Goal: Entertainment & Leisure: Consume media (video, audio)

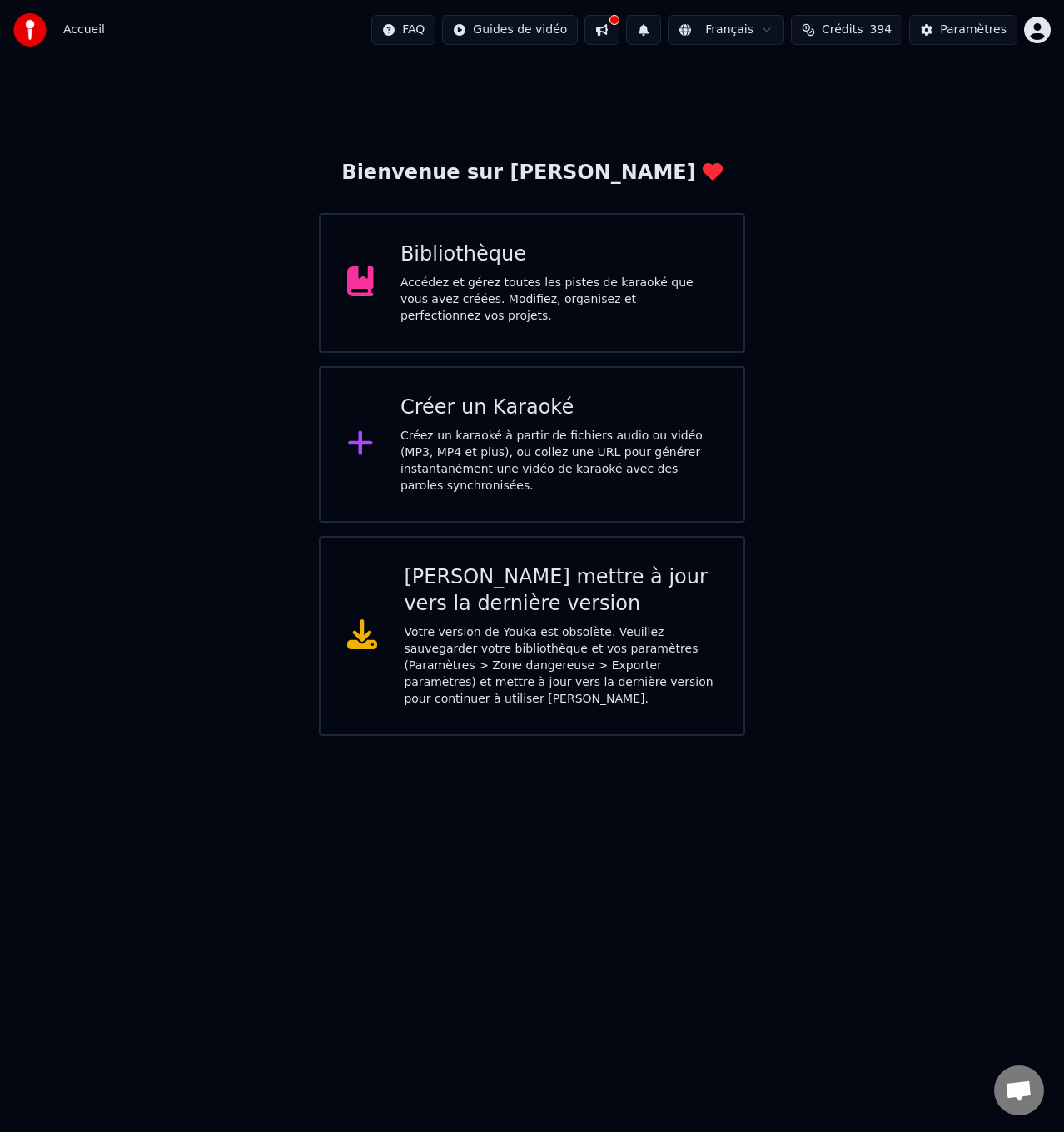
click at [513, 299] on div "Accédez et gérez toutes les pistes de karaoké que vous avez créées. Modifiez, o…" at bounding box center [558, 299] width 316 height 50
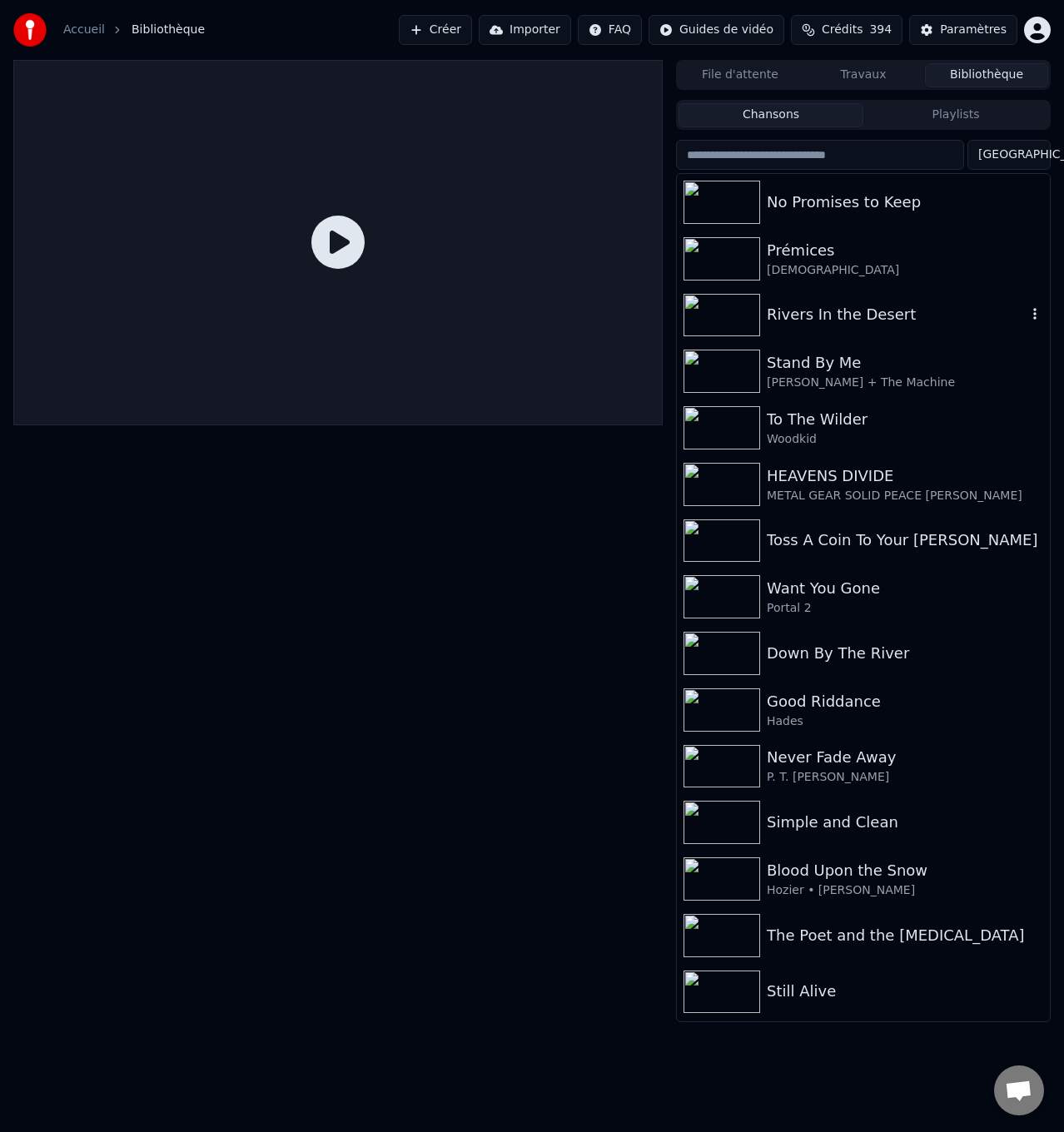
drag, startPoint x: 823, startPoint y: 303, endPoint x: 813, endPoint y: 312, distance: 13.5
click at [823, 302] on div "Rivers In the Desert" at bounding box center [863, 315] width 373 height 57
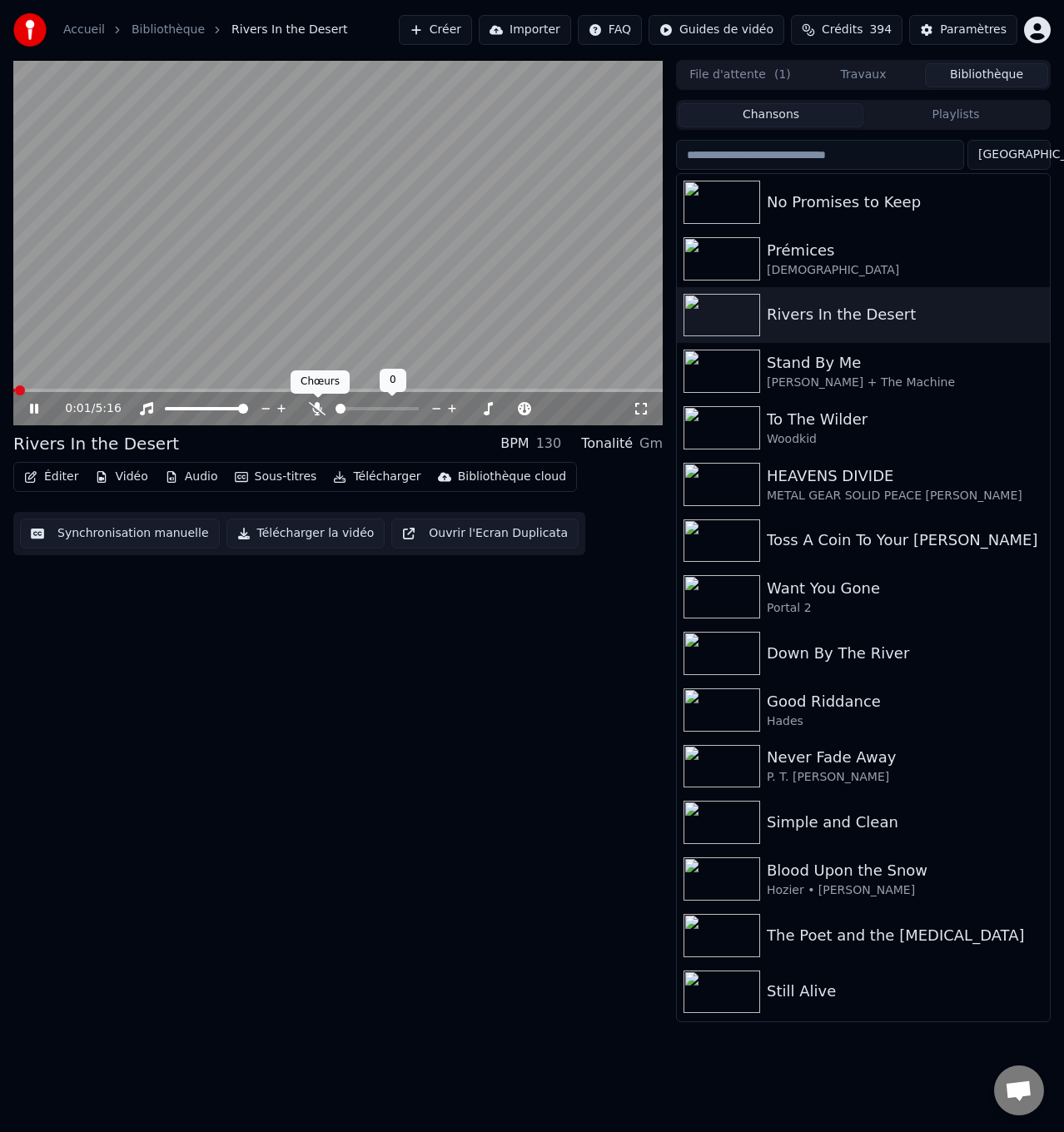
click at [318, 404] on icon at bounding box center [317, 409] width 17 height 13
click at [473, 530] on button "Ouvrir l'Ecran Duplicata" at bounding box center [484, 534] width 187 height 30
click at [31, 409] on icon at bounding box center [34, 409] width 8 height 10
click at [30, 405] on icon at bounding box center [34, 409] width 10 height 11
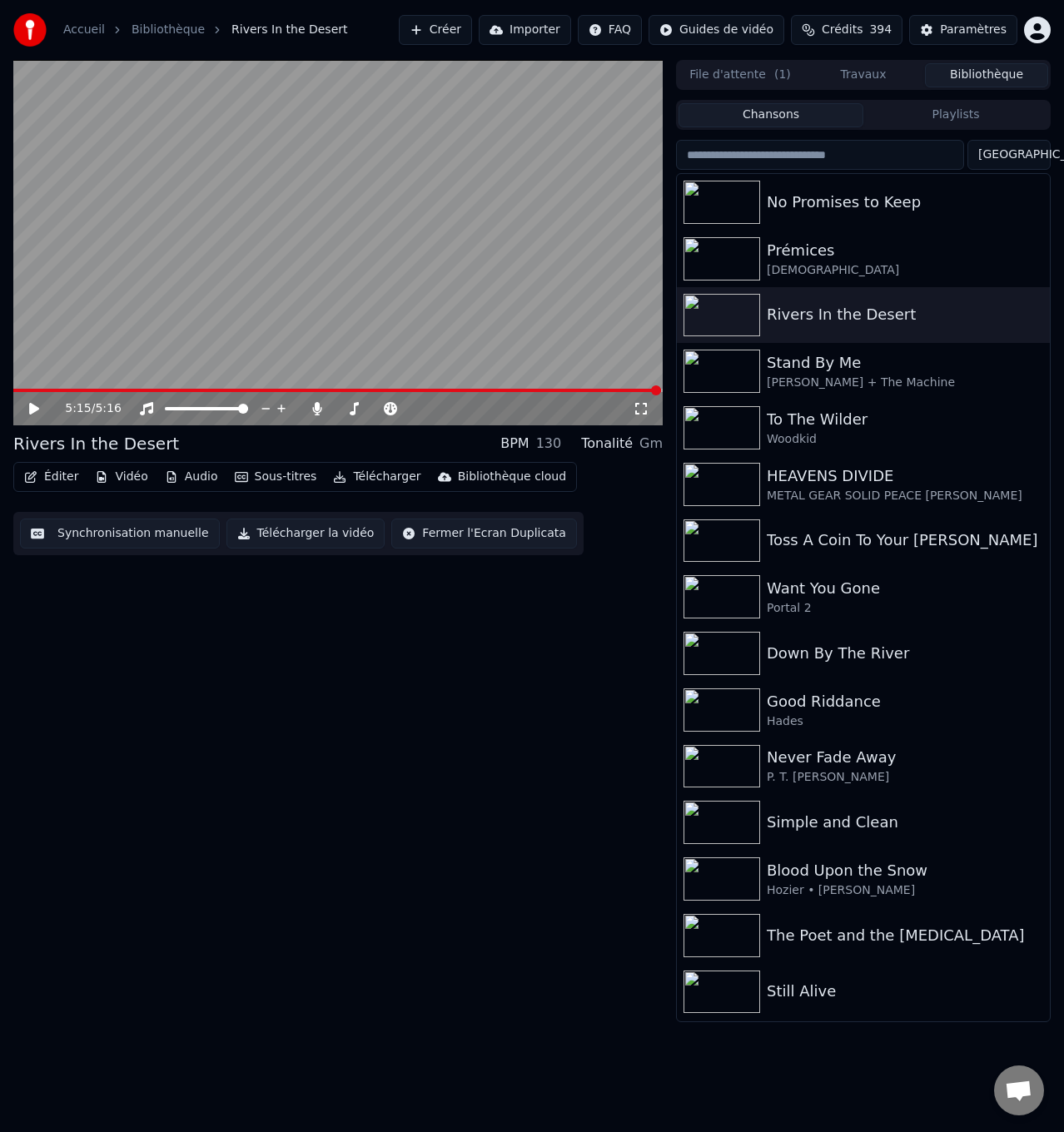
click at [30, 406] on icon at bounding box center [34, 409] width 10 height 11
click at [30, 406] on icon at bounding box center [45, 409] width 39 height 13
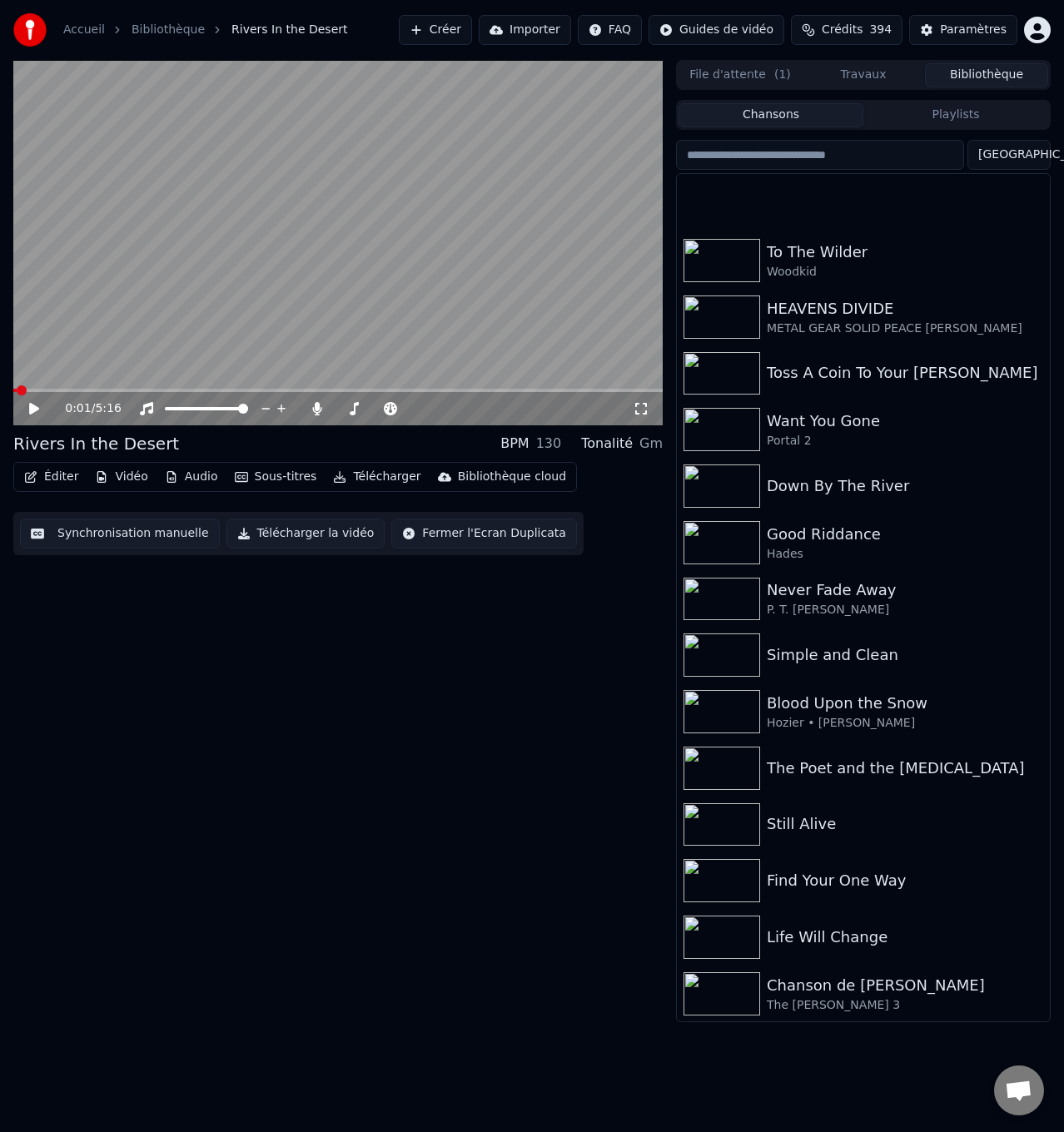
scroll to position [167, 0]
click at [814, 933] on div "Life Will Change" at bounding box center [896, 938] width 260 height 24
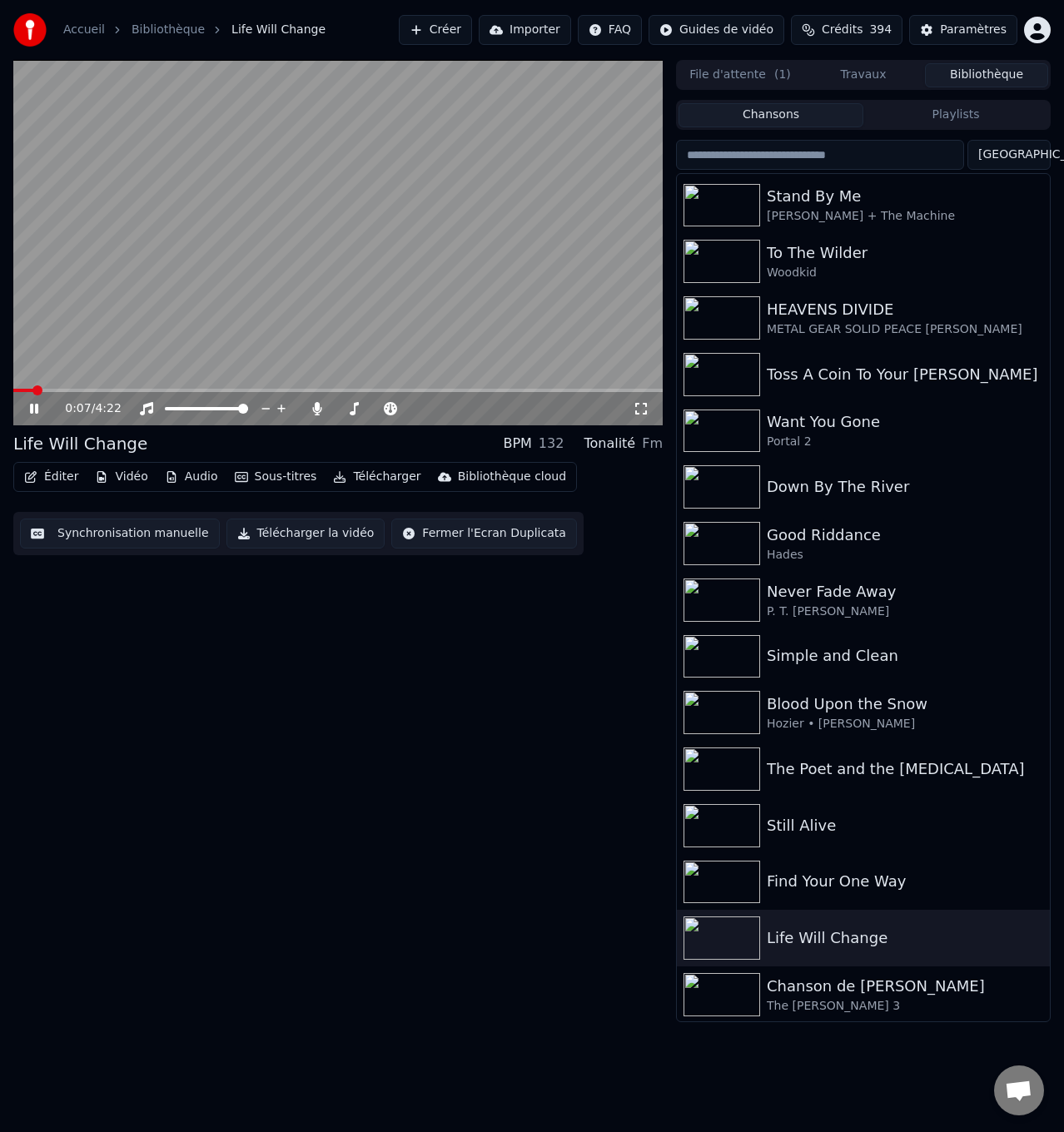
click at [35, 407] on icon at bounding box center [45, 409] width 39 height 13
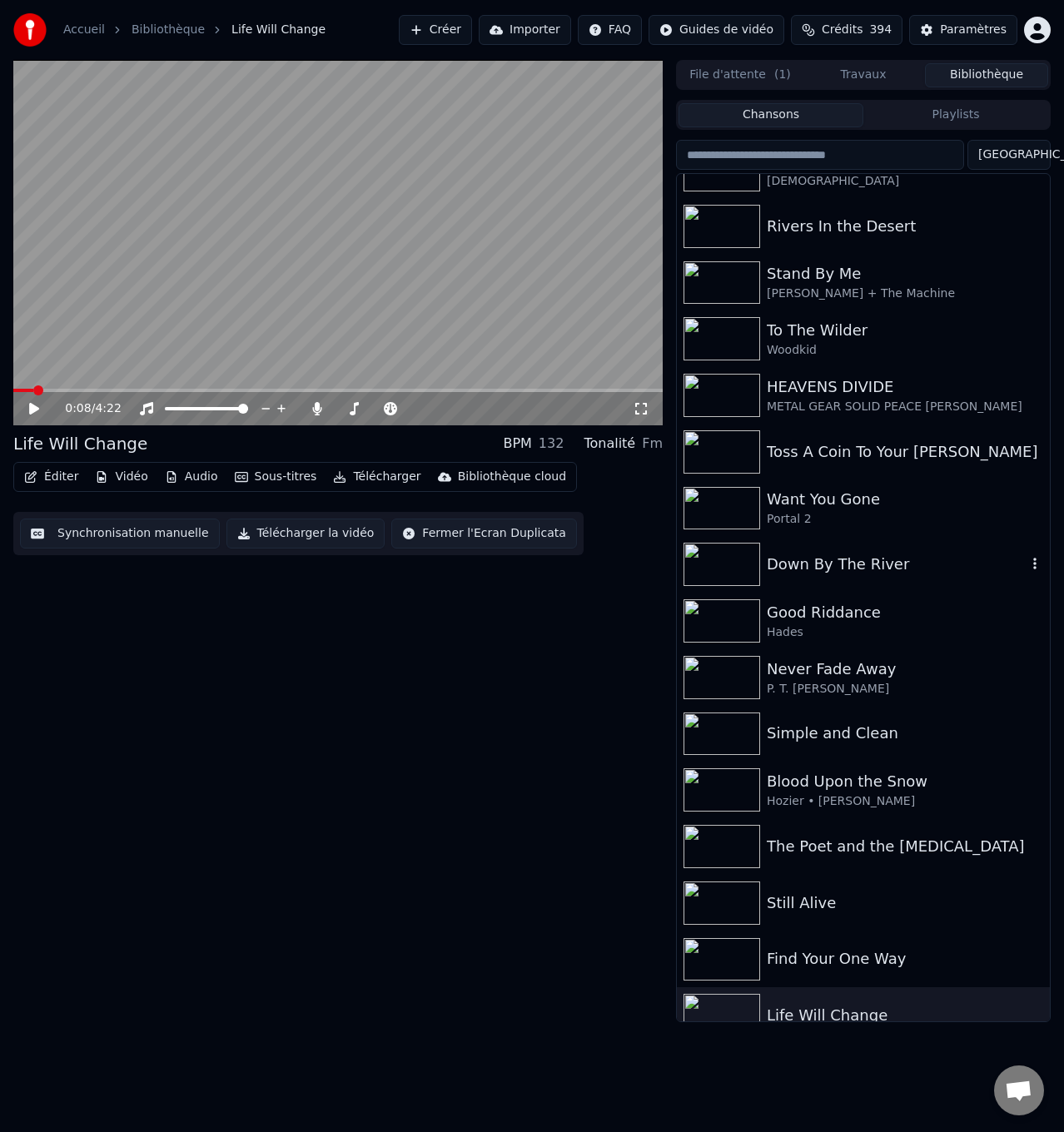
scroll to position [83, 0]
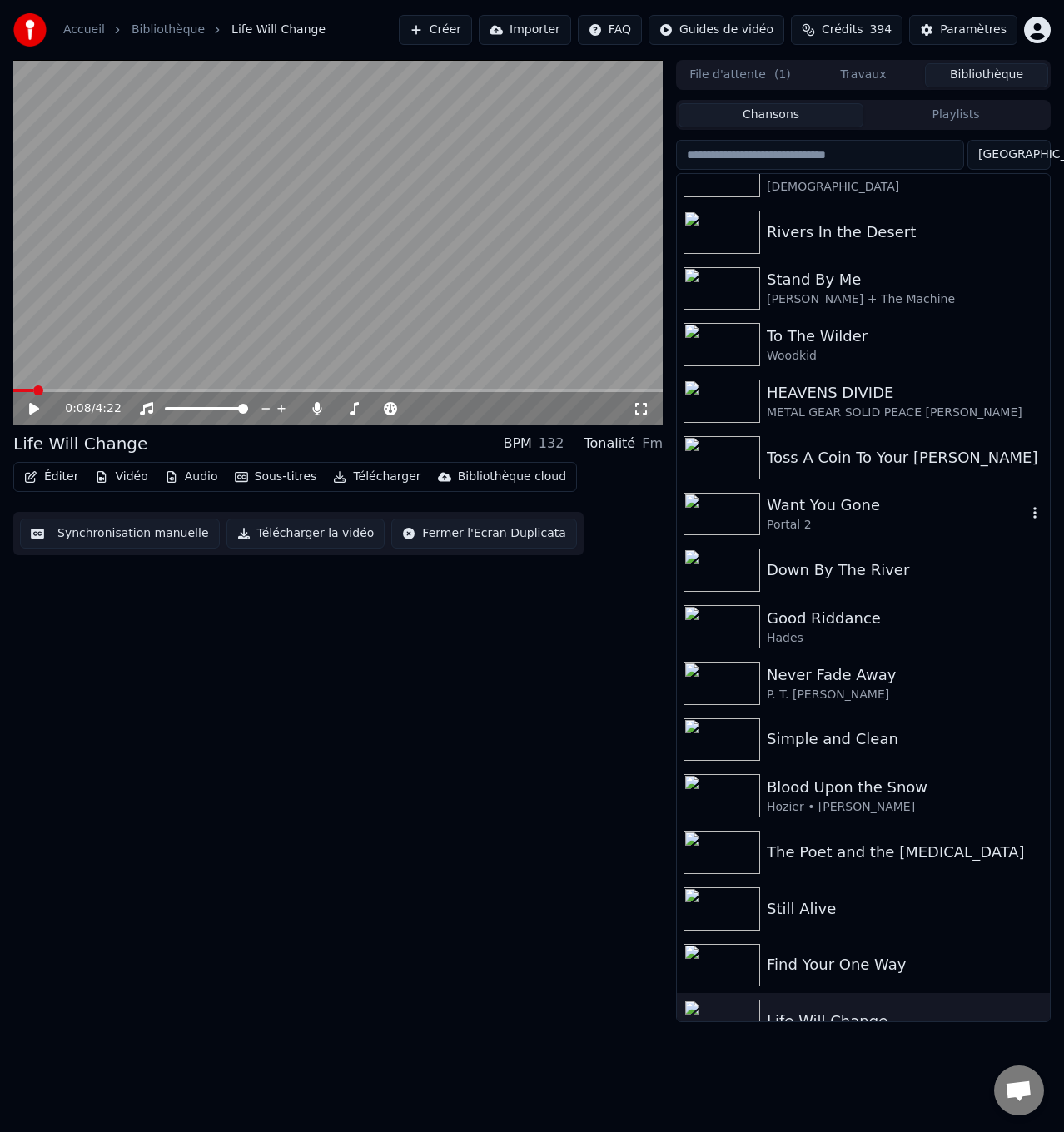
click at [847, 516] on div "Want You Gone" at bounding box center [896, 505] width 260 height 24
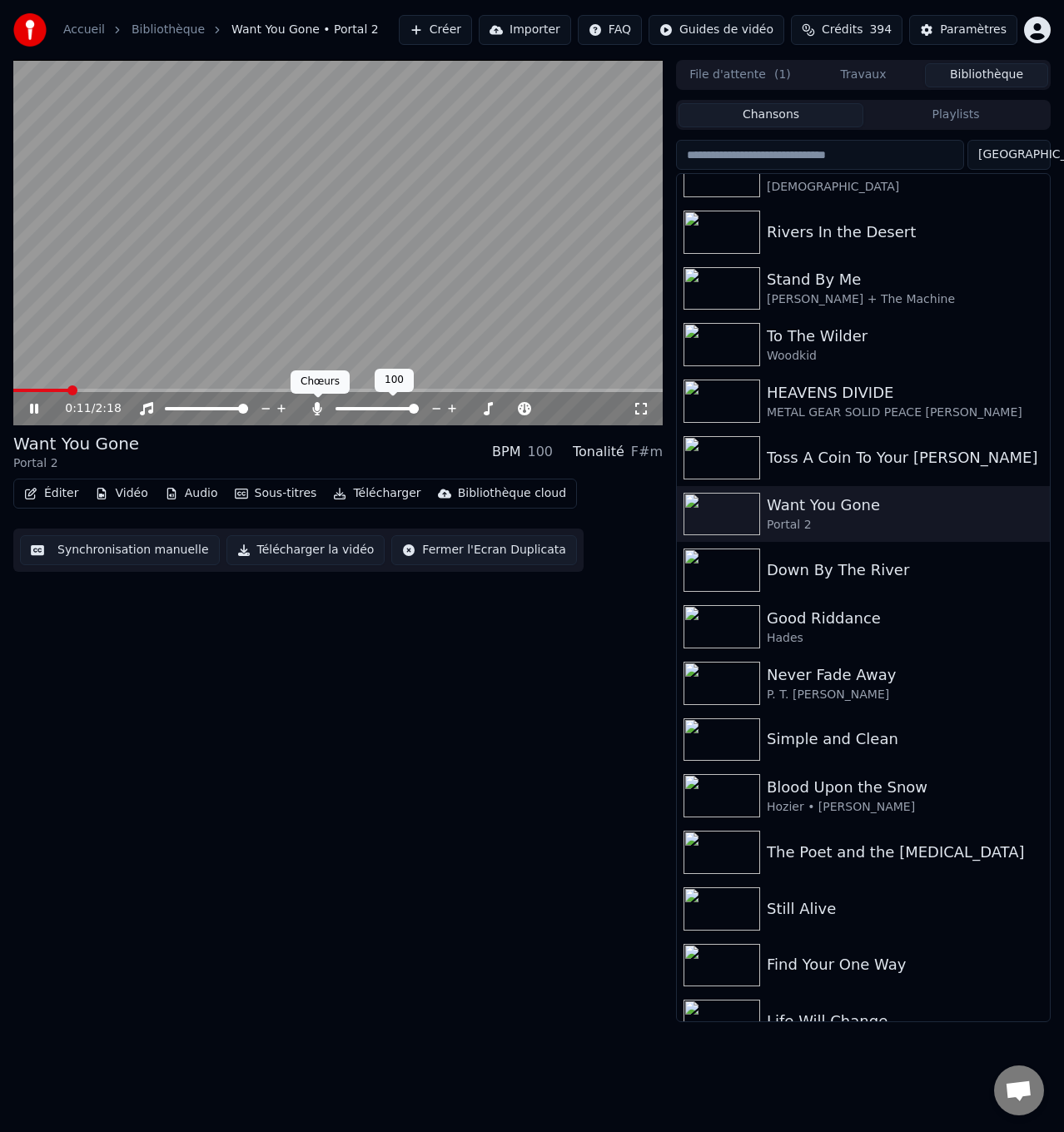
click at [317, 407] on icon at bounding box center [317, 409] width 9 height 13
click at [35, 409] on icon at bounding box center [45, 409] width 39 height 13
click at [62, 391] on span at bounding box center [39, 391] width 52 height 4
click at [318, 405] on icon at bounding box center [317, 409] width 17 height 13
click at [33, 407] on icon at bounding box center [34, 409] width 10 height 11
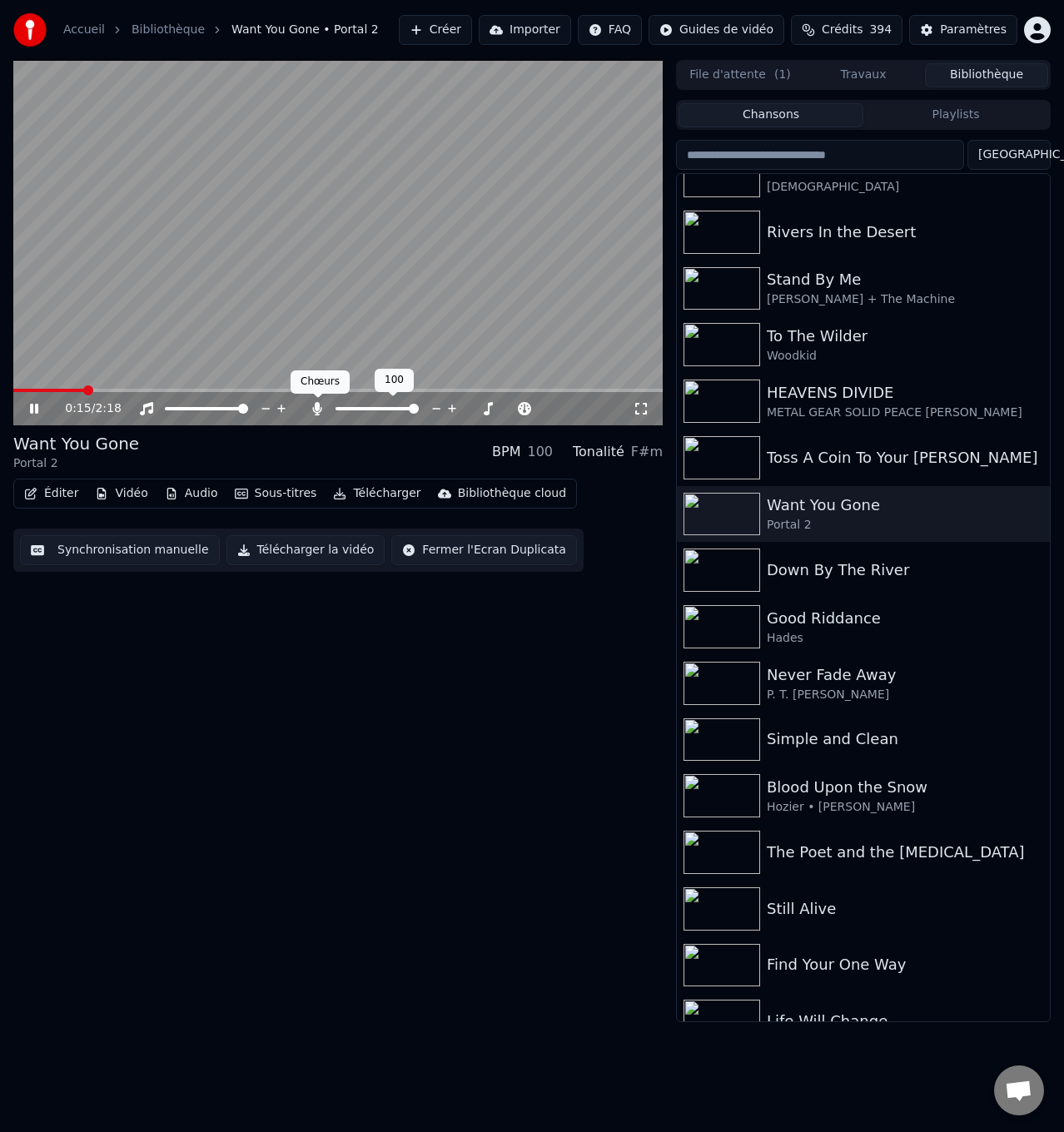
click at [319, 405] on icon at bounding box center [317, 409] width 9 height 13
click at [319, 405] on icon at bounding box center [317, 409] width 17 height 13
click at [319, 405] on icon at bounding box center [317, 409] width 9 height 13
click at [32, 405] on icon at bounding box center [34, 409] width 8 height 10
click at [207, 389] on span at bounding box center [134, 391] width 241 height 4
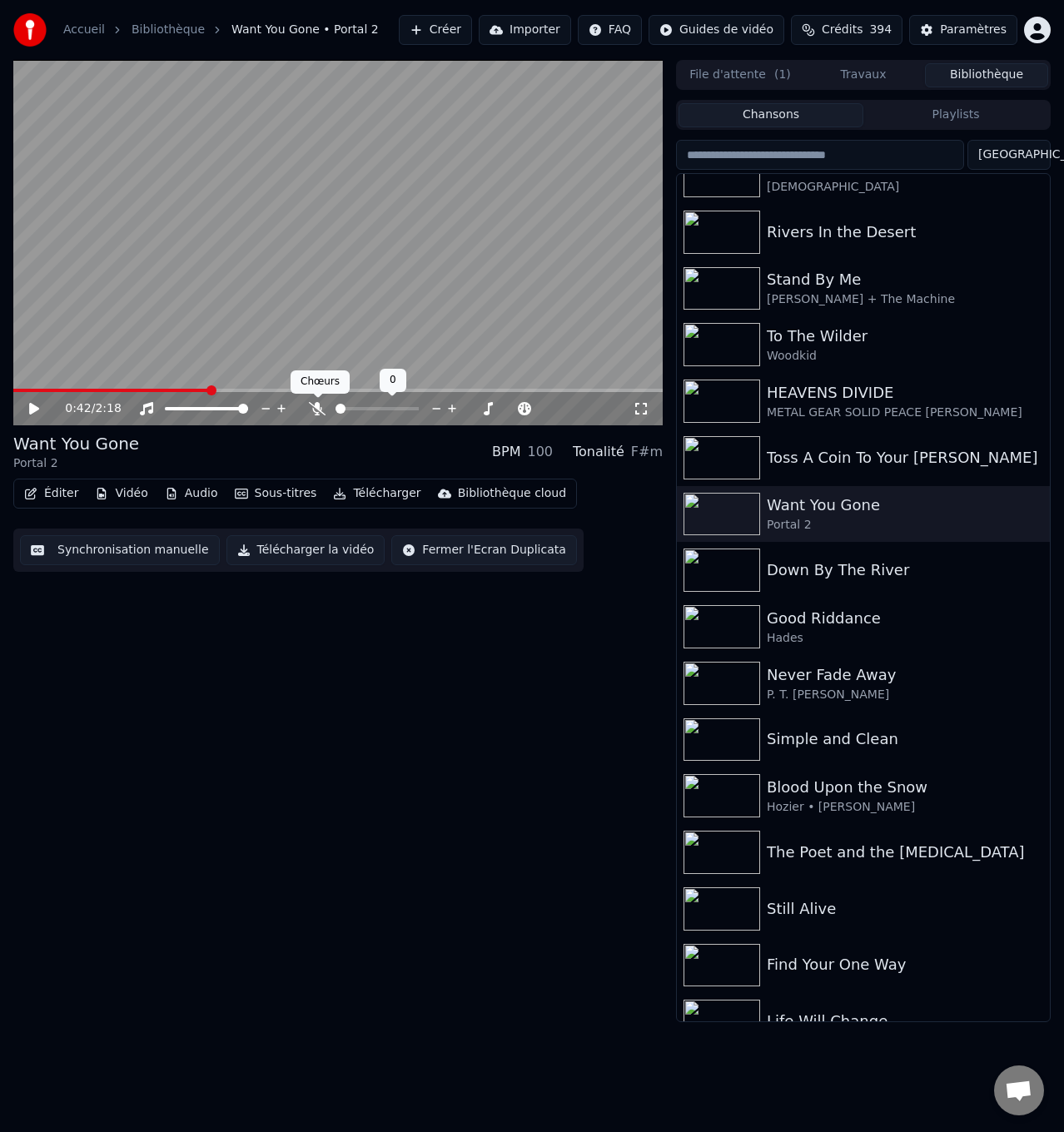
click at [319, 407] on icon at bounding box center [317, 409] width 17 height 13
click at [30, 405] on icon at bounding box center [34, 409] width 10 height 11
click at [314, 406] on icon at bounding box center [317, 409] width 17 height 13
click at [32, 402] on icon at bounding box center [45, 409] width 39 height 13
click at [275, 390] on span at bounding box center [144, 391] width 262 height 4
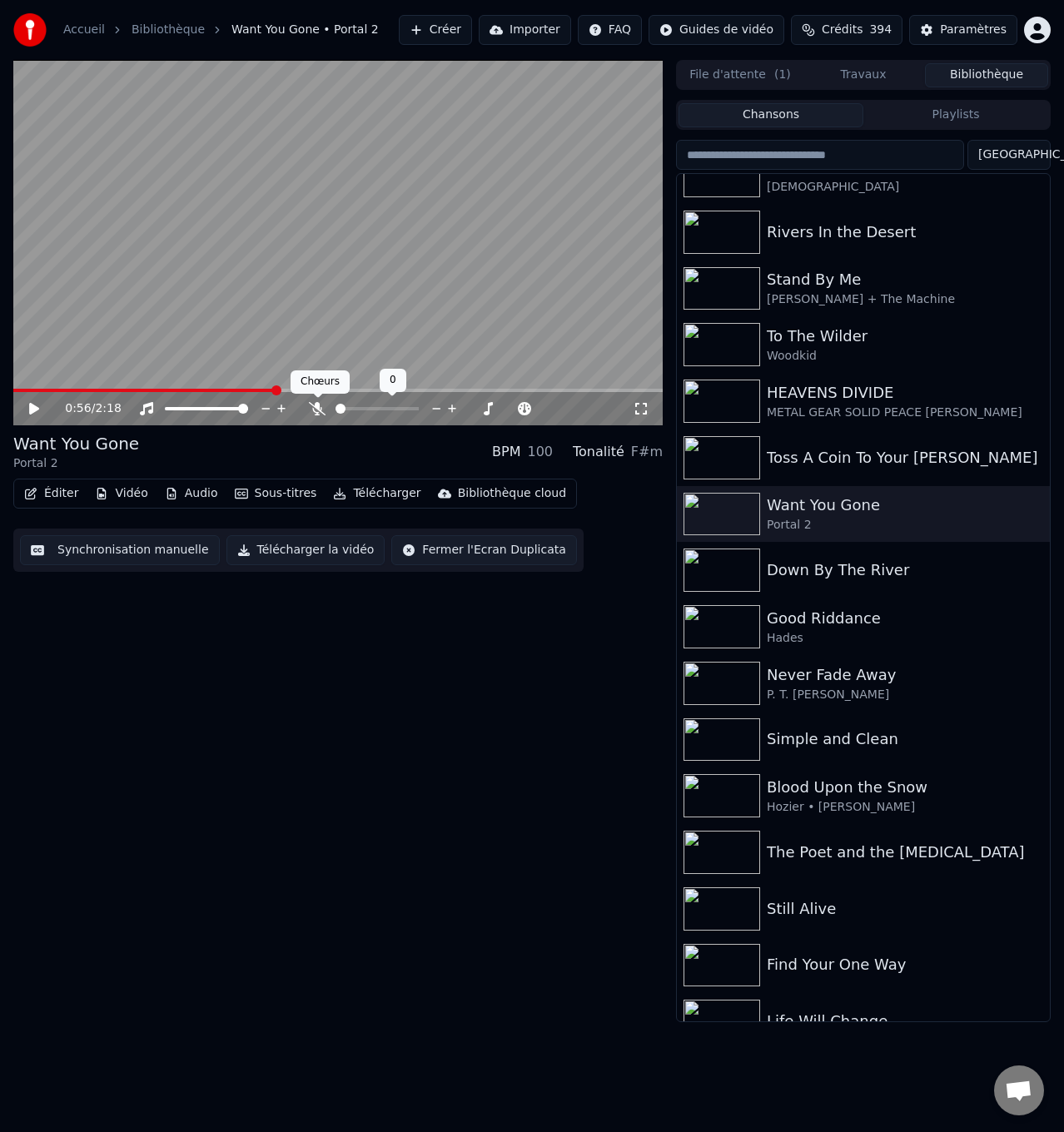
click at [315, 405] on icon at bounding box center [317, 409] width 17 height 13
click at [29, 408] on icon at bounding box center [45, 409] width 39 height 13
click at [317, 407] on icon at bounding box center [317, 409] width 9 height 13
click at [32, 404] on icon at bounding box center [34, 409] width 8 height 10
click at [397, 391] on div "1:32 / 2:18" at bounding box center [337, 407] width 649 height 37
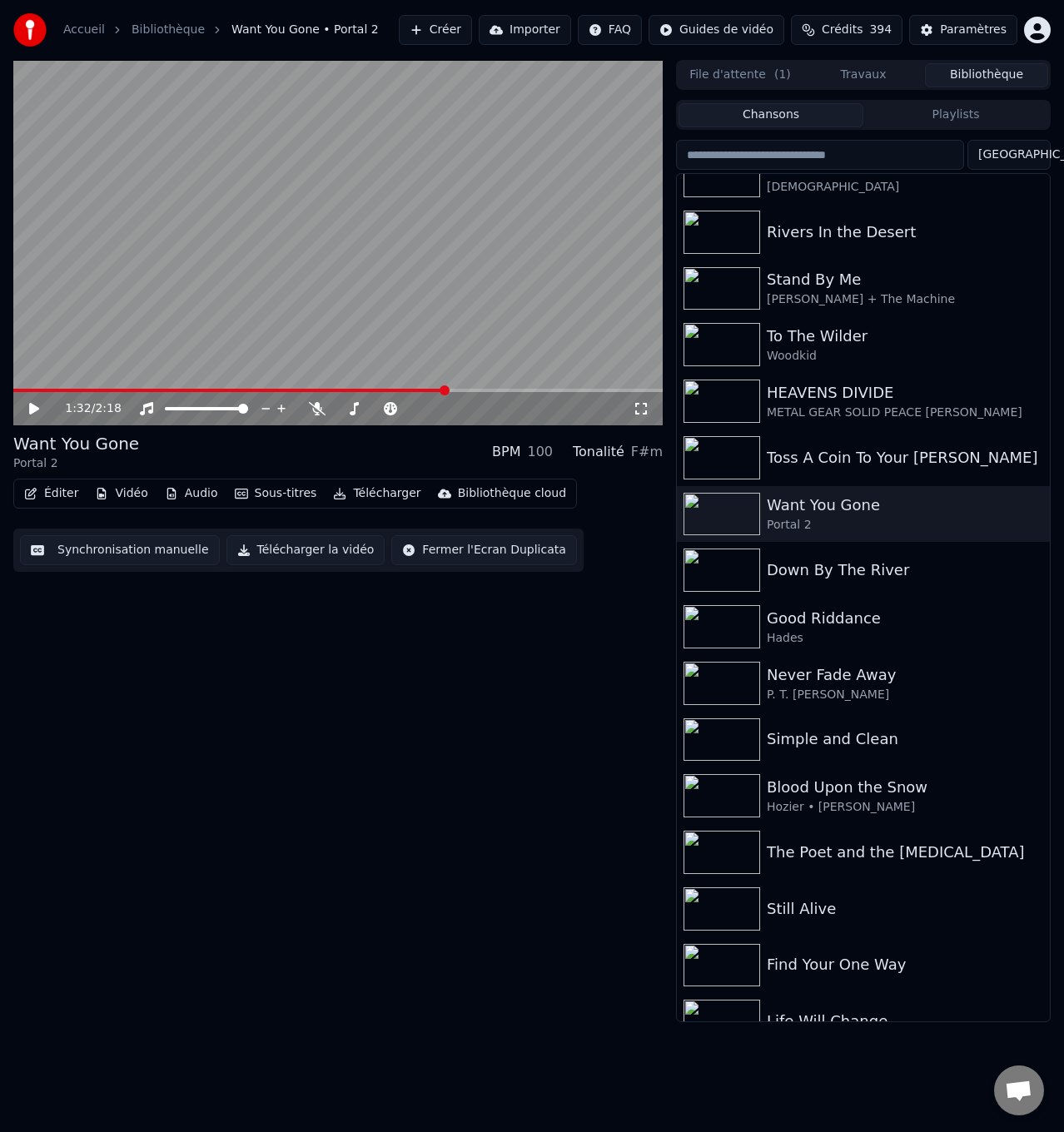
click at [397, 391] on span at bounding box center [230, 391] width 433 height 4
click at [315, 404] on icon at bounding box center [317, 409] width 17 height 13
click at [34, 407] on icon at bounding box center [34, 409] width 10 height 11
click at [315, 410] on icon at bounding box center [317, 409] width 9 height 13
click at [34, 412] on icon at bounding box center [45, 409] width 39 height 13
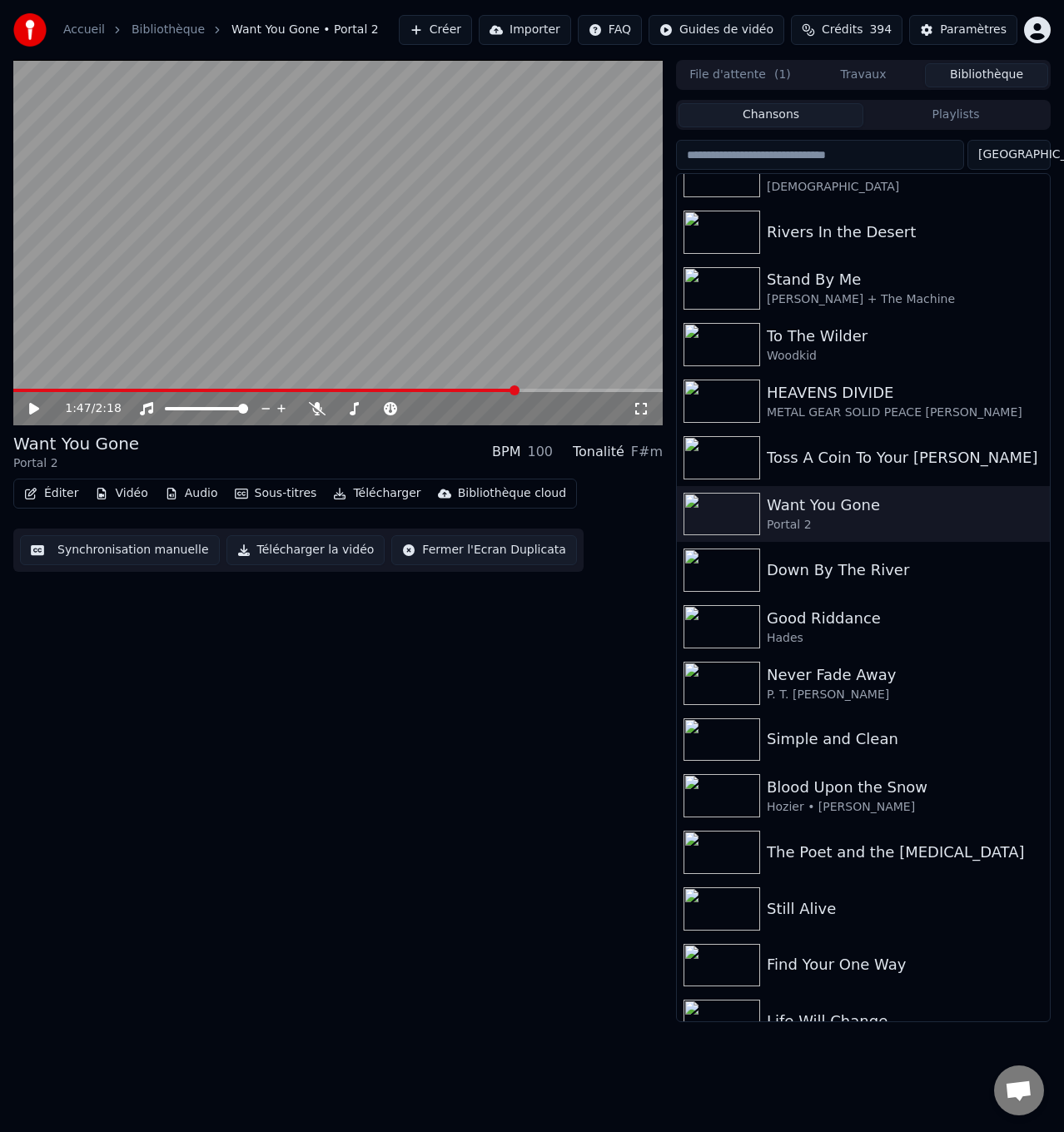
click at [459, 389] on span at bounding box center [265, 391] width 504 height 4
click at [32, 405] on icon at bounding box center [34, 409] width 10 height 11
click at [314, 406] on icon at bounding box center [317, 409] width 17 height 13
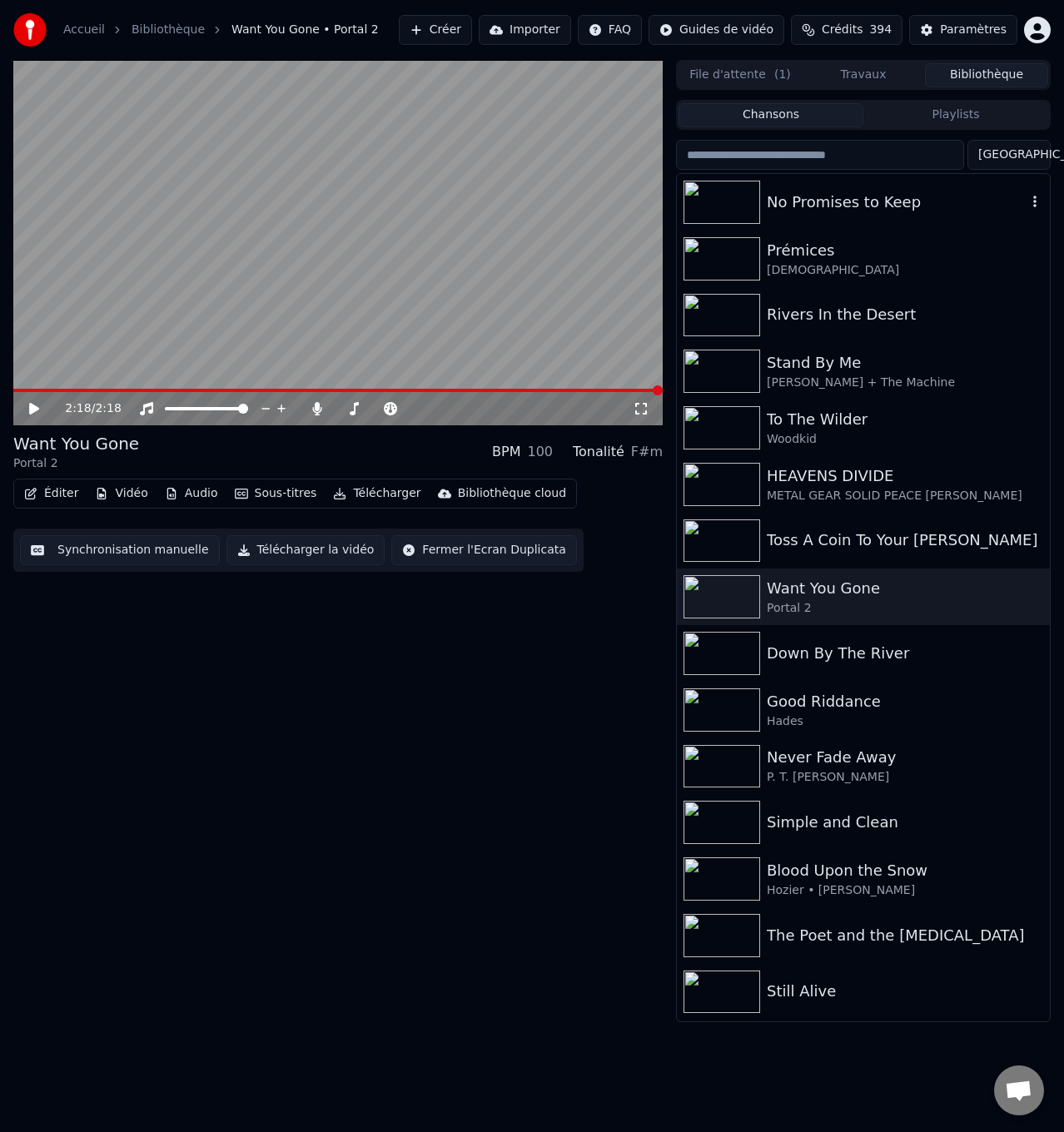
click at [868, 206] on div "No Promises to Keep" at bounding box center [896, 202] width 260 height 24
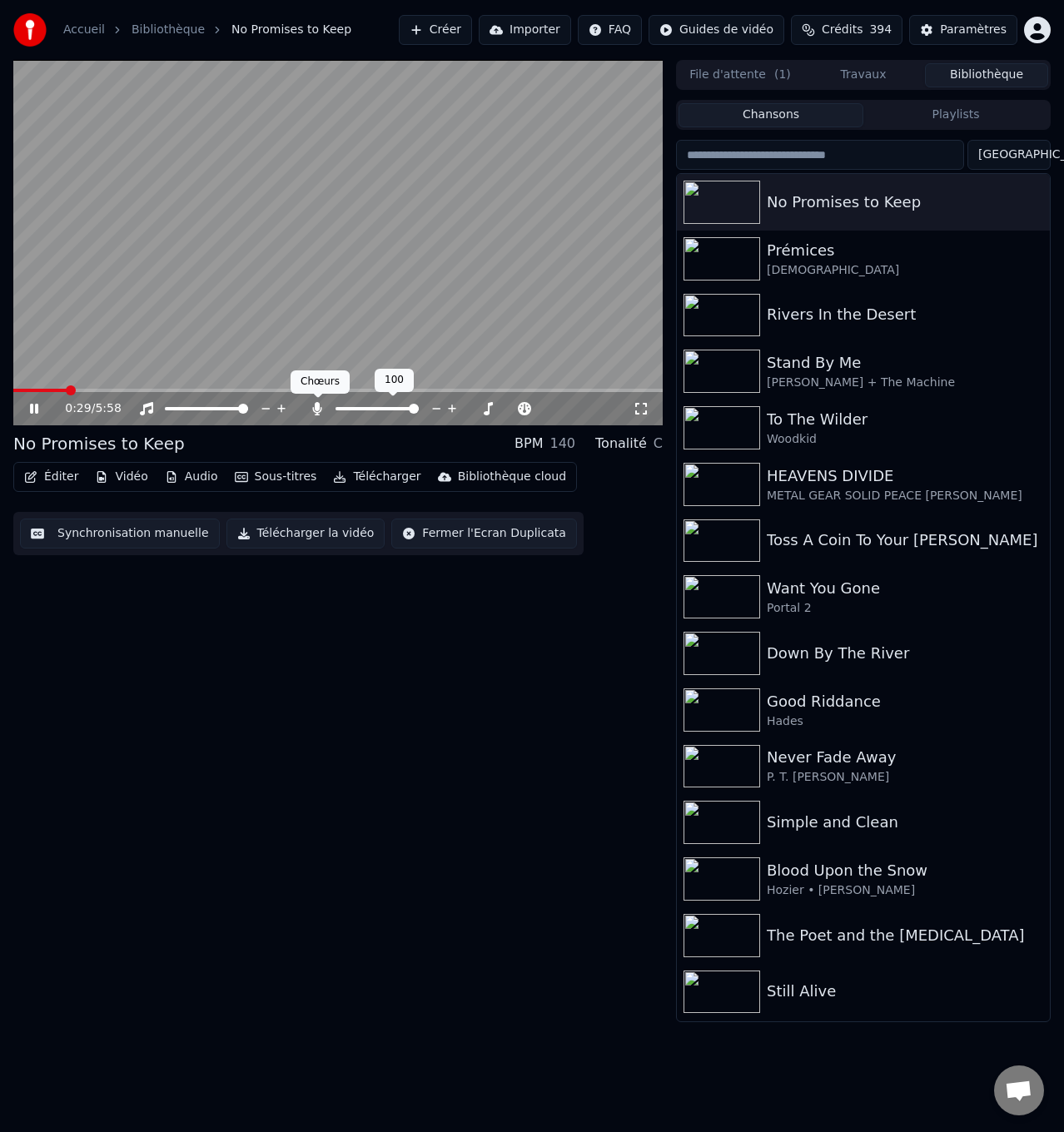
click at [316, 406] on icon at bounding box center [317, 409] width 9 height 13
click at [318, 406] on icon at bounding box center [317, 409] width 17 height 13
click at [318, 406] on icon at bounding box center [317, 409] width 9 height 13
click at [34, 406] on icon at bounding box center [45, 409] width 39 height 13
click at [66, 391] on span at bounding box center [40, 391] width 53 height 4
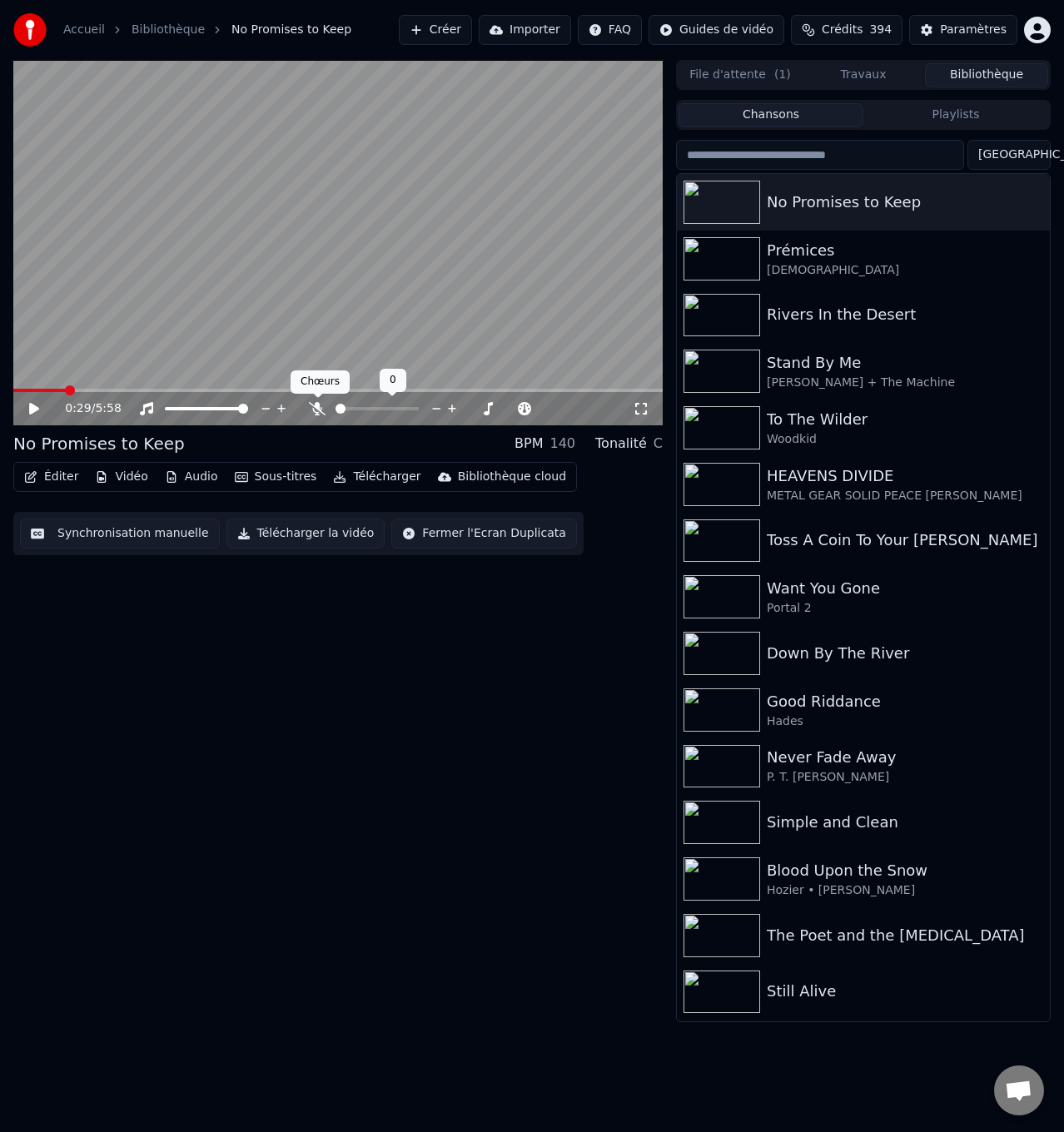
click at [318, 406] on icon at bounding box center [317, 409] width 17 height 13
click at [33, 409] on icon at bounding box center [34, 409] width 10 height 11
click at [315, 405] on icon at bounding box center [317, 409] width 9 height 13
click at [31, 405] on icon at bounding box center [34, 409] width 8 height 10
click at [139, 391] on span at bounding box center [95, 391] width 164 height 4
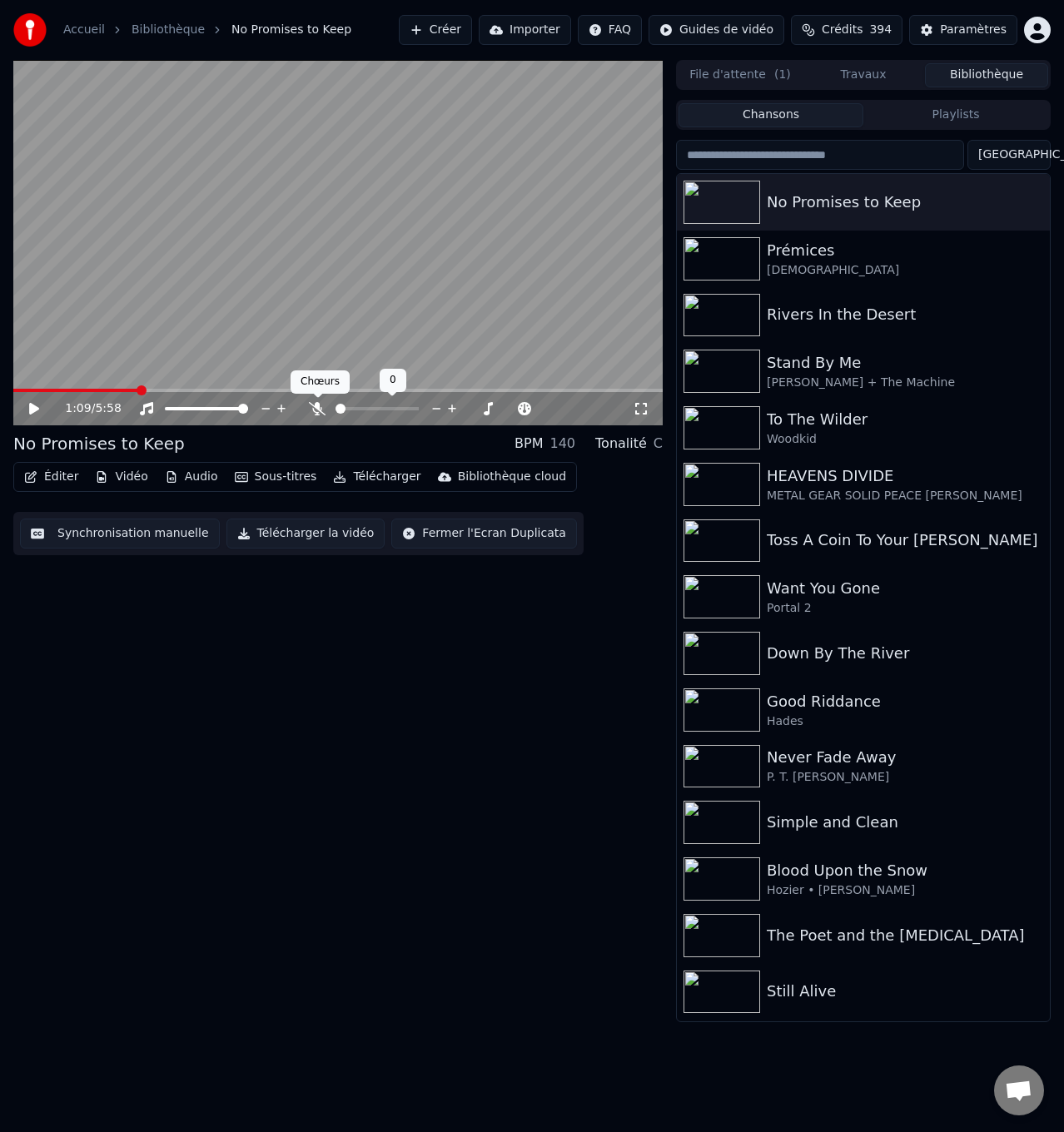
click at [321, 405] on icon at bounding box center [317, 409] width 17 height 13
click at [36, 397] on div "1:09 / 5:58" at bounding box center [337, 408] width 649 height 33
click at [28, 405] on icon at bounding box center [45, 409] width 39 height 13
click at [314, 405] on icon at bounding box center [317, 409] width 17 height 13
click at [29, 404] on icon at bounding box center [45, 409] width 39 height 13
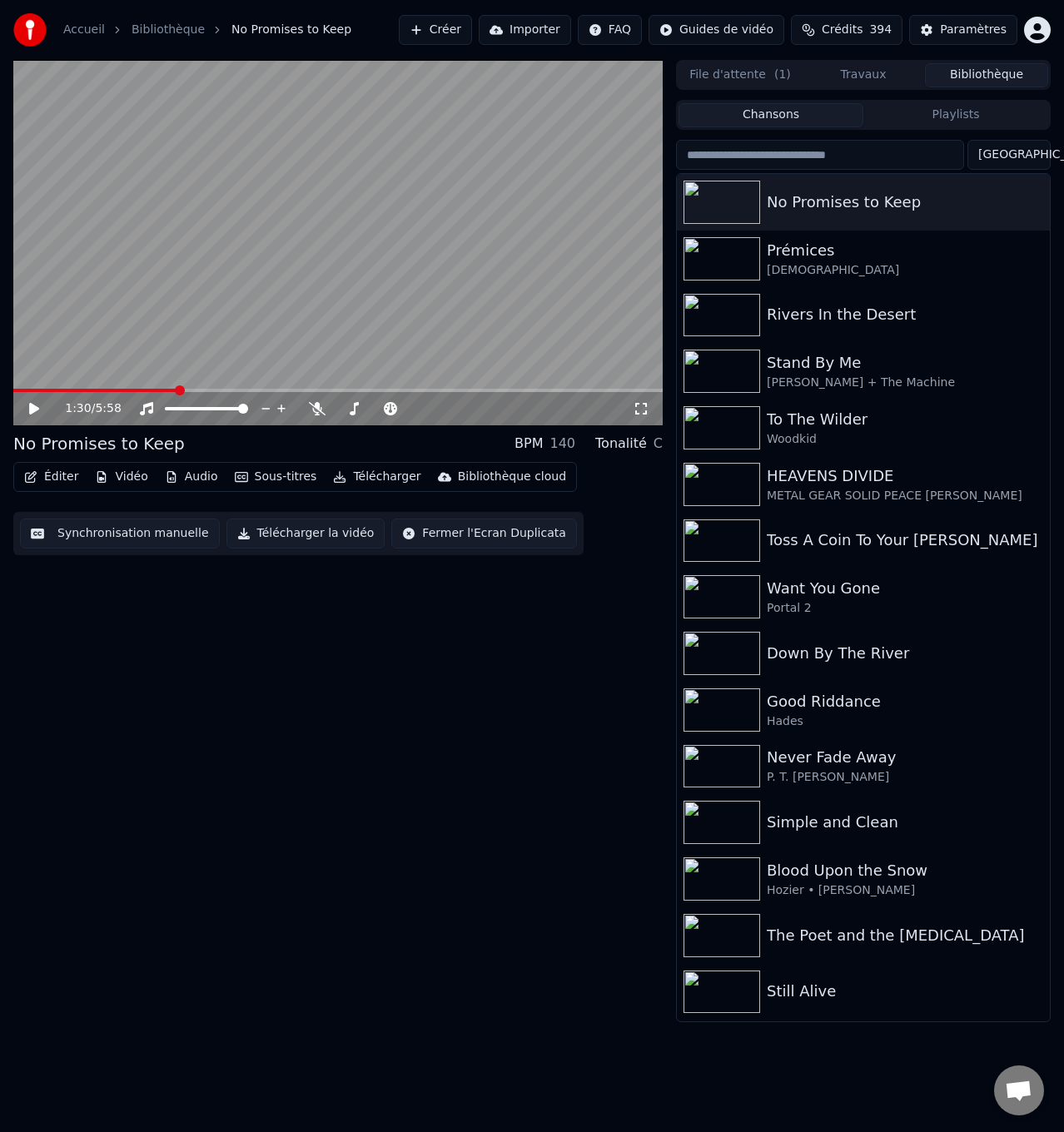
click at [145, 390] on span at bounding box center [95, 391] width 164 height 4
click at [318, 400] on div "1:13 / 5:58" at bounding box center [348, 409] width 568 height 17
click at [318, 405] on icon at bounding box center [317, 409] width 17 height 13
click at [35, 406] on icon at bounding box center [34, 409] width 10 height 11
click at [319, 408] on icon at bounding box center [317, 409] width 9 height 13
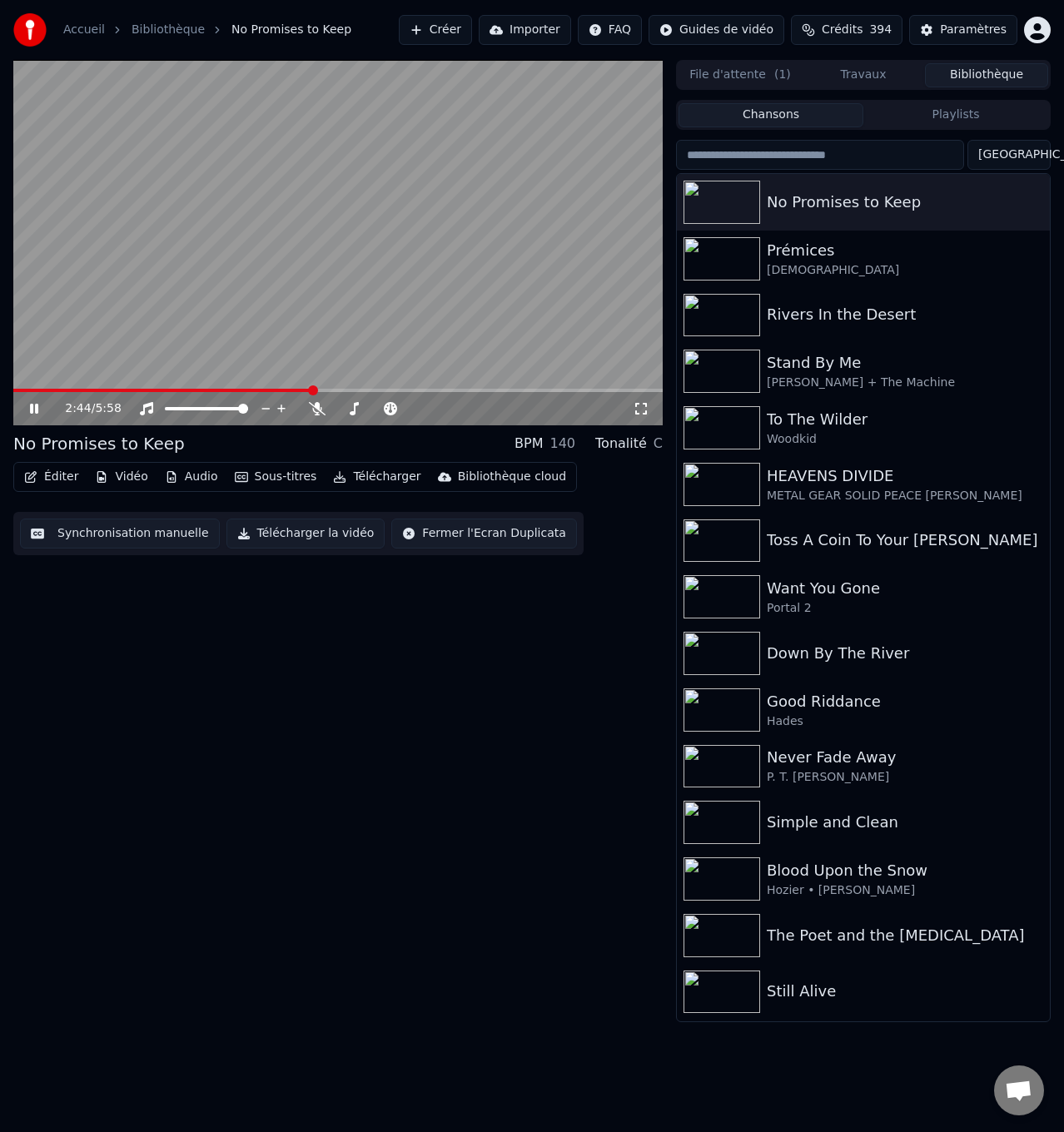
click at [32, 409] on icon at bounding box center [34, 409] width 8 height 10
click at [276, 389] on span at bounding box center [144, 391] width 263 height 4
click at [316, 407] on icon at bounding box center [317, 409] width 17 height 13
click at [33, 409] on icon at bounding box center [34, 409] width 10 height 11
click at [31, 405] on icon at bounding box center [34, 409] width 8 height 10
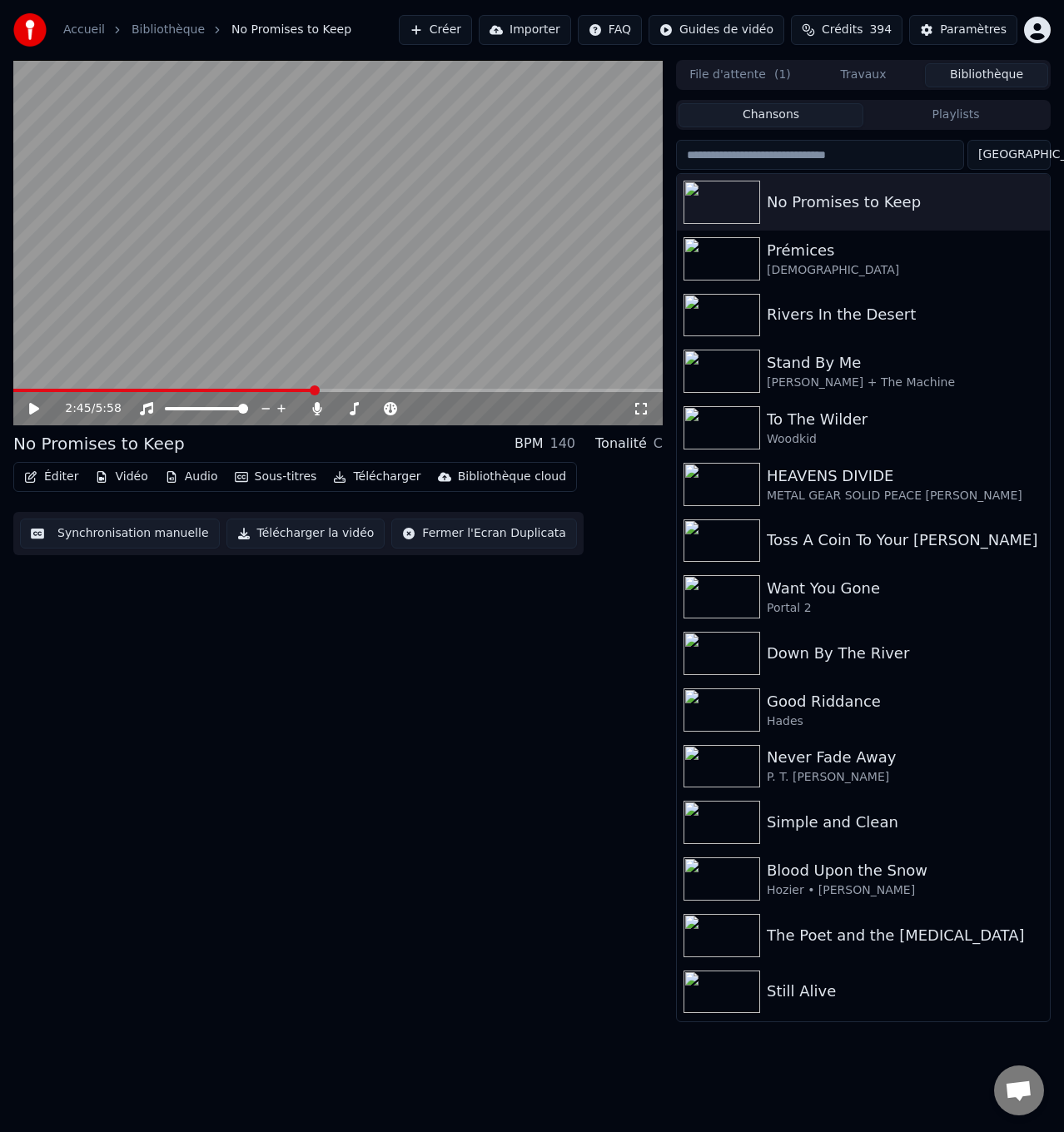
click at [40, 408] on icon at bounding box center [45, 409] width 39 height 13
click at [314, 406] on icon at bounding box center [317, 409] width 17 height 13
click at [38, 408] on icon at bounding box center [34, 409] width 8 height 10
click at [352, 389] on span at bounding box center [183, 391] width 339 height 4
click at [32, 408] on icon at bounding box center [34, 409] width 10 height 11
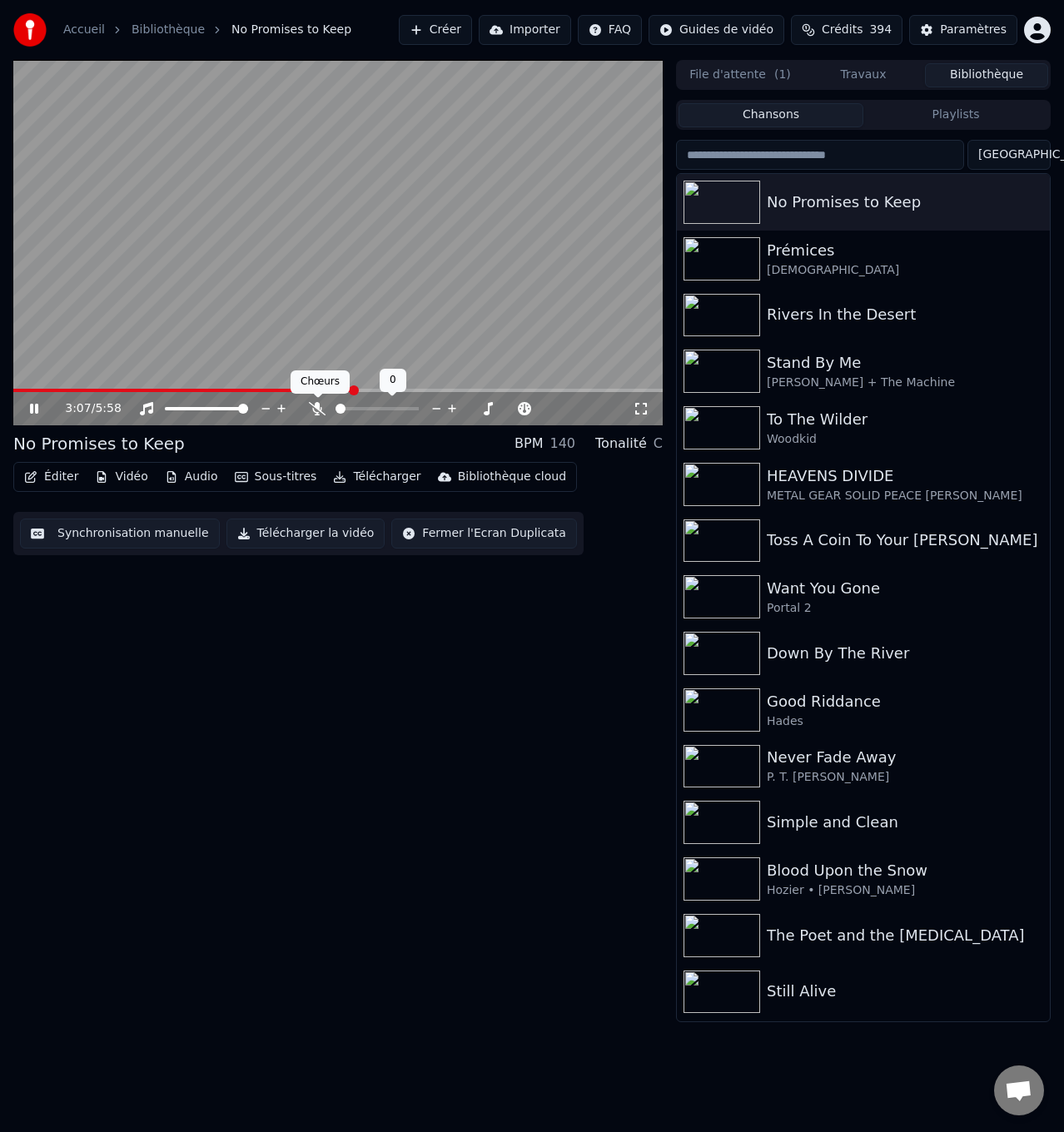
click at [312, 405] on icon at bounding box center [317, 409] width 17 height 13
click at [318, 406] on icon at bounding box center [317, 409] width 9 height 13
click at [318, 406] on icon at bounding box center [317, 409] width 17 height 13
click at [315, 405] on icon at bounding box center [317, 409] width 9 height 13
click at [27, 409] on icon at bounding box center [45, 409] width 39 height 13
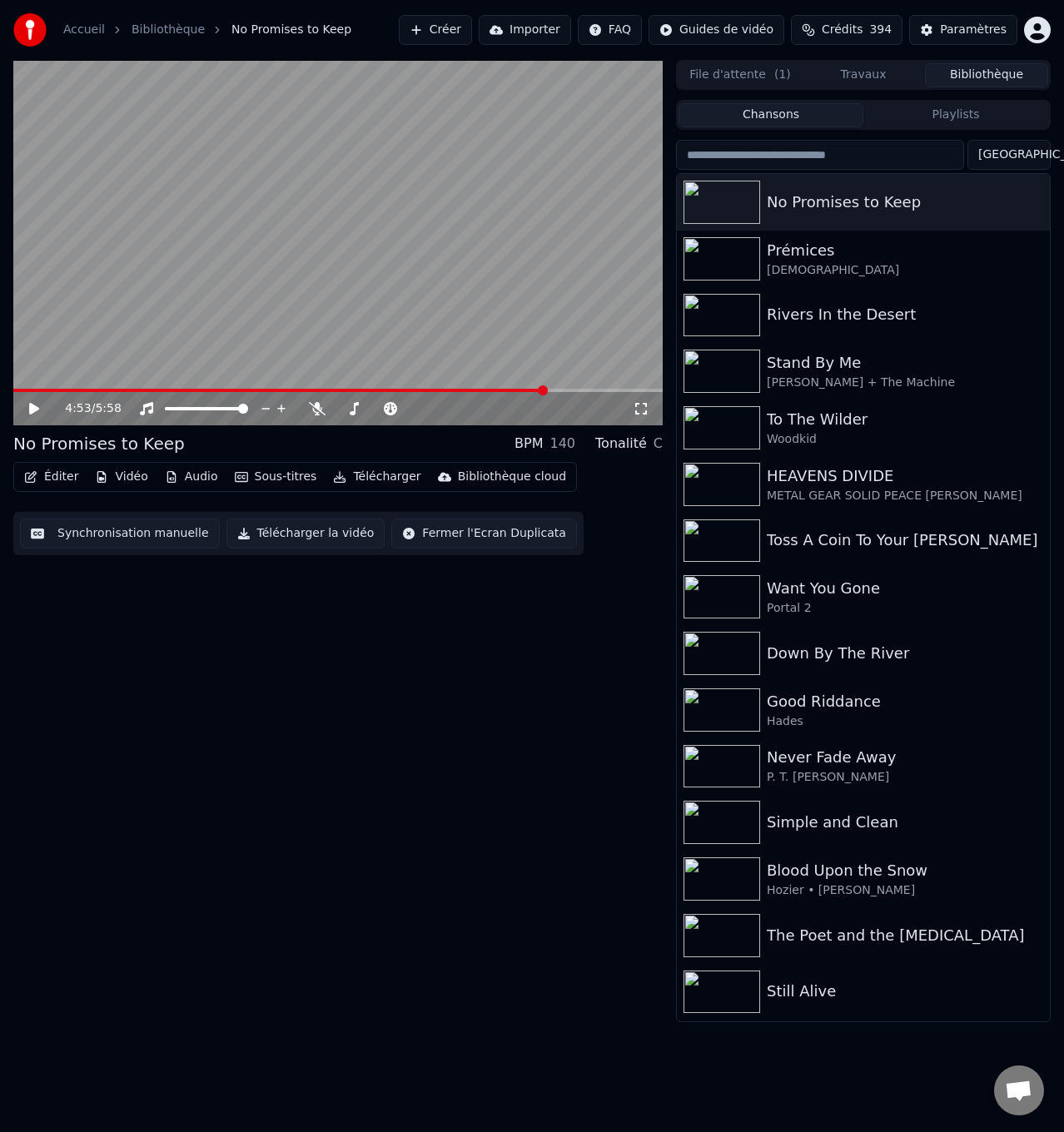
click at [501, 389] on span at bounding box center [280, 391] width 533 height 4
click at [318, 403] on icon at bounding box center [317, 409] width 17 height 13
click at [32, 403] on icon at bounding box center [45, 409] width 39 height 13
click at [888, 376] on div "[PERSON_NAME] + The Machine" at bounding box center [896, 383] width 260 height 17
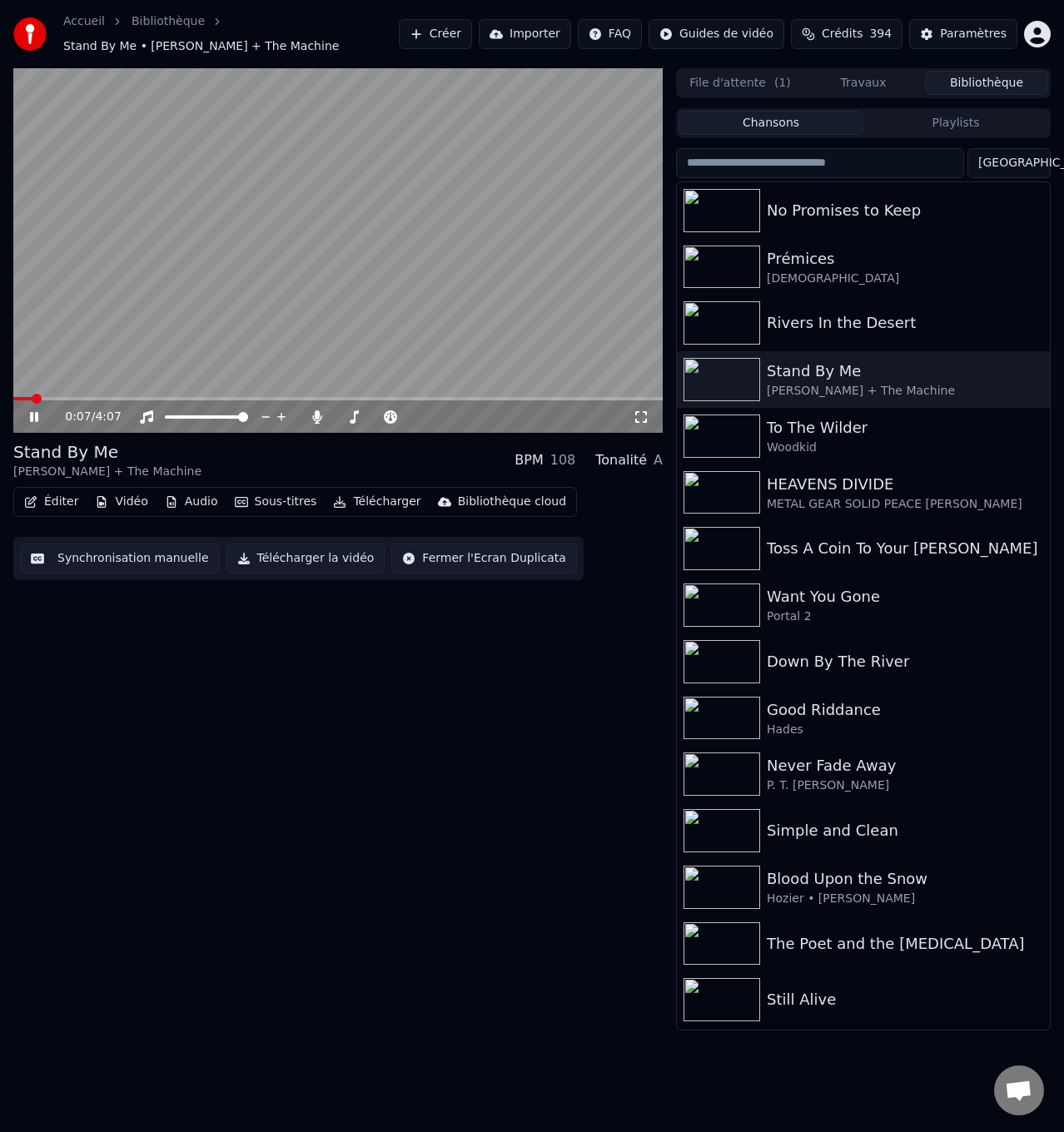
click at [29, 419] on icon at bounding box center [45, 417] width 39 height 13
click at [34, 417] on icon at bounding box center [34, 417] width 10 height 11
click at [315, 417] on icon at bounding box center [317, 417] width 9 height 13
click at [31, 417] on icon at bounding box center [34, 417] width 8 height 10
click at [82, 397] on span at bounding box center [47, 399] width 68 height 4
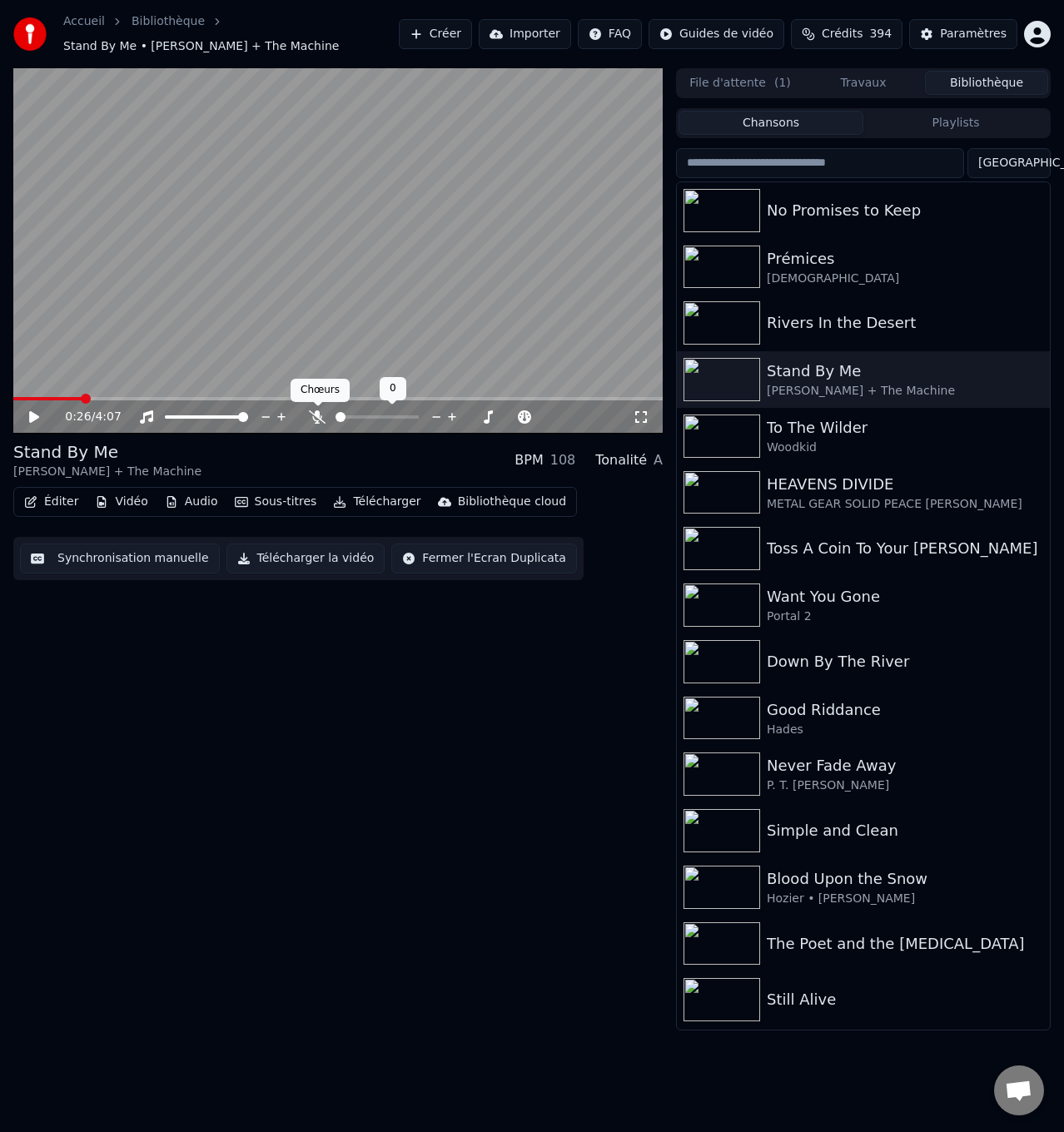
click at [318, 415] on icon at bounding box center [317, 417] width 17 height 13
click at [36, 417] on icon at bounding box center [34, 417] width 10 height 11
click at [317, 413] on icon at bounding box center [317, 417] width 9 height 13
click at [26, 414] on icon at bounding box center [45, 417] width 39 height 13
click at [118, 398] on span at bounding box center [83, 399] width 139 height 4
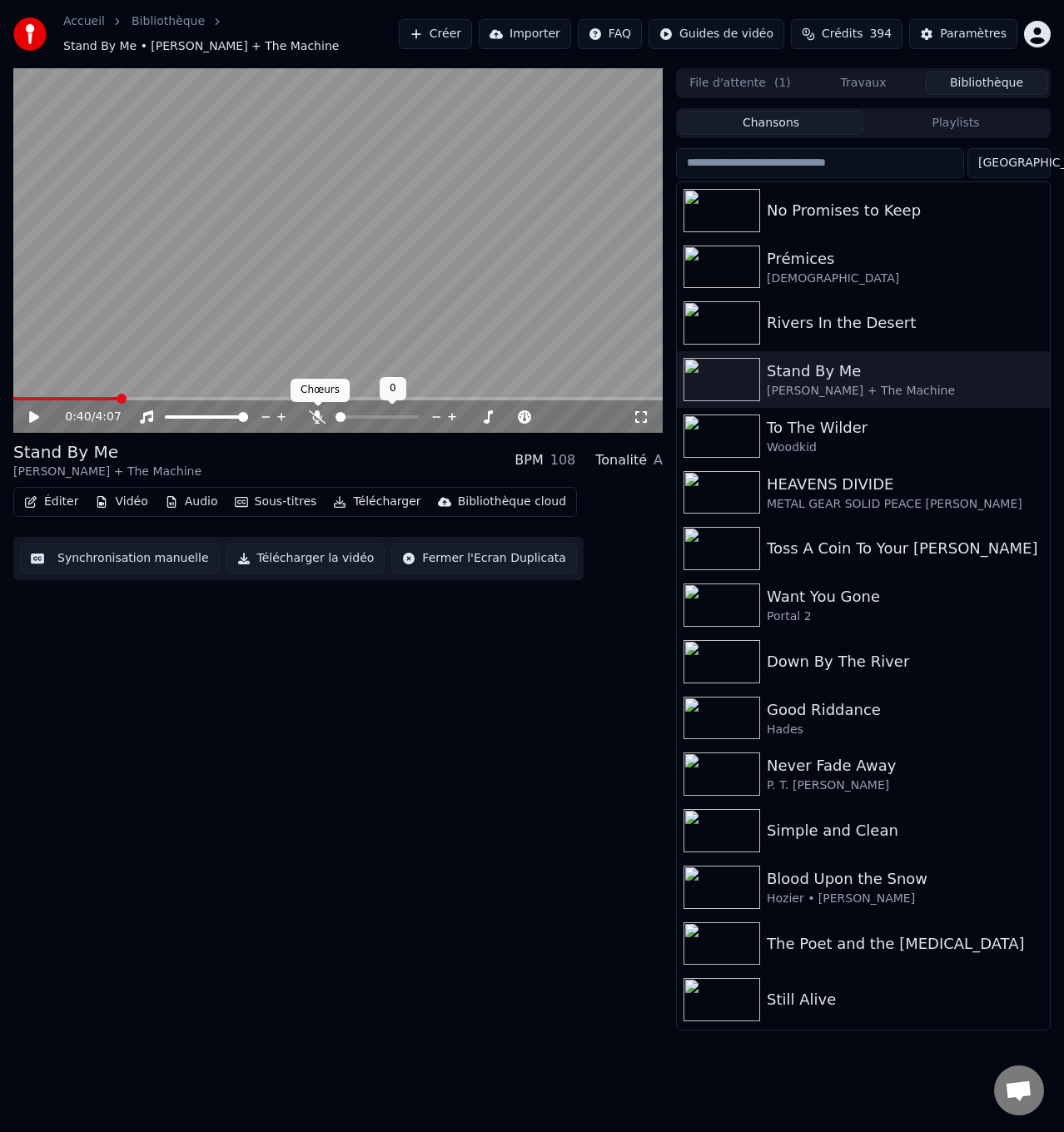
click at [317, 417] on icon at bounding box center [317, 417] width 17 height 13
click at [33, 412] on icon at bounding box center [34, 417] width 10 height 11
click at [314, 413] on icon at bounding box center [317, 417] width 17 height 13
click at [33, 413] on icon at bounding box center [34, 417] width 8 height 10
click at [202, 397] on span at bounding box center [133, 399] width 239 height 4
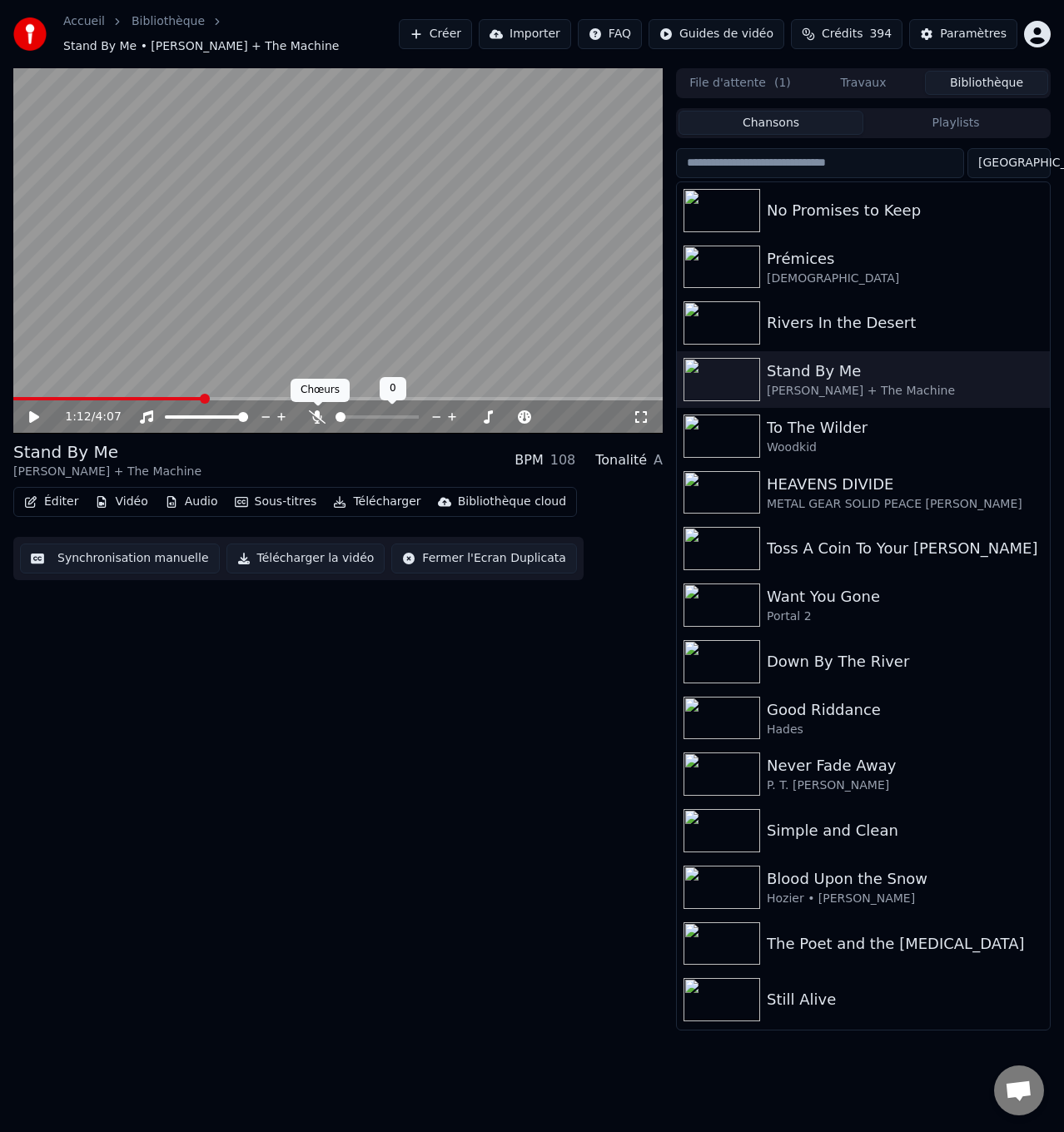
drag, startPoint x: 319, startPoint y: 418, endPoint x: 294, endPoint y: 417, distance: 25.0
click at [317, 417] on icon at bounding box center [317, 417] width 17 height 13
click at [30, 413] on icon at bounding box center [34, 417] width 10 height 11
click at [318, 413] on icon at bounding box center [317, 417] width 9 height 13
click at [35, 413] on icon at bounding box center [45, 417] width 39 height 13
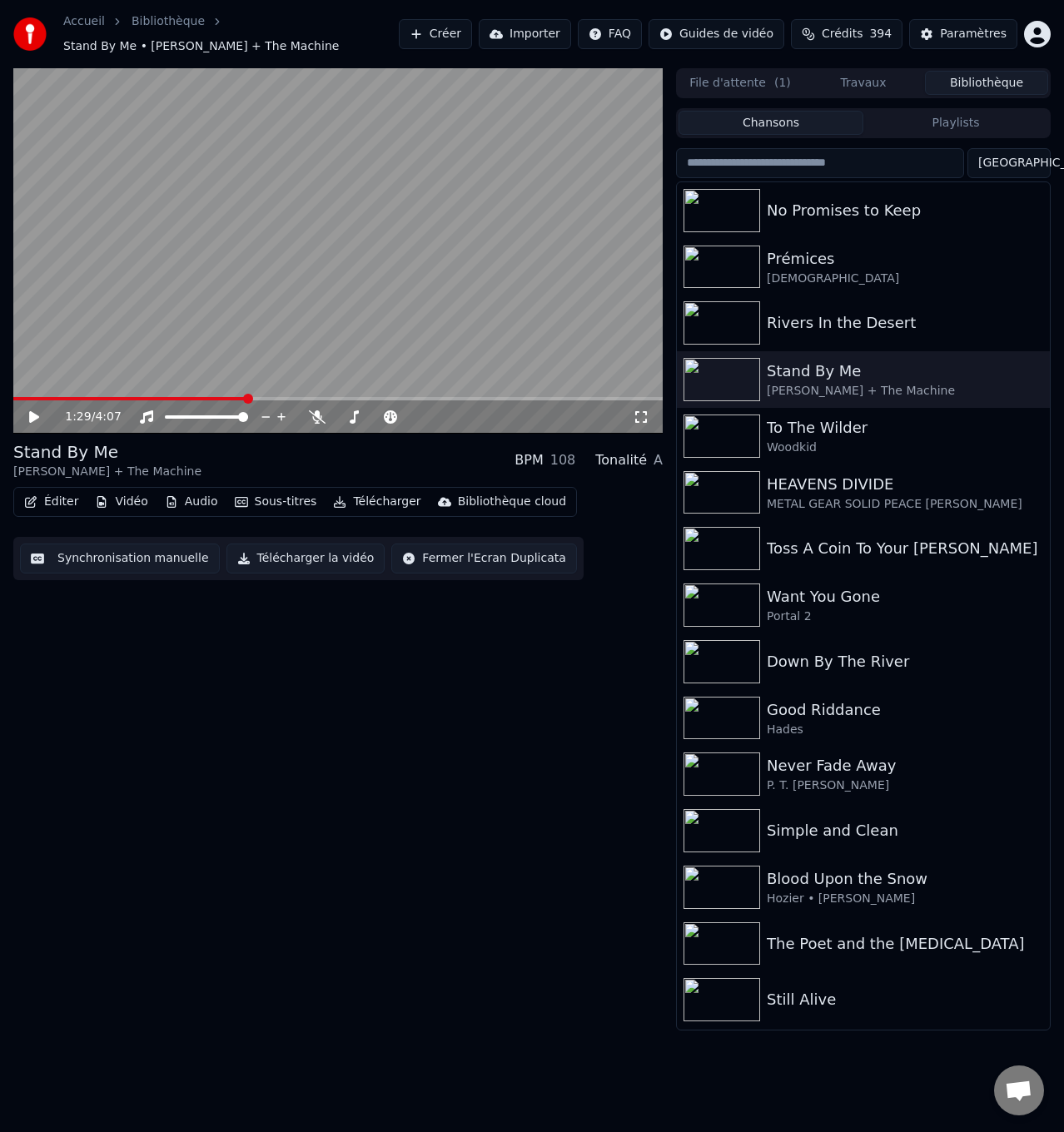
click at [248, 397] on span at bounding box center [130, 399] width 234 height 4
click at [32, 419] on icon at bounding box center [34, 417] width 10 height 11
click at [314, 411] on body "Accueil Bibliothèque Stand By Me • [PERSON_NAME] + The Machine Créer Importer F…" at bounding box center [532, 566] width 1064 height 1132
click at [316, 412] on icon at bounding box center [317, 417] width 17 height 13
click at [259, 397] on span at bounding box center [137, 399] width 247 height 4
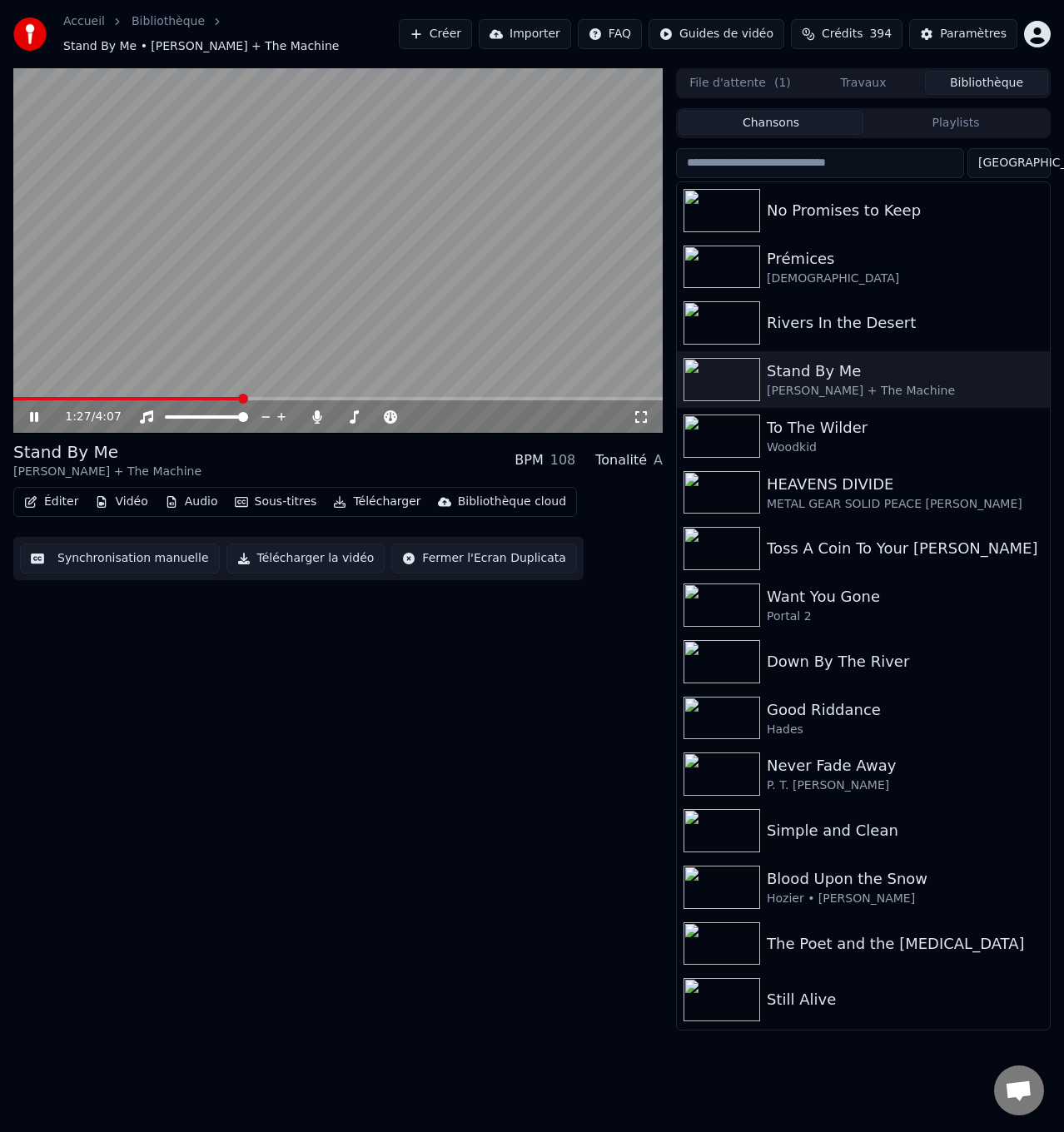
click at [241, 397] on span at bounding box center [127, 399] width 228 height 4
click at [318, 412] on icon at bounding box center [317, 417] width 9 height 13
click at [36, 412] on icon at bounding box center [34, 417] width 8 height 10
click at [455, 397] on span at bounding box center [254, 399] width 483 height 4
click at [26, 413] on icon at bounding box center [45, 417] width 39 height 13
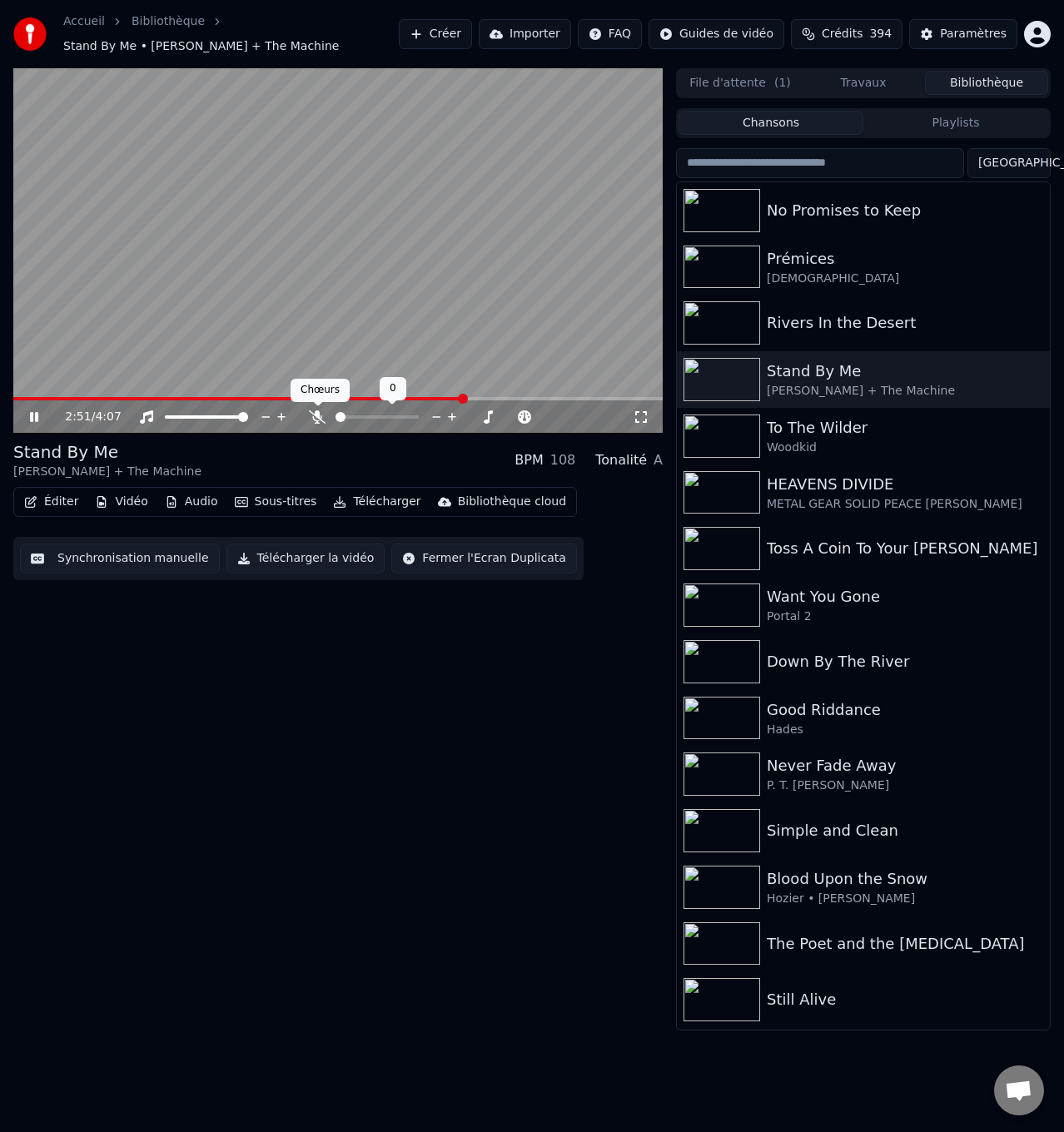
click at [319, 412] on icon at bounding box center [317, 417] width 17 height 13
click at [875, 831] on div "Simple and Clean" at bounding box center [896, 831] width 260 height 24
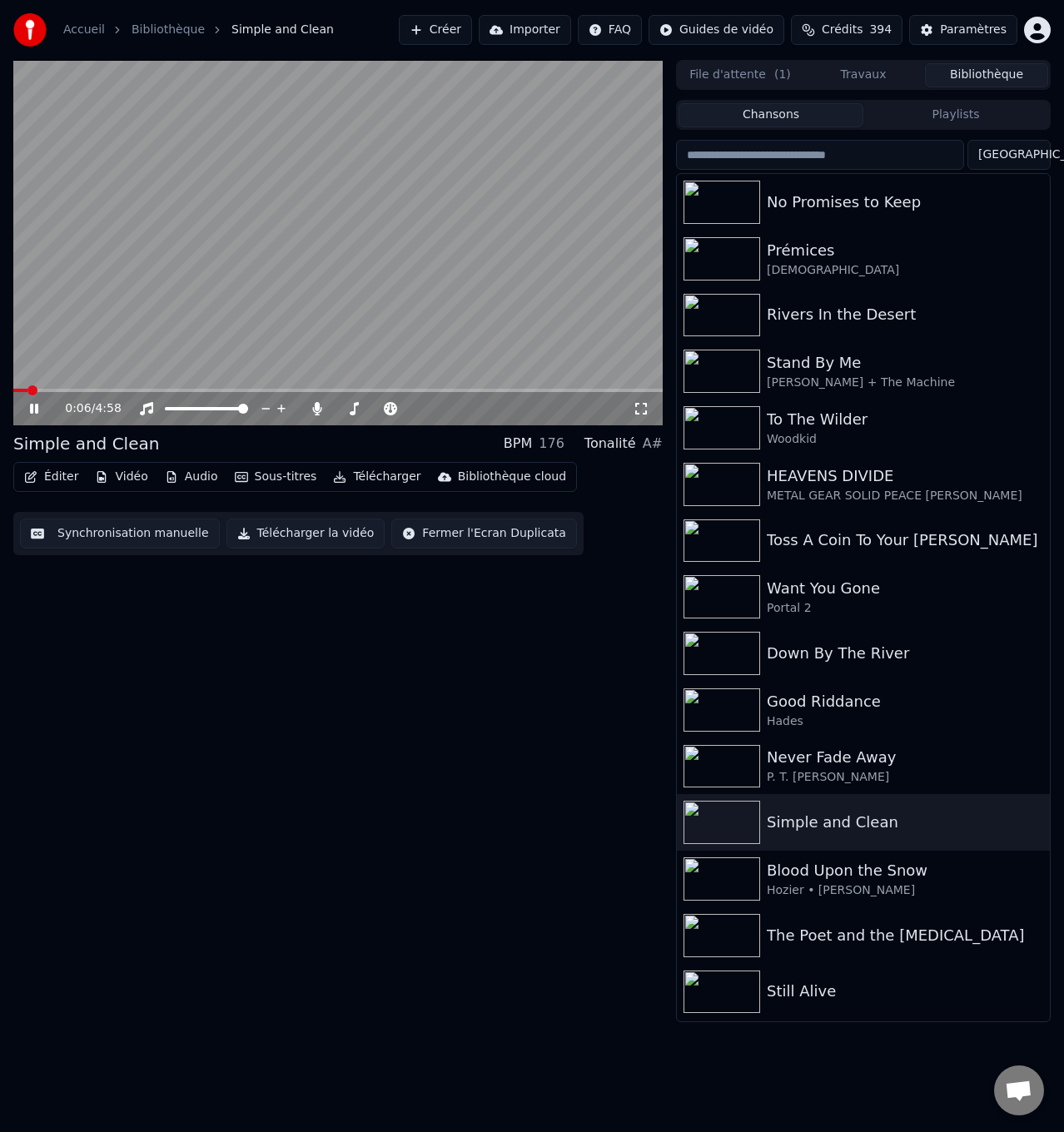
click at [0, 380] on html "Accueil Bibliothèque Simple and Clean Créer Importer FAQ Guides de vidéo Crédit…" at bounding box center [532, 566] width 1064 height 1132
click at [13, 386] on span at bounding box center [18, 390] width 10 height 10
click at [316, 407] on icon at bounding box center [317, 409] width 9 height 13
click at [33, 404] on icon at bounding box center [45, 409] width 39 height 13
click at [44, 390] on span at bounding box center [39, 391] width 51 height 4
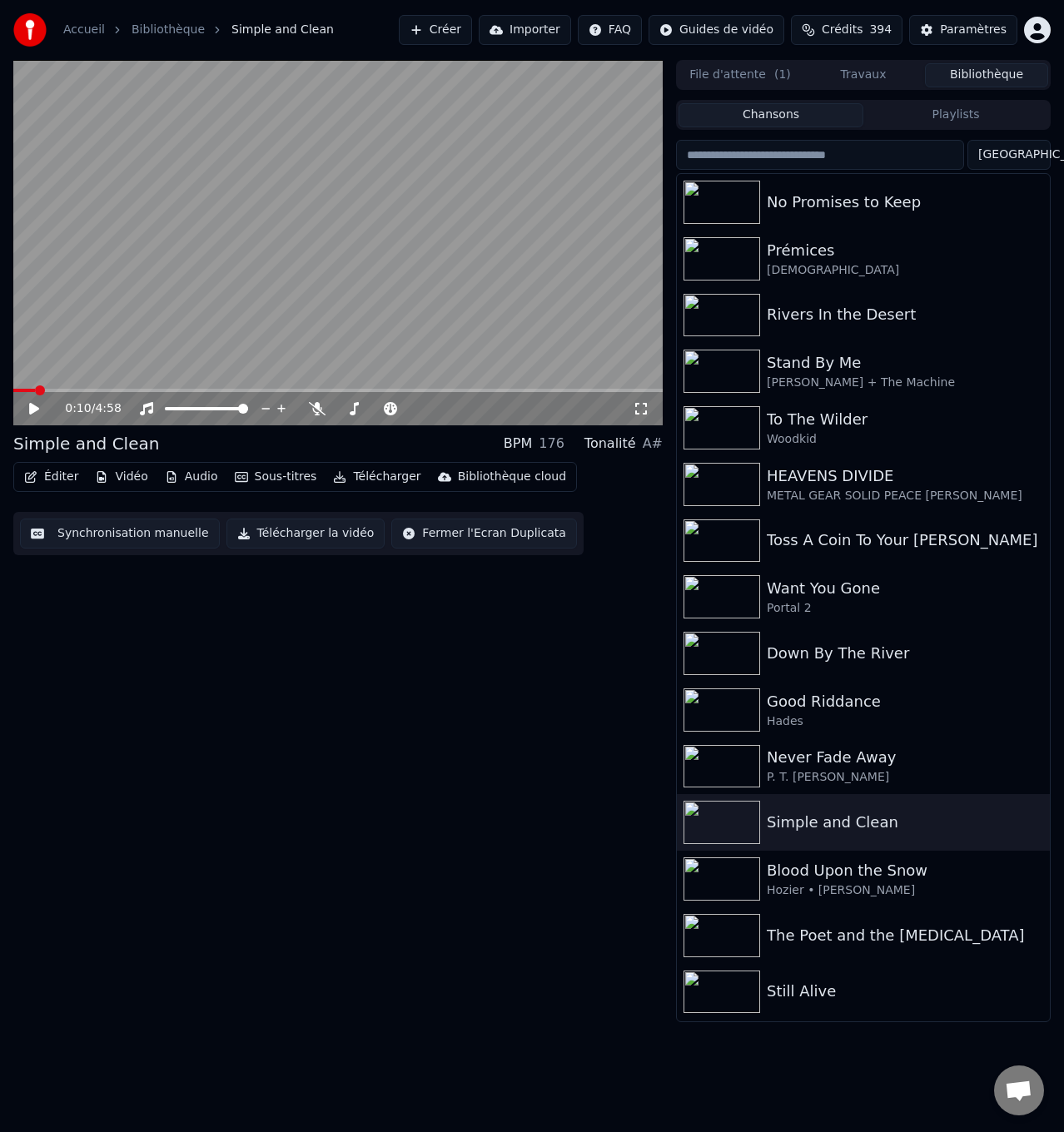
click at [34, 389] on span at bounding box center [24, 391] width 22 height 4
click at [317, 405] on icon at bounding box center [317, 409] width 17 height 13
click at [31, 408] on icon at bounding box center [34, 409] width 10 height 11
click at [315, 406] on icon at bounding box center [317, 409] width 9 height 13
click at [35, 408] on icon at bounding box center [45, 409] width 39 height 13
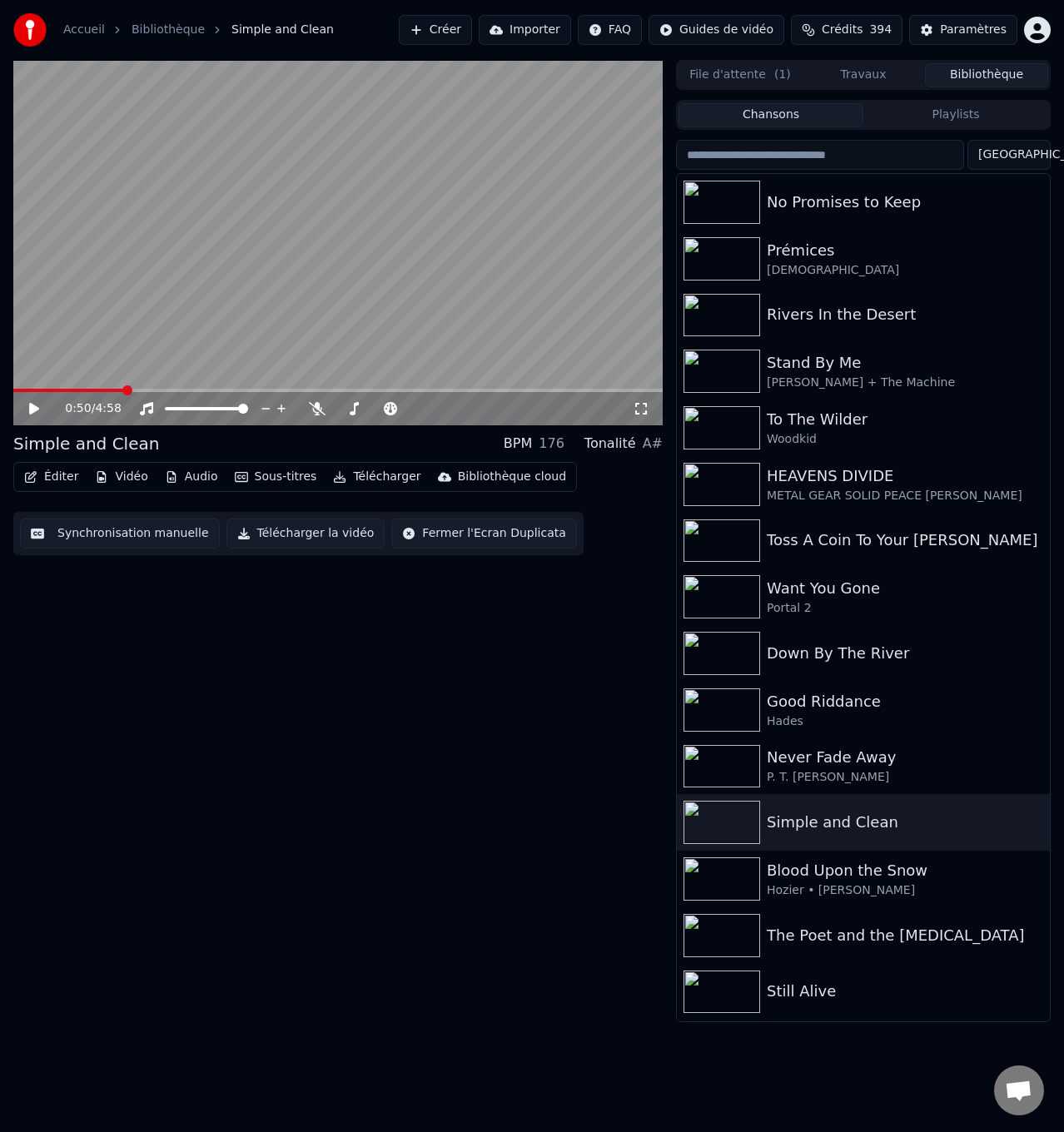
click at [95, 391] on span at bounding box center [69, 391] width 111 height 4
click at [36, 405] on icon at bounding box center [45, 409] width 39 height 13
click at [317, 406] on icon at bounding box center [317, 409] width 17 height 13
click at [316, 405] on icon at bounding box center [317, 409] width 9 height 13
click at [40, 409] on icon at bounding box center [45, 409] width 39 height 13
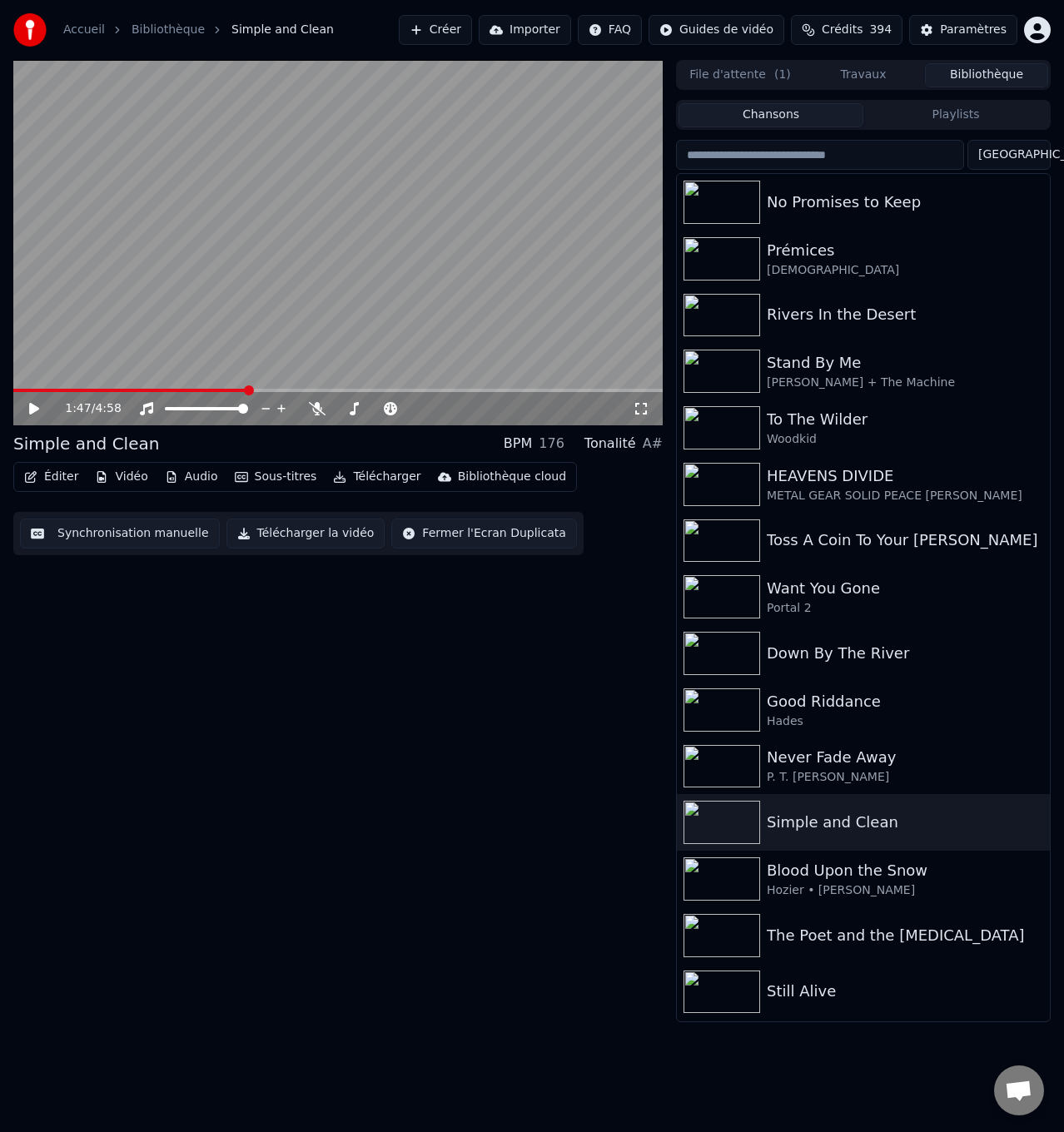
click at [218, 391] on span at bounding box center [130, 391] width 234 height 4
click at [314, 404] on icon at bounding box center [317, 409] width 17 height 13
click at [31, 404] on icon at bounding box center [34, 409] width 10 height 11
click at [315, 408] on icon at bounding box center [317, 409] width 9 height 13
click at [315, 408] on icon at bounding box center [317, 409] width 17 height 13
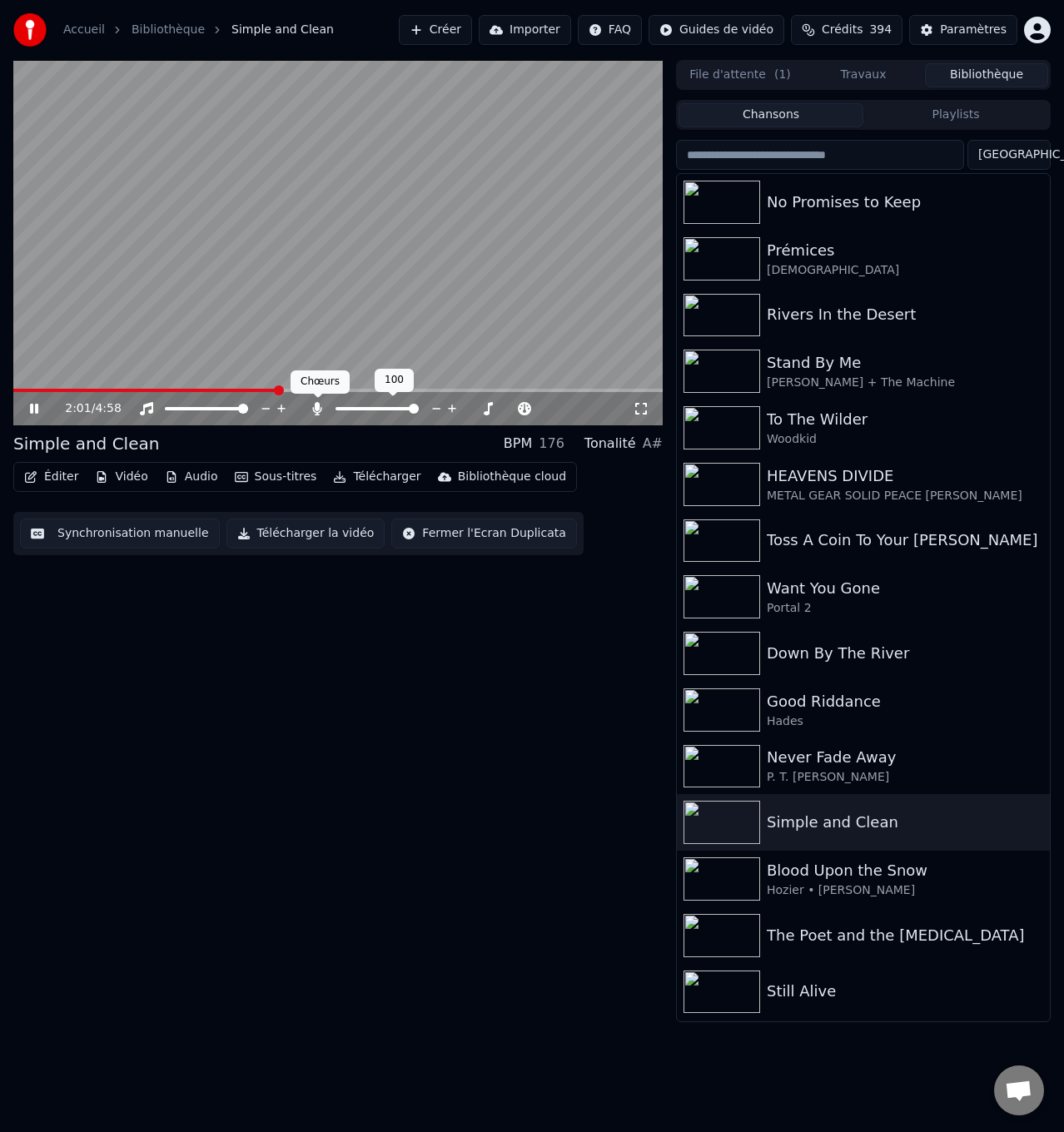
click at [314, 405] on icon at bounding box center [317, 409] width 17 height 13
click at [32, 405] on icon at bounding box center [34, 409] width 8 height 10
click at [254, 390] on span at bounding box center [151, 391] width 276 height 4
click at [312, 403] on icon at bounding box center [317, 409] width 17 height 13
click at [34, 405] on icon at bounding box center [34, 409] width 10 height 11
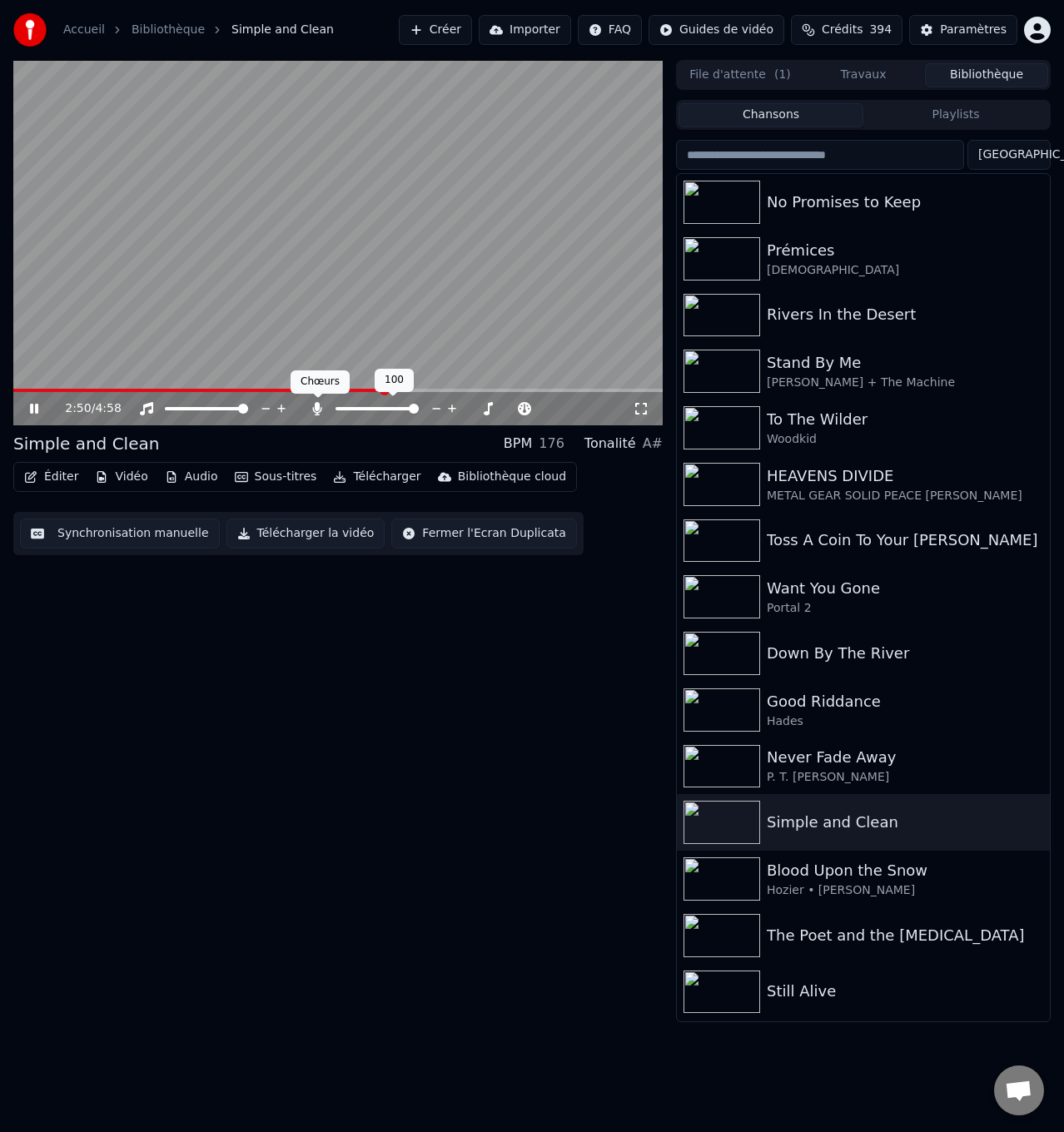
click at [315, 407] on icon at bounding box center [317, 409] width 9 height 13
click at [28, 412] on icon at bounding box center [45, 409] width 39 height 13
click at [370, 389] on span at bounding box center [191, 391] width 357 height 4
drag, startPoint x: 316, startPoint y: 407, endPoint x: 298, endPoint y: 406, distance: 18.0
click at [319, 405] on icon at bounding box center [317, 409] width 17 height 13
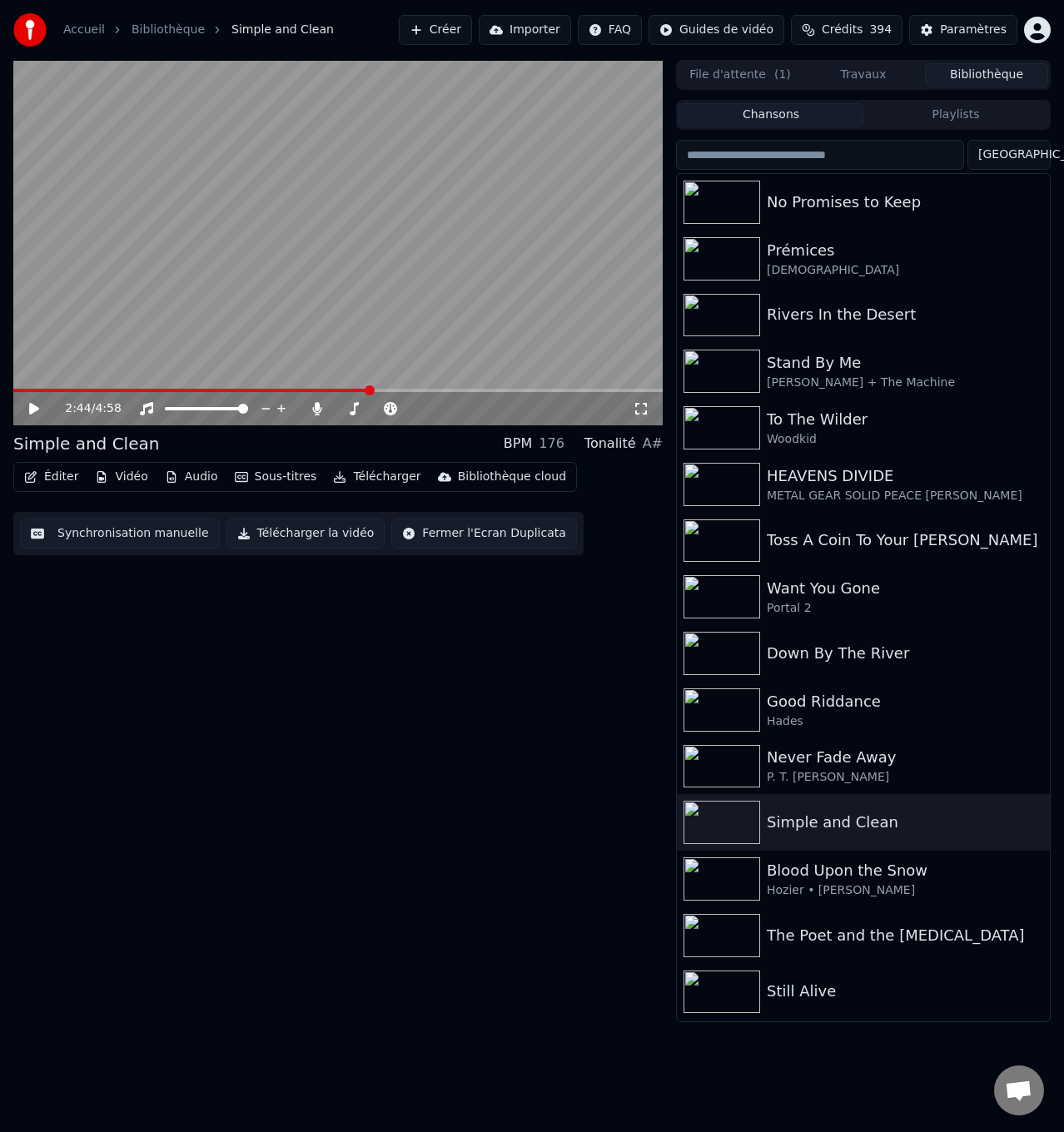
click at [34, 402] on icon at bounding box center [45, 409] width 39 height 13
click at [826, 716] on div "Hades" at bounding box center [896, 721] width 260 height 17
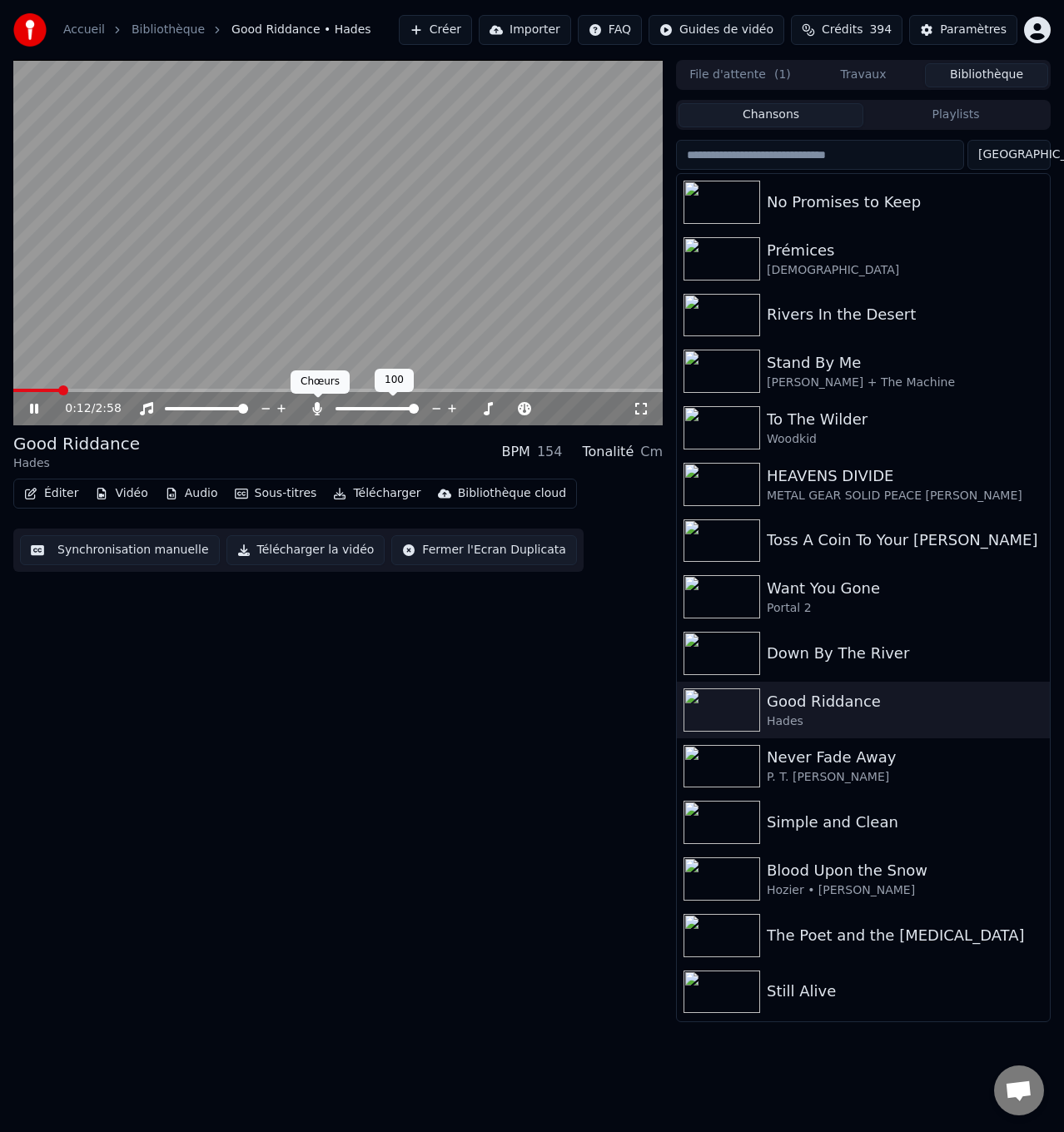
click at [317, 405] on icon at bounding box center [317, 409] width 9 height 13
click at [38, 405] on icon at bounding box center [34, 409] width 8 height 10
click at [52, 391] on span at bounding box center [49, 391] width 73 height 4
click at [317, 405] on icon at bounding box center [317, 409] width 17 height 13
click at [32, 405] on icon at bounding box center [34, 409] width 10 height 11
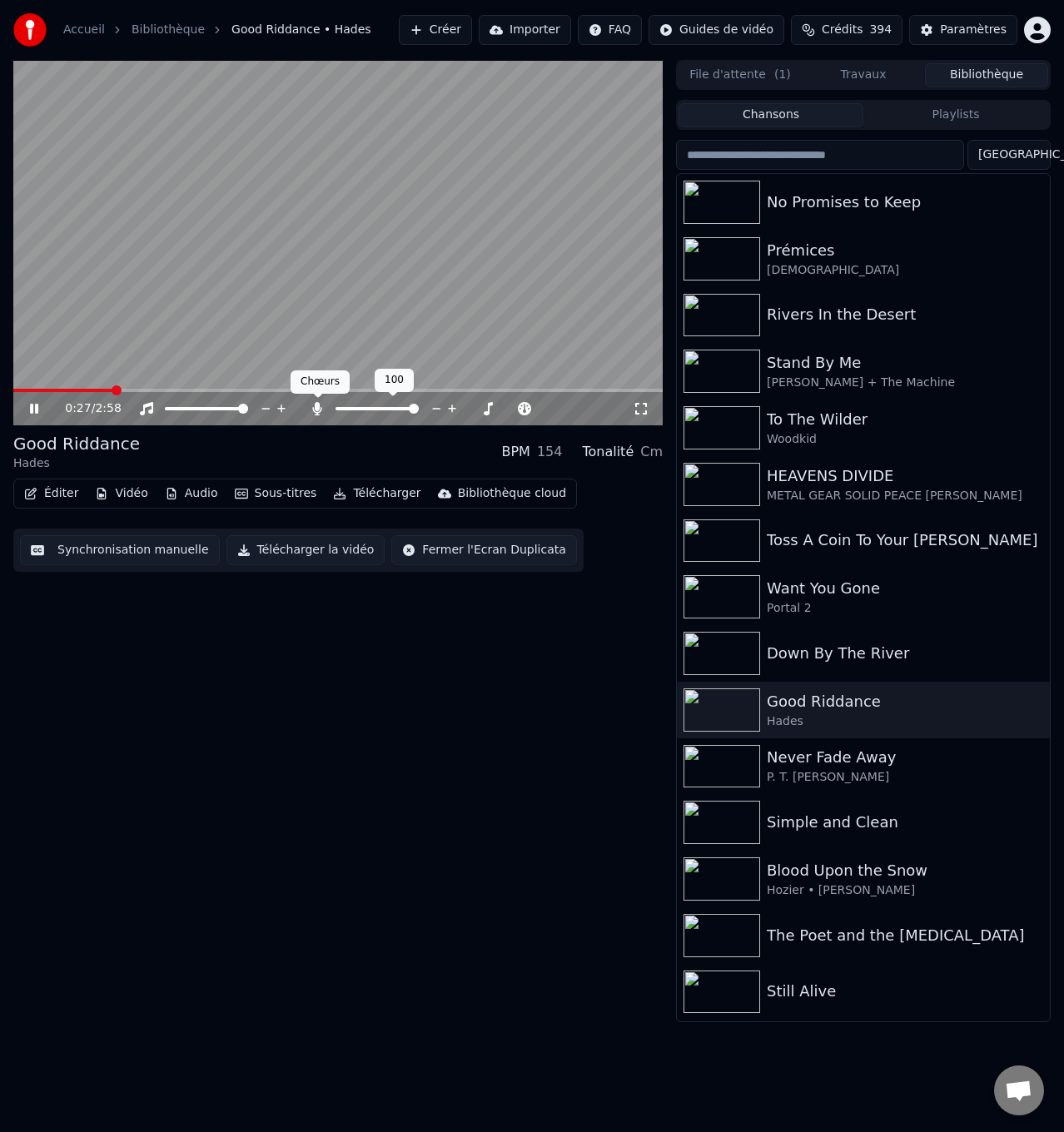
click at [315, 405] on icon at bounding box center [317, 409] width 9 height 13
click at [32, 408] on icon at bounding box center [34, 409] width 8 height 10
click at [112, 390] on span at bounding box center [76, 391] width 127 height 4
click at [35, 405] on icon at bounding box center [34, 409] width 10 height 11
click at [314, 405] on icon at bounding box center [317, 409] width 17 height 13
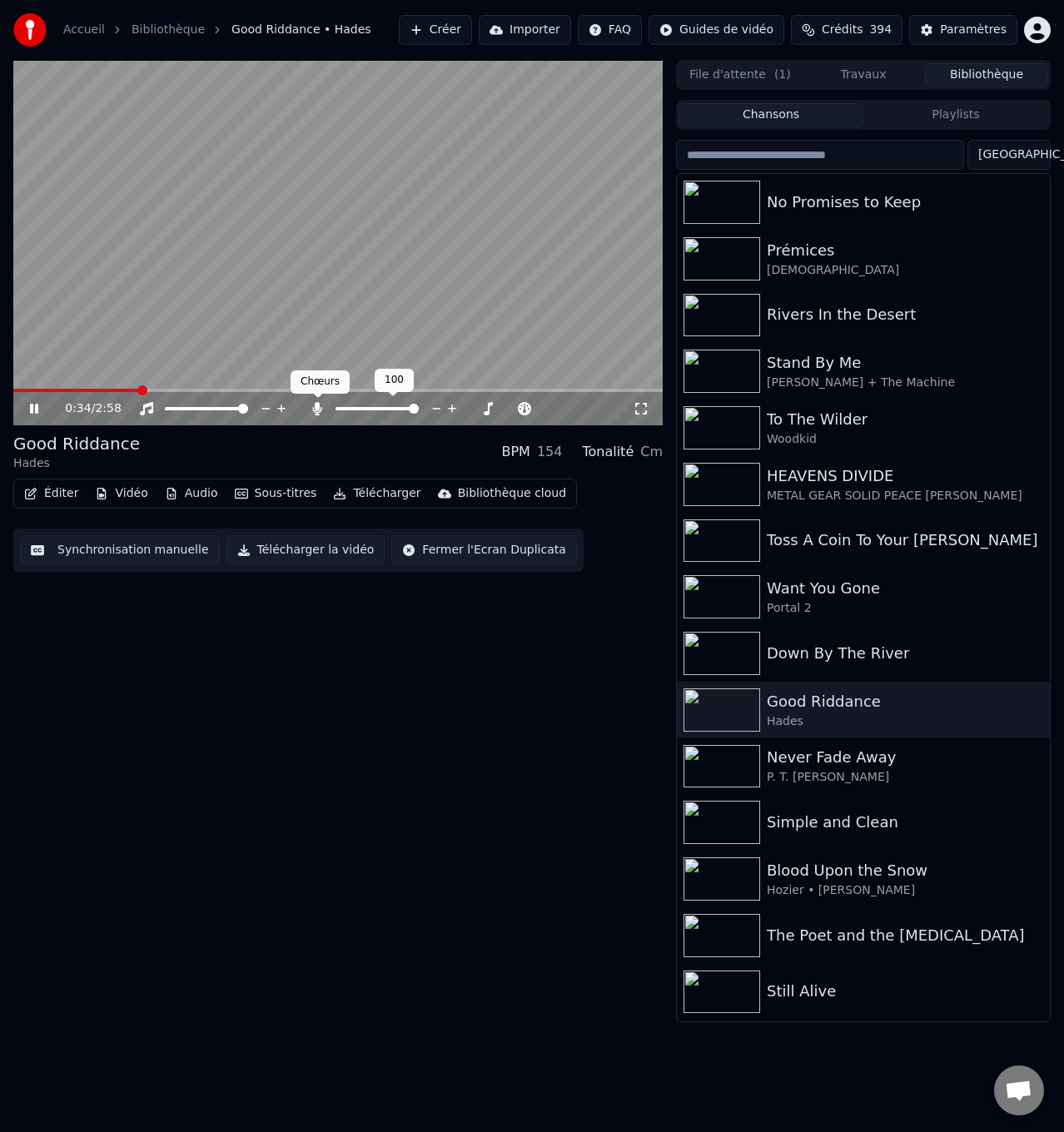
click at [315, 405] on icon at bounding box center [317, 409] width 9 height 13
click at [314, 402] on icon at bounding box center [317, 409] width 17 height 13
click at [315, 406] on icon at bounding box center [317, 409] width 9 height 13
click at [25, 411] on div "0:57 / 2:58" at bounding box center [337, 409] width 636 height 17
click at [30, 405] on icon at bounding box center [45, 409] width 39 height 13
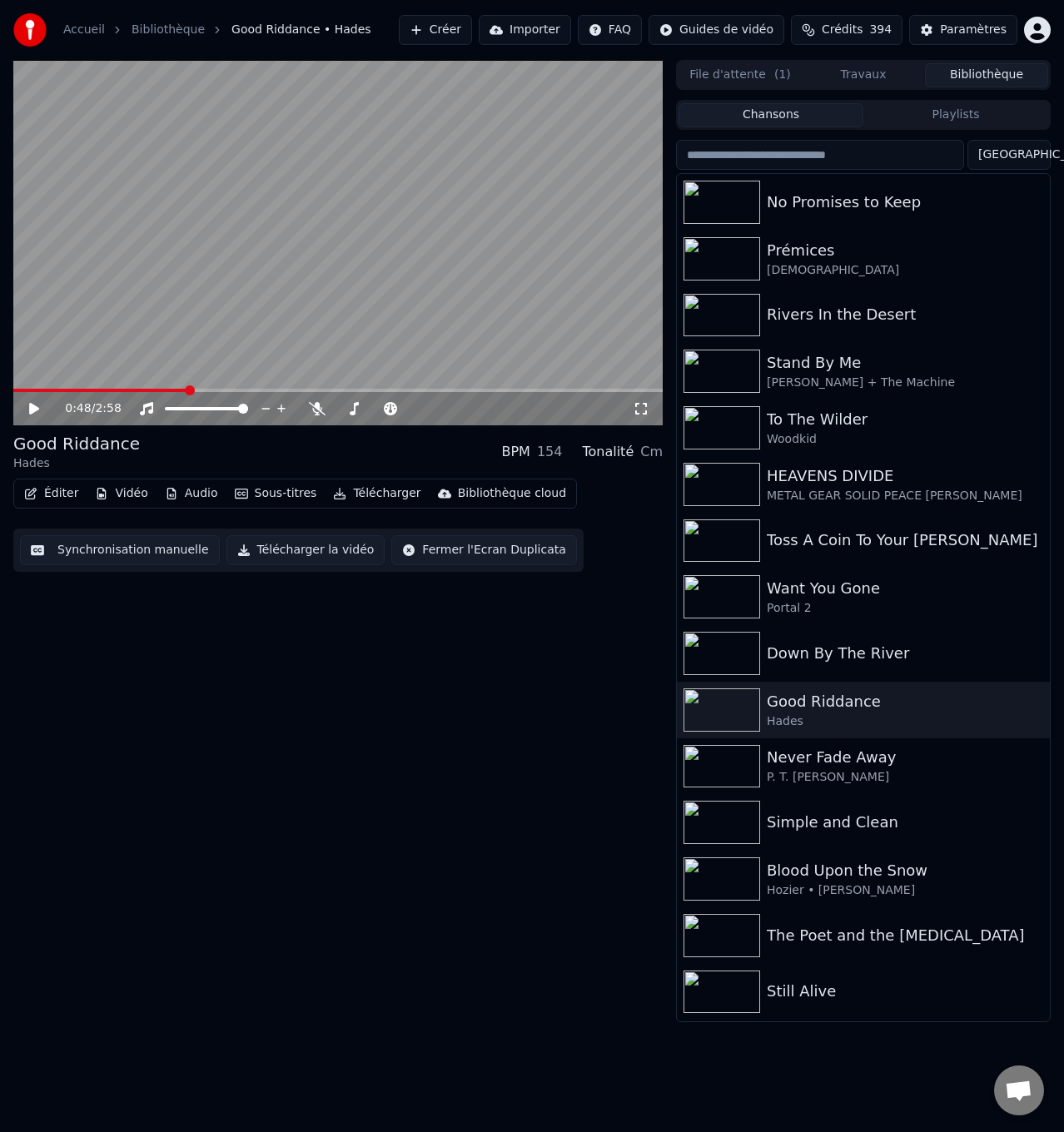
click at [187, 390] on span at bounding box center [100, 391] width 174 height 4
click at [33, 405] on icon at bounding box center [34, 409] width 10 height 11
click at [312, 404] on icon at bounding box center [317, 409] width 17 height 13
click at [32, 410] on icon at bounding box center [34, 409] width 8 height 10
click at [204, 389] on span at bounding box center [119, 391] width 211 height 4
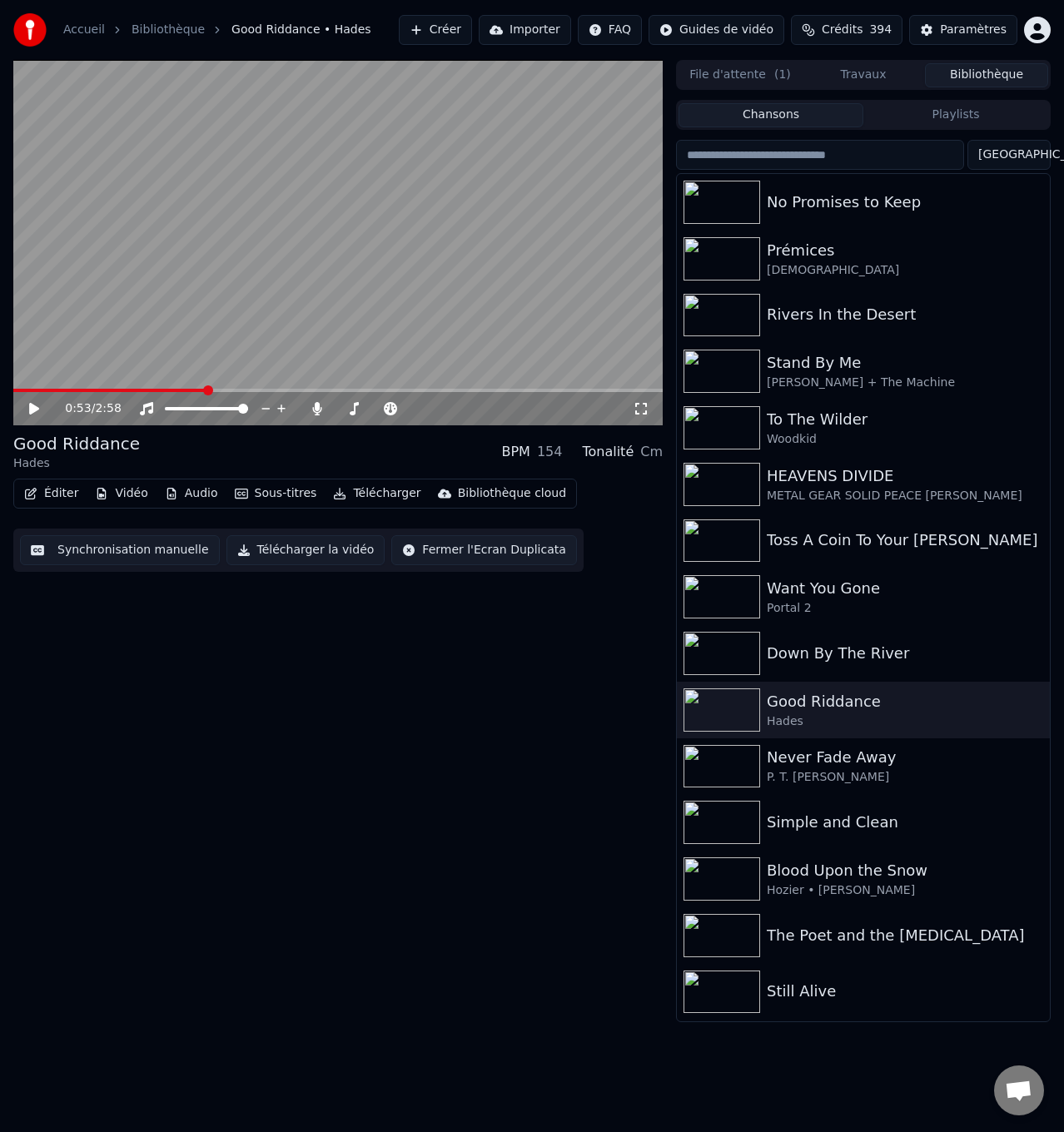
click at [222, 389] on span at bounding box center [337, 391] width 649 height 4
click at [315, 408] on icon at bounding box center [317, 409] width 9 height 13
click at [34, 408] on icon at bounding box center [34, 409] width 10 height 11
click at [316, 407] on icon at bounding box center [317, 409] width 17 height 13
click at [316, 407] on icon at bounding box center [317, 409] width 9 height 13
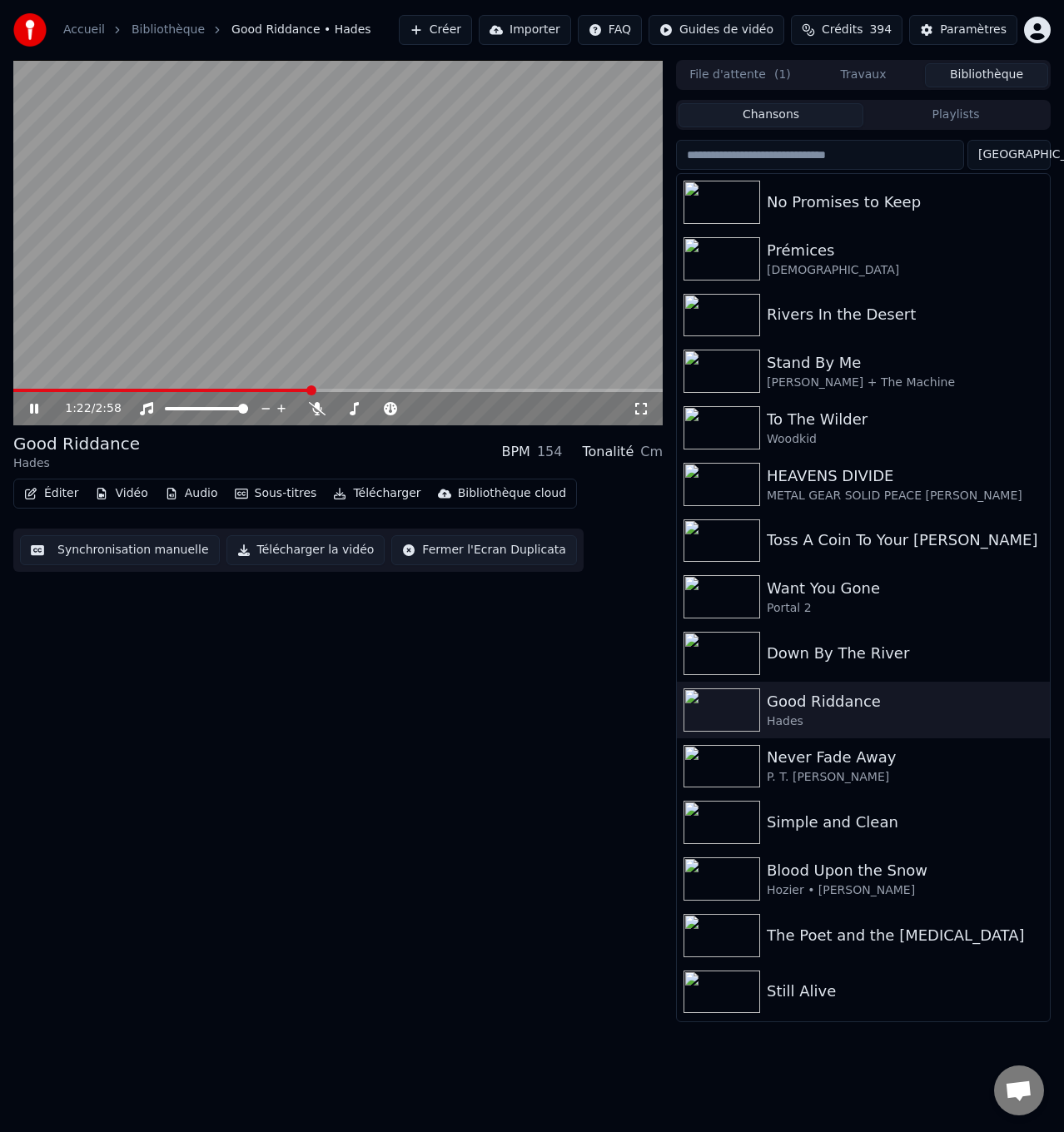
click at [32, 410] on icon at bounding box center [34, 409] width 8 height 10
click at [281, 387] on video at bounding box center [337, 243] width 649 height 365
click at [282, 391] on span at bounding box center [147, 391] width 268 height 4
click at [318, 412] on icon at bounding box center [317, 409] width 17 height 13
click at [37, 404] on icon at bounding box center [34, 409] width 8 height 10
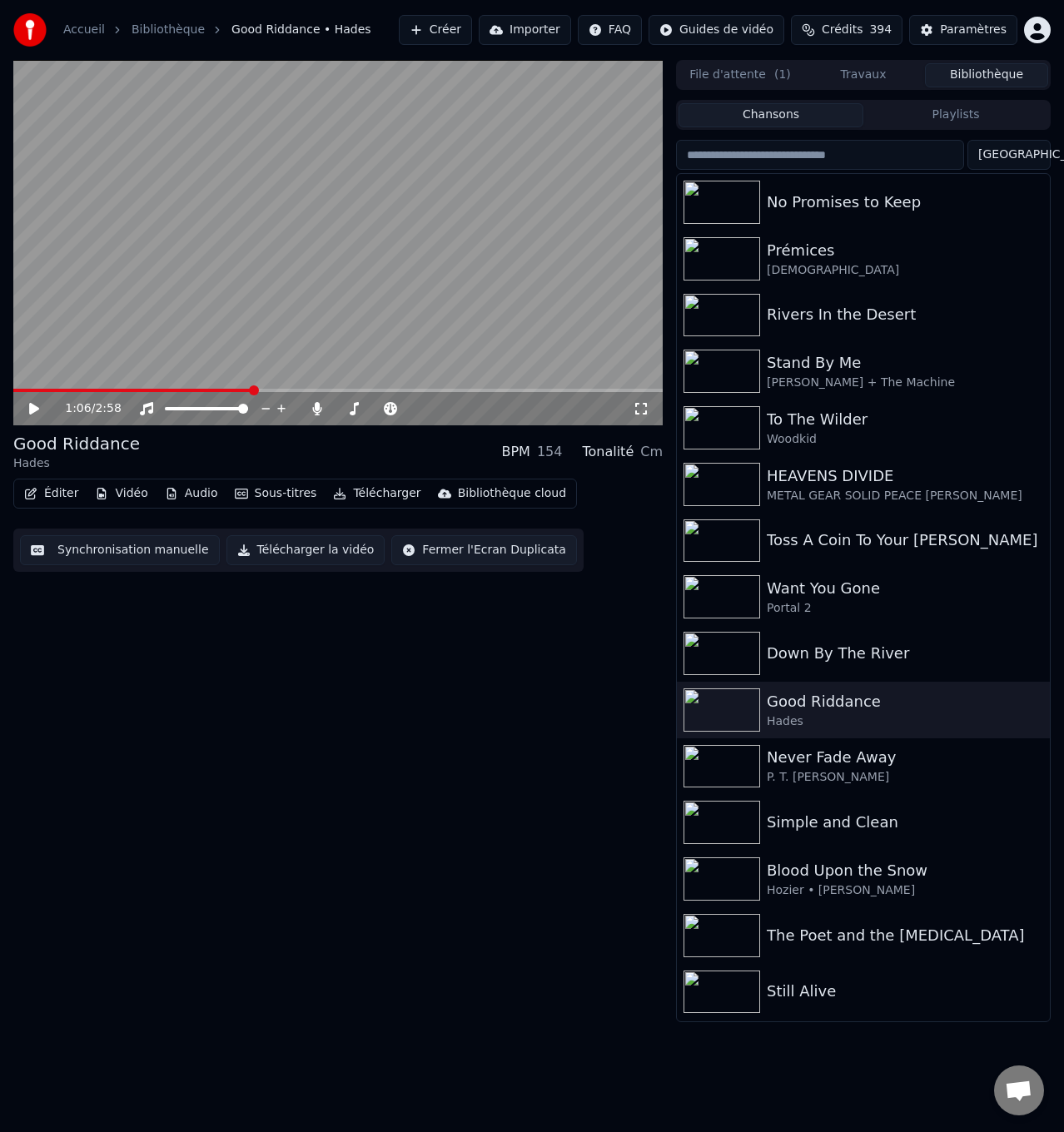
click at [253, 389] on span at bounding box center [133, 391] width 240 height 4
click at [38, 404] on icon at bounding box center [45, 409] width 39 height 13
click at [315, 404] on icon at bounding box center [317, 409] width 9 height 13
click at [315, 404] on icon at bounding box center [317, 409] width 17 height 13
click at [315, 410] on icon at bounding box center [317, 409] width 9 height 13
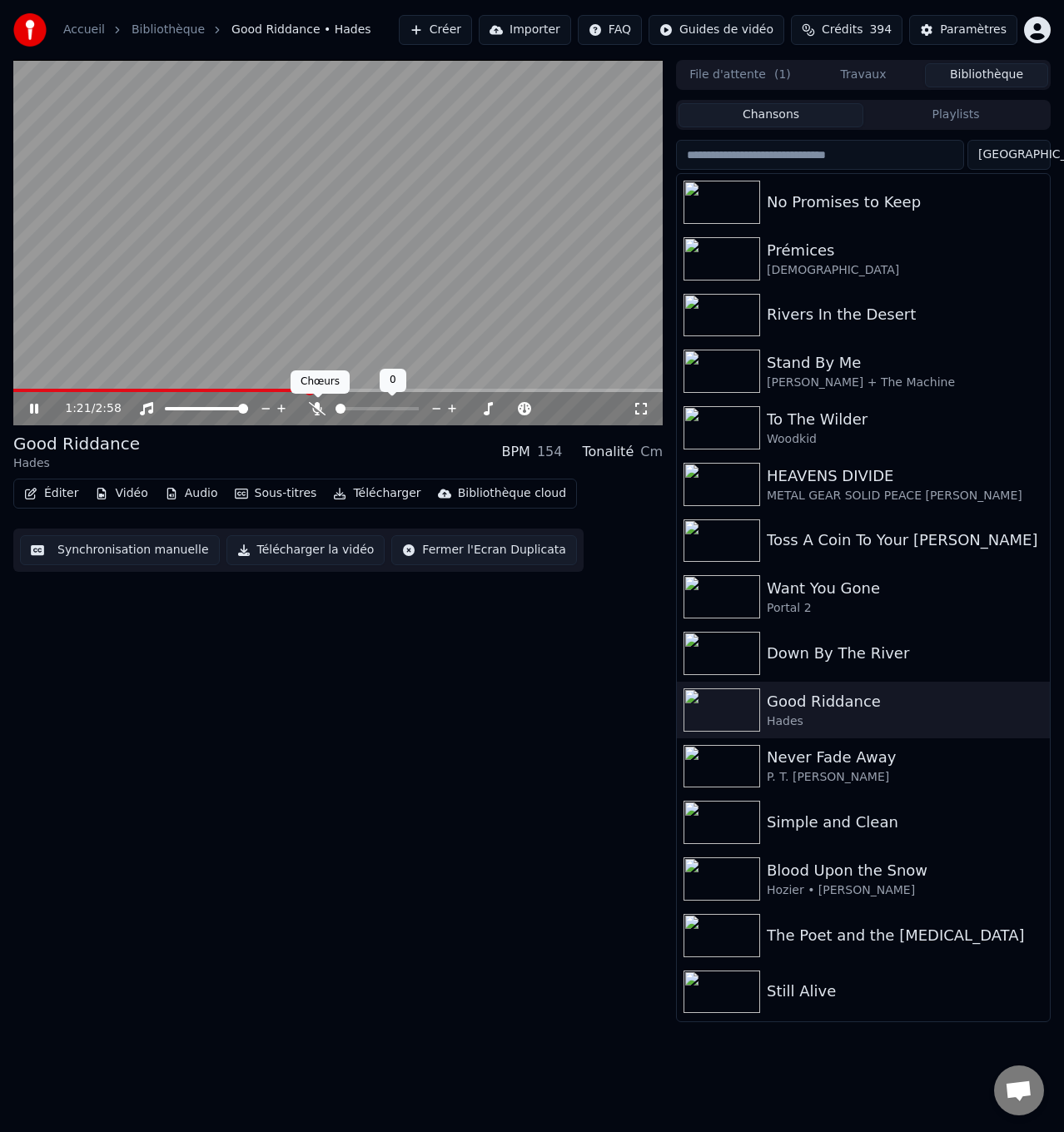
drag, startPoint x: 314, startPoint y: 410, endPoint x: 333, endPoint y: 410, distance: 19.0
click at [316, 410] on icon at bounding box center [317, 409] width 17 height 13
click at [314, 410] on icon at bounding box center [317, 409] width 17 height 13
click at [36, 407] on icon at bounding box center [34, 409] width 8 height 10
click at [376, 389] on span at bounding box center [194, 391] width 363 height 4
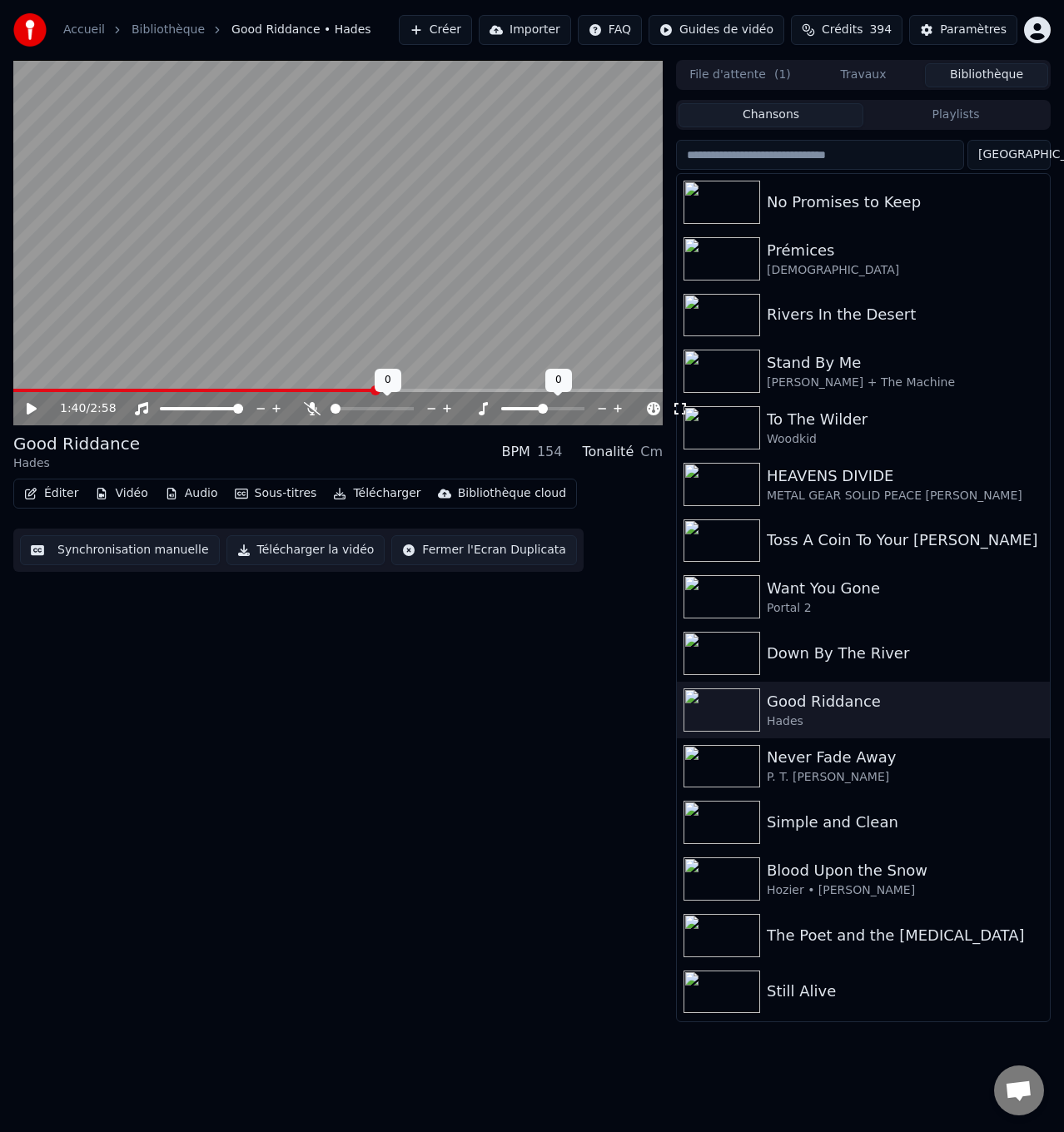
click at [347, 390] on span at bounding box center [194, 391] width 363 height 4
click at [309, 406] on icon at bounding box center [313, 409] width 17 height 13
click at [34, 412] on icon at bounding box center [34, 409] width 10 height 11
click at [856, 540] on div "Toss A Coin To Your [PERSON_NAME]" at bounding box center [896, 540] width 260 height 24
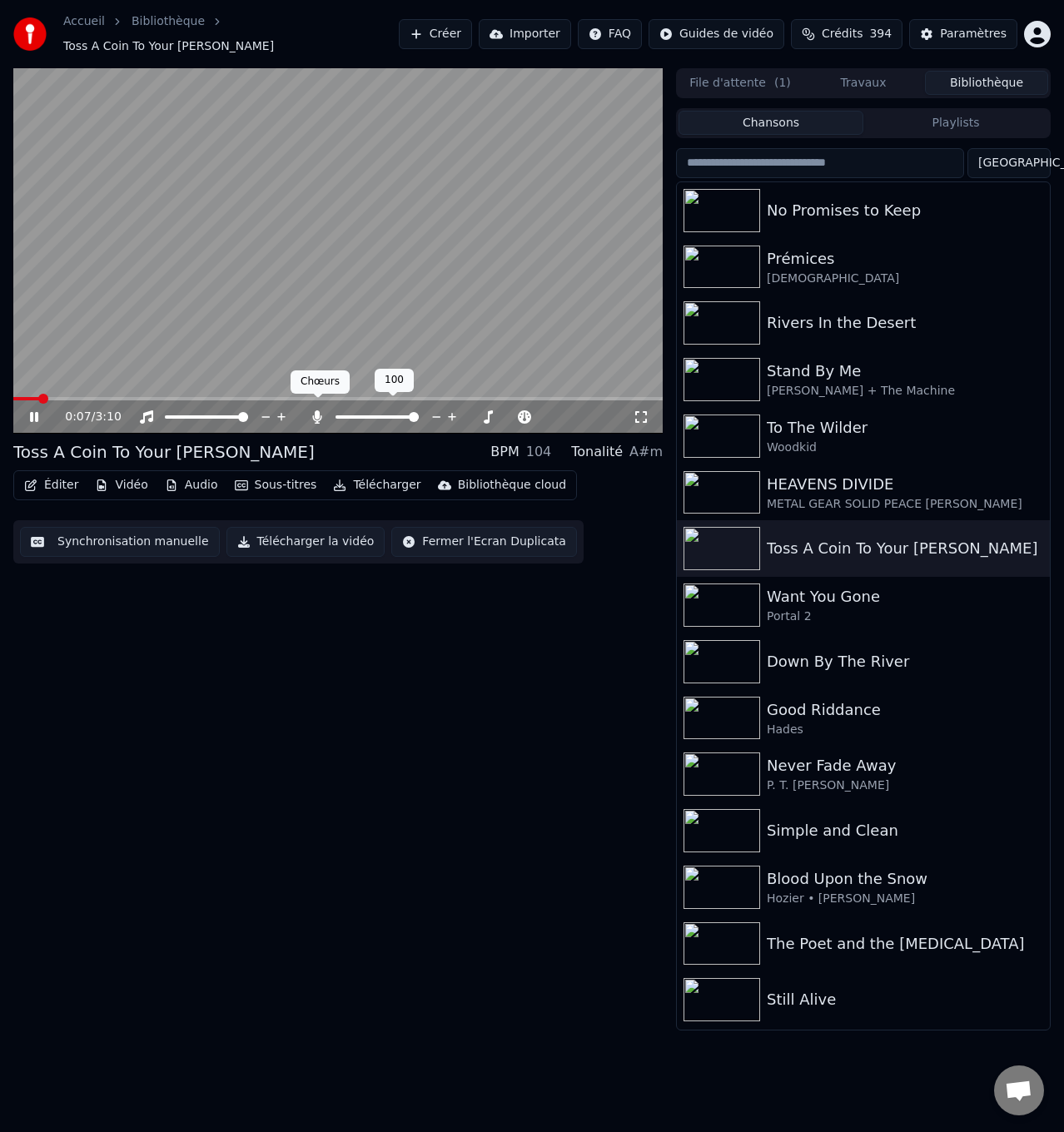
click at [315, 411] on icon at bounding box center [317, 417] width 9 height 13
click at [32, 412] on icon at bounding box center [34, 417] width 8 height 10
click at [43, 397] on span at bounding box center [36, 399] width 46 height 4
click at [26, 397] on span at bounding box center [28, 399] width 31 height 4
click at [314, 411] on icon at bounding box center [317, 417] width 17 height 13
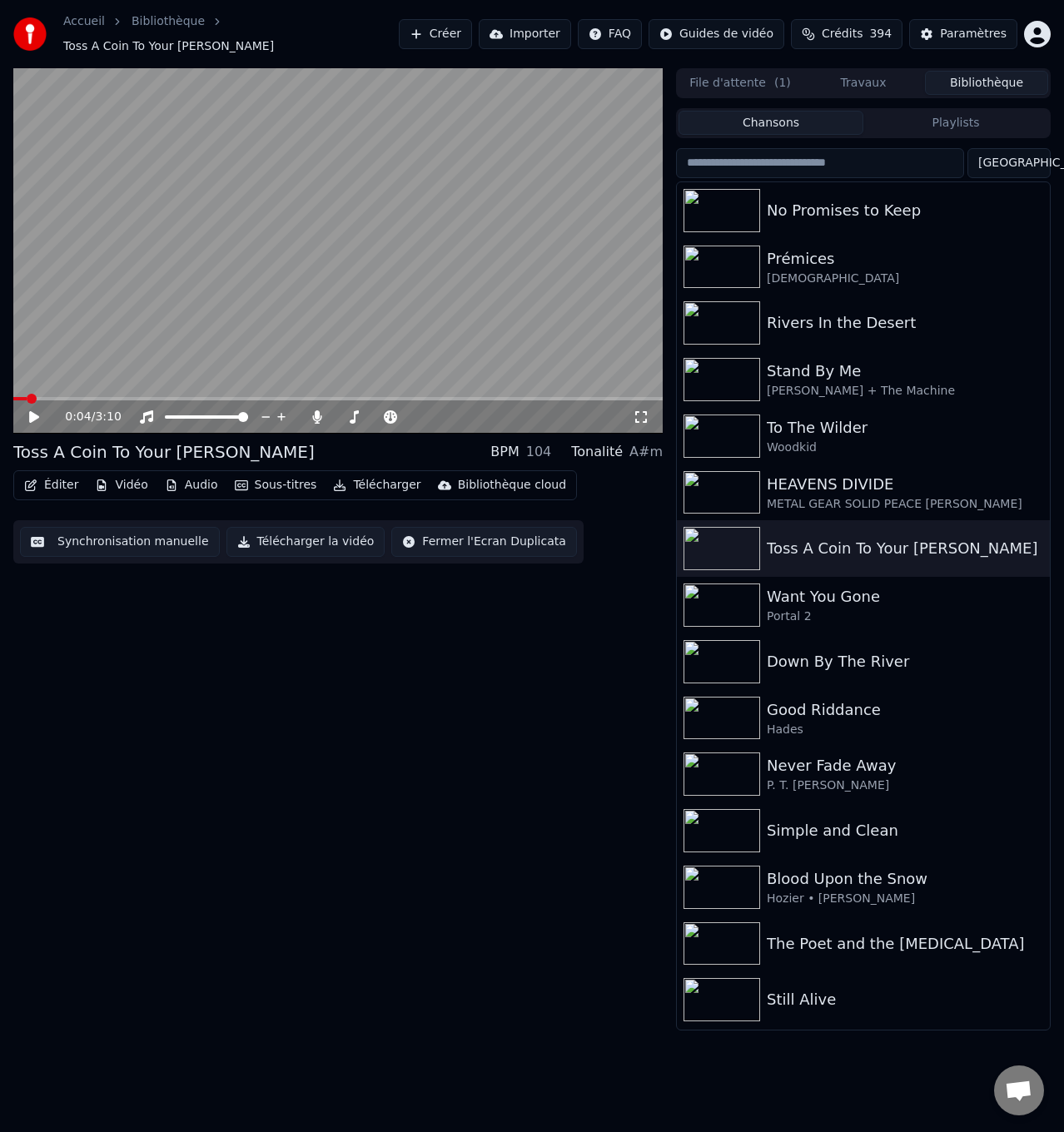
click at [33, 412] on icon at bounding box center [34, 417] width 10 height 11
click at [316, 411] on icon at bounding box center [317, 417] width 9 height 13
click at [33, 411] on icon at bounding box center [45, 417] width 39 height 13
click at [109, 397] on span at bounding box center [61, 399] width 96 height 4
click at [318, 411] on icon at bounding box center [317, 417] width 17 height 13
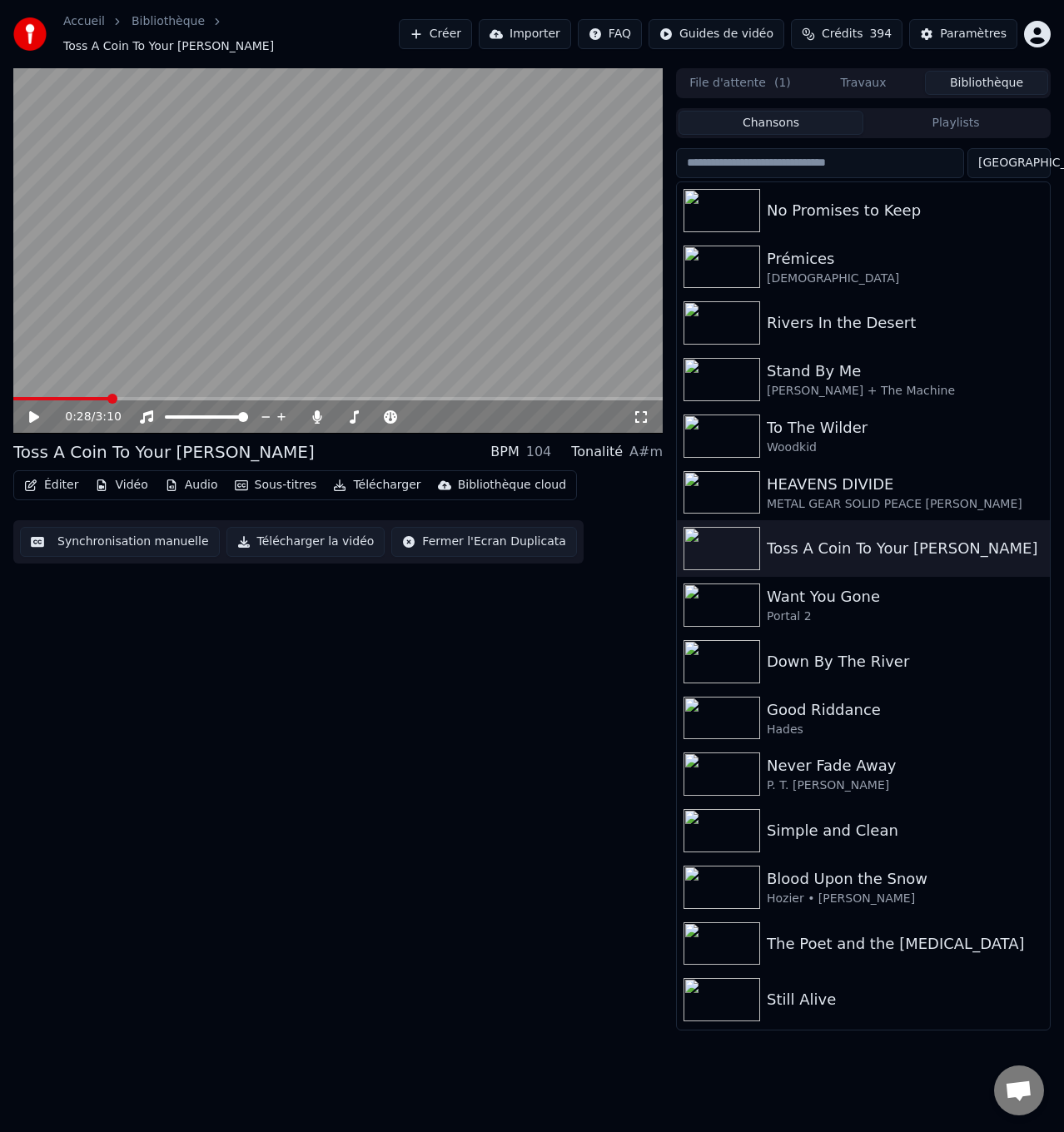
click at [30, 412] on icon at bounding box center [34, 417] width 10 height 11
click at [316, 411] on icon at bounding box center [317, 417] width 9 height 13
click at [32, 411] on icon at bounding box center [45, 417] width 39 height 13
click at [247, 397] on span at bounding box center [140, 399] width 255 height 4
click at [227, 397] on span at bounding box center [129, 399] width 232 height 4
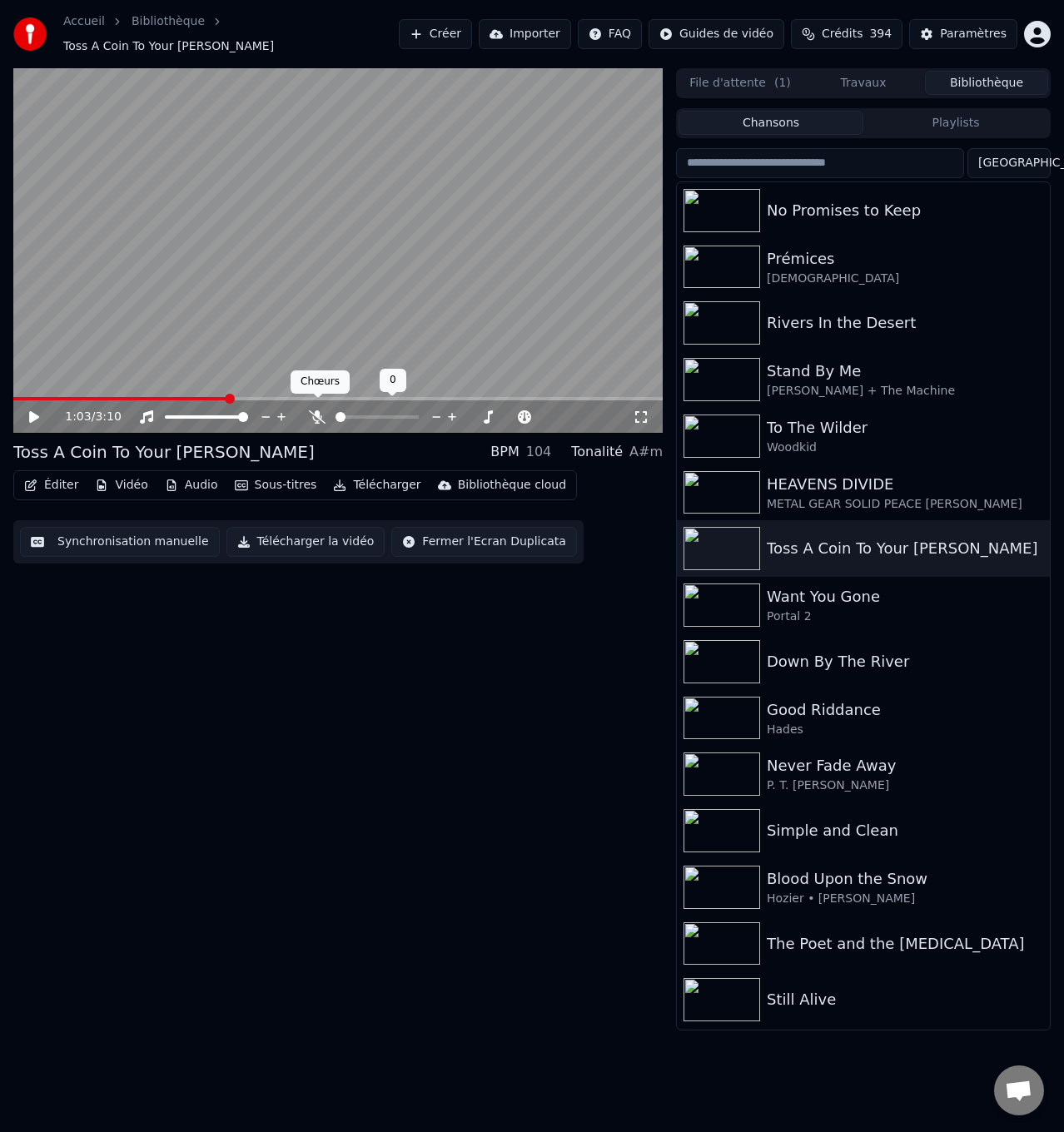
click at [318, 411] on icon at bounding box center [317, 417] width 17 height 13
click at [30, 412] on icon at bounding box center [34, 417] width 10 height 11
click at [316, 411] on icon at bounding box center [317, 417] width 9 height 13
click at [38, 412] on icon at bounding box center [34, 417] width 8 height 10
click at [297, 397] on span at bounding box center [154, 399] width 283 height 4
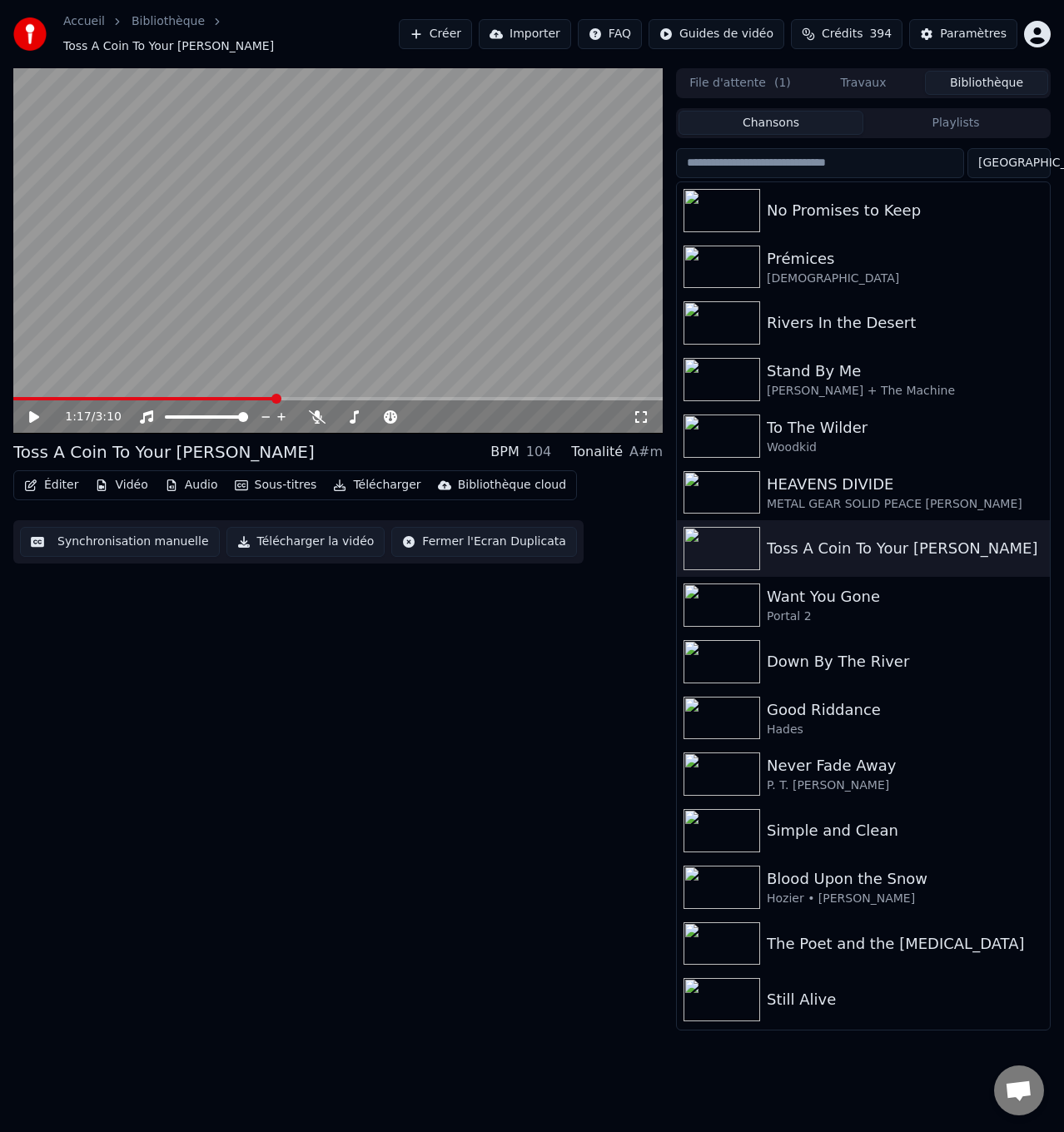
click at [276, 397] on span at bounding box center [144, 399] width 262 height 4
click at [316, 411] on icon at bounding box center [317, 417] width 17 height 13
click at [34, 411] on icon at bounding box center [45, 417] width 39 height 13
click at [318, 411] on icon at bounding box center [317, 417] width 9 height 13
click at [35, 411] on icon at bounding box center [45, 417] width 39 height 13
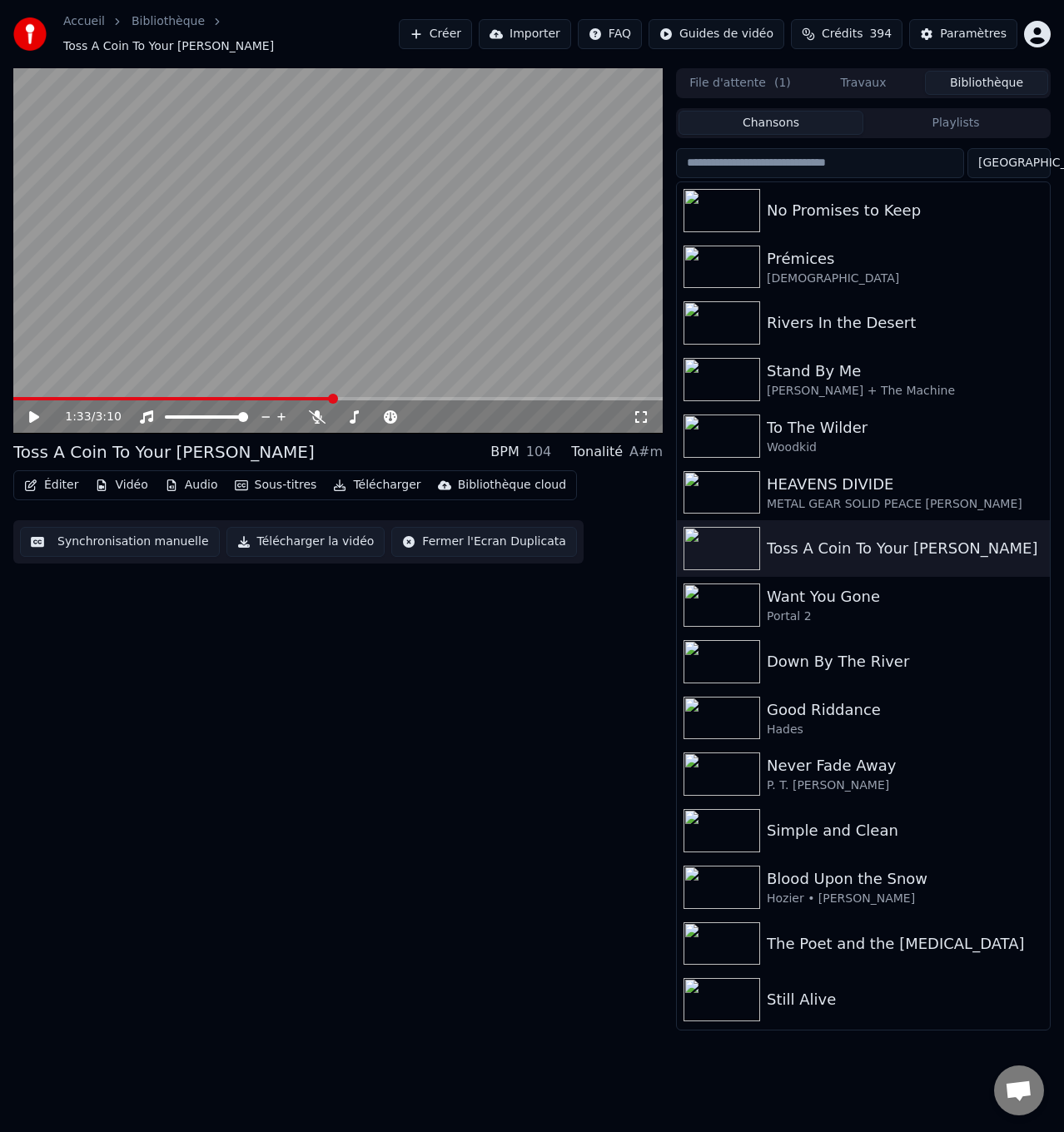
click at [284, 397] on span at bounding box center [172, 399] width 319 height 4
click at [262, 397] on span at bounding box center [137, 399] width 249 height 4
drag, startPoint x: 32, startPoint y: 409, endPoint x: 140, endPoint y: 415, distance: 108.2
click at [32, 412] on icon at bounding box center [34, 417] width 10 height 11
click at [320, 411] on icon at bounding box center [317, 417] width 17 height 13
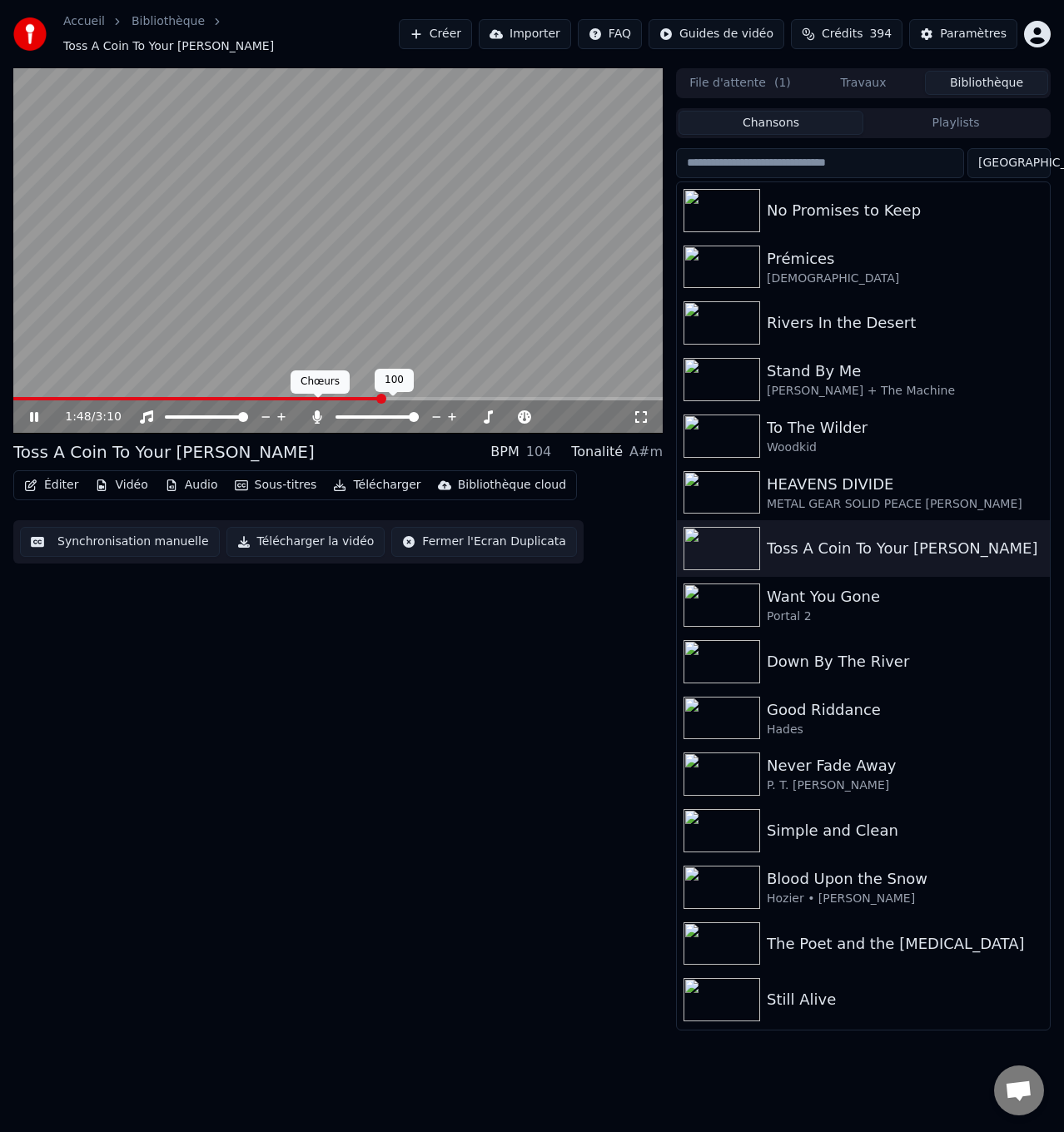
click at [318, 411] on icon at bounding box center [317, 417] width 9 height 13
click at [30, 400] on div "1:55 / 3:10" at bounding box center [337, 416] width 649 height 33
click at [32, 412] on icon at bounding box center [34, 417] width 8 height 10
click at [369, 397] on span at bounding box center [212, 399] width 397 height 4
click at [318, 411] on icon at bounding box center [317, 417] width 17 height 13
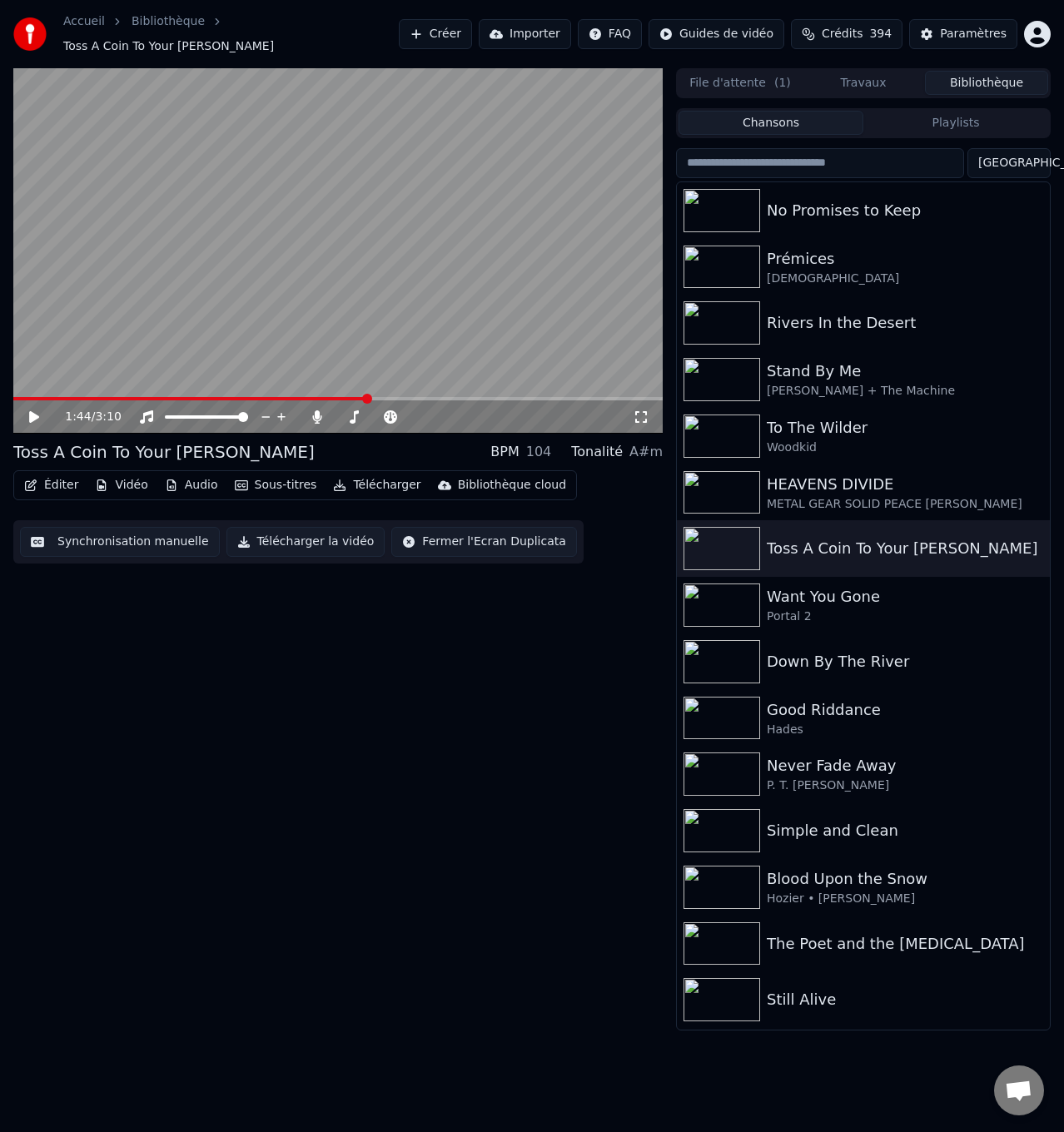
click at [36, 412] on icon at bounding box center [34, 417] width 10 height 11
click at [314, 411] on icon at bounding box center [317, 417] width 17 height 13
click at [33, 412] on icon at bounding box center [34, 417] width 8 height 10
click at [314, 411] on icon at bounding box center [317, 417] width 17 height 13
click at [371, 397] on span at bounding box center [192, 399] width 358 height 4
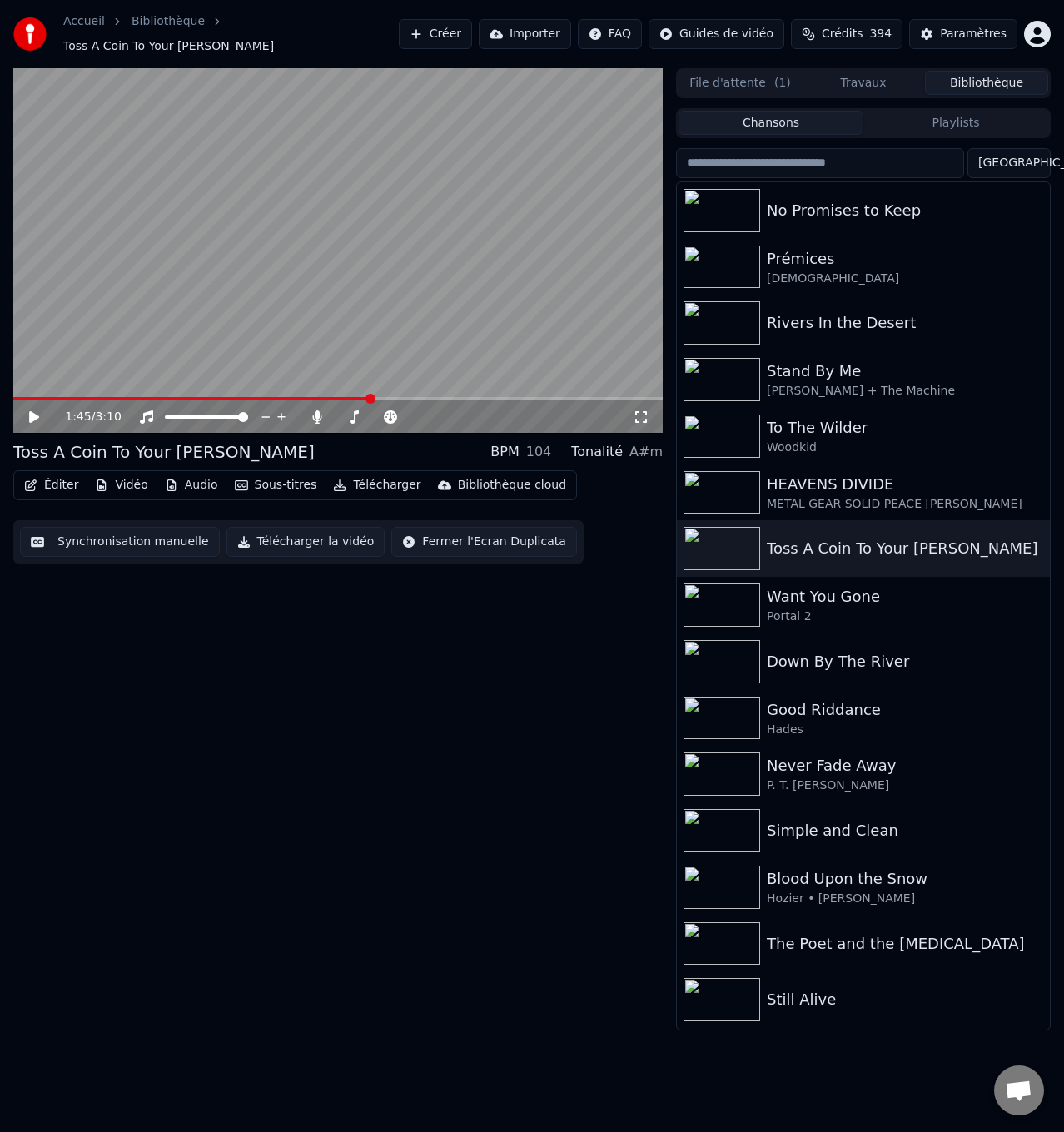
click at [36, 411] on icon at bounding box center [45, 417] width 39 height 13
click at [32, 412] on icon at bounding box center [34, 417] width 8 height 10
click at [32, 412] on icon at bounding box center [34, 417] width 10 height 11
click at [804, 257] on div "Prémices" at bounding box center [896, 259] width 260 height 24
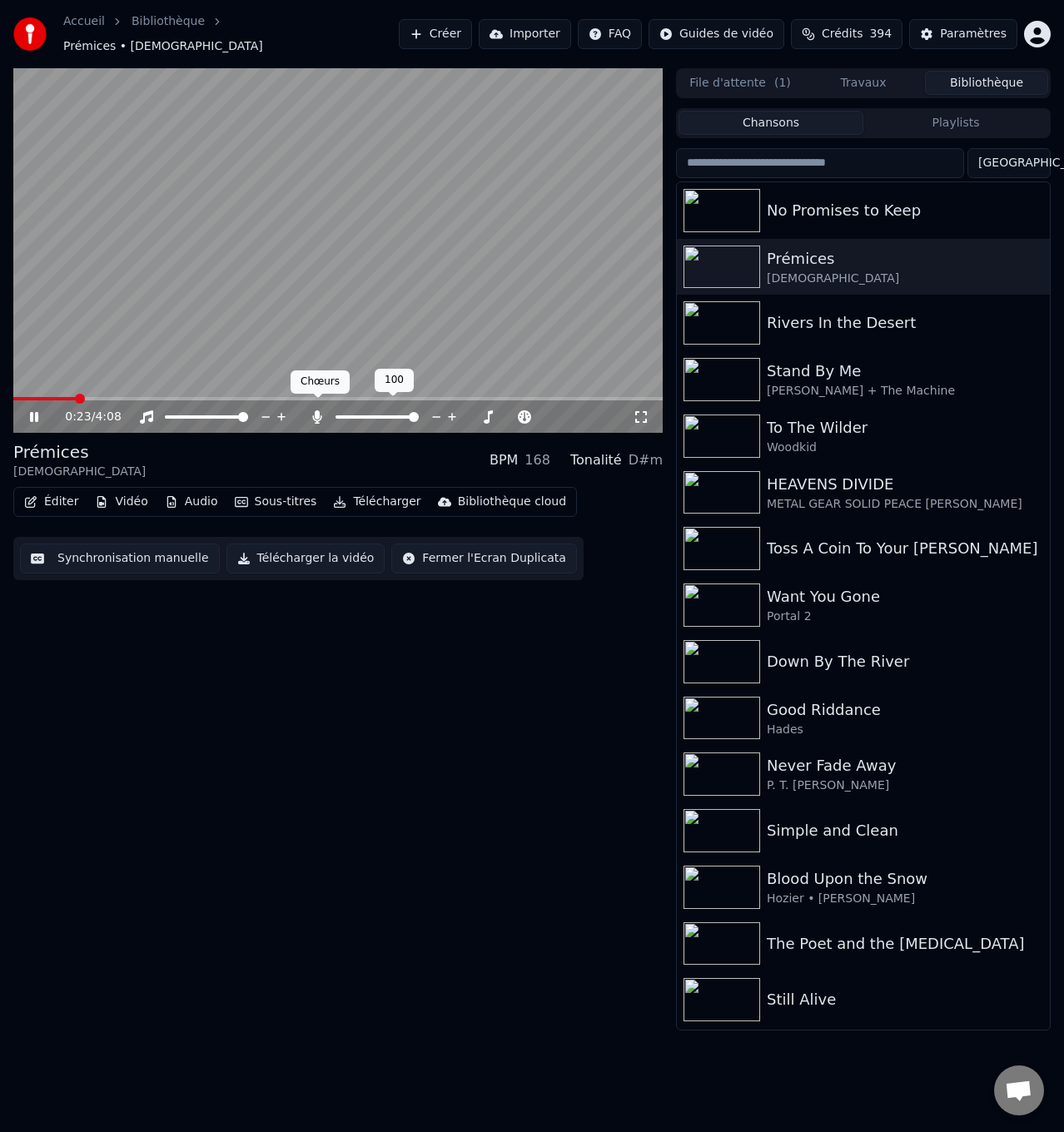
click at [318, 411] on icon at bounding box center [317, 417] width 9 height 13
click at [32, 412] on icon at bounding box center [34, 417] width 8 height 10
click at [32, 412] on icon at bounding box center [34, 417] width 10 height 11
click at [318, 411] on icon at bounding box center [317, 417] width 17 height 13
click at [318, 411] on icon at bounding box center [317, 417] width 9 height 13
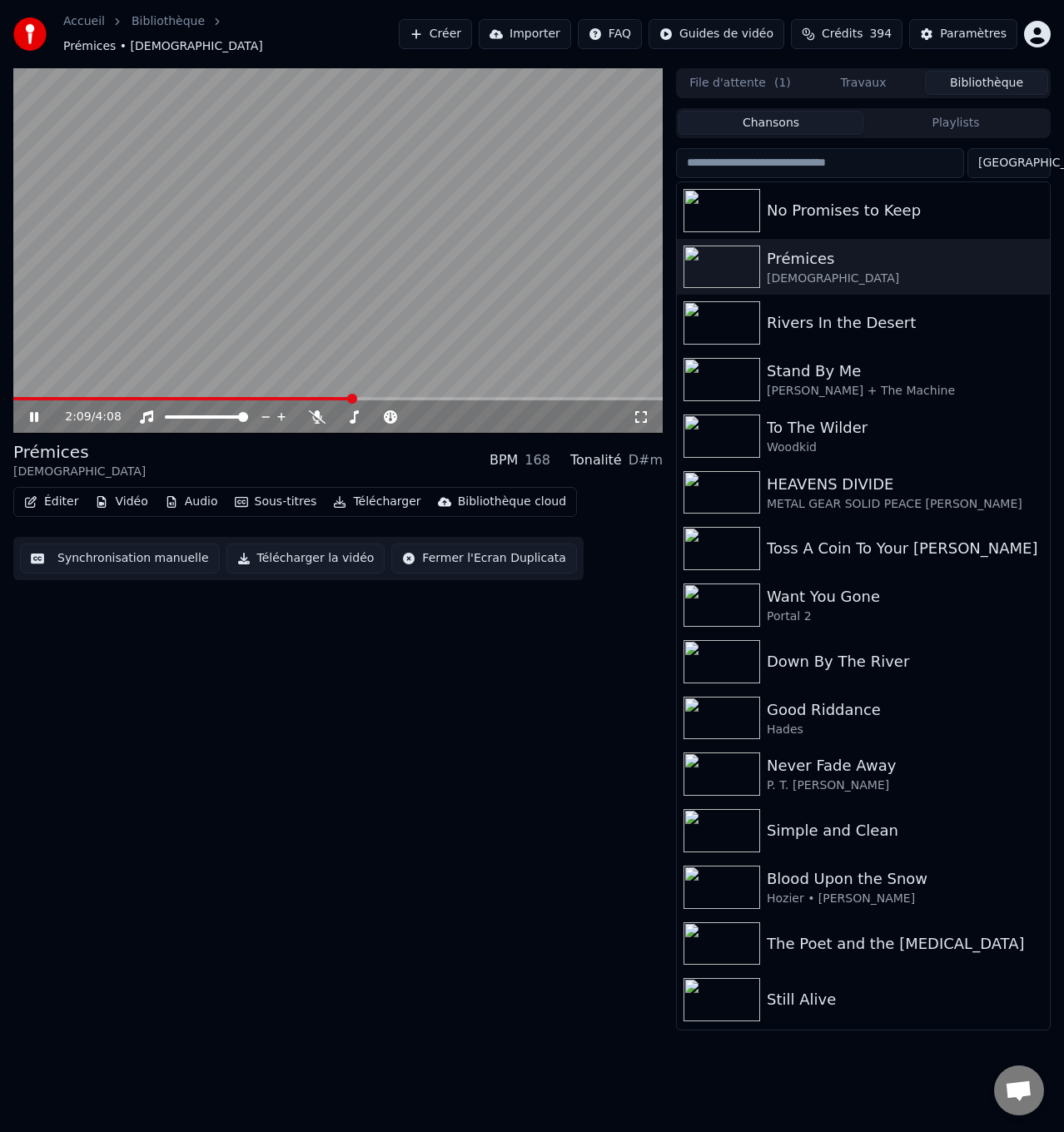
click at [293, 397] on span at bounding box center [183, 399] width 340 height 4
click at [314, 411] on icon at bounding box center [317, 417] width 17 height 13
click at [268, 387] on video at bounding box center [337, 251] width 649 height 365
click at [263, 397] on span at bounding box center [155, 399] width 285 height 4
click at [27, 411] on icon at bounding box center [45, 417] width 39 height 13
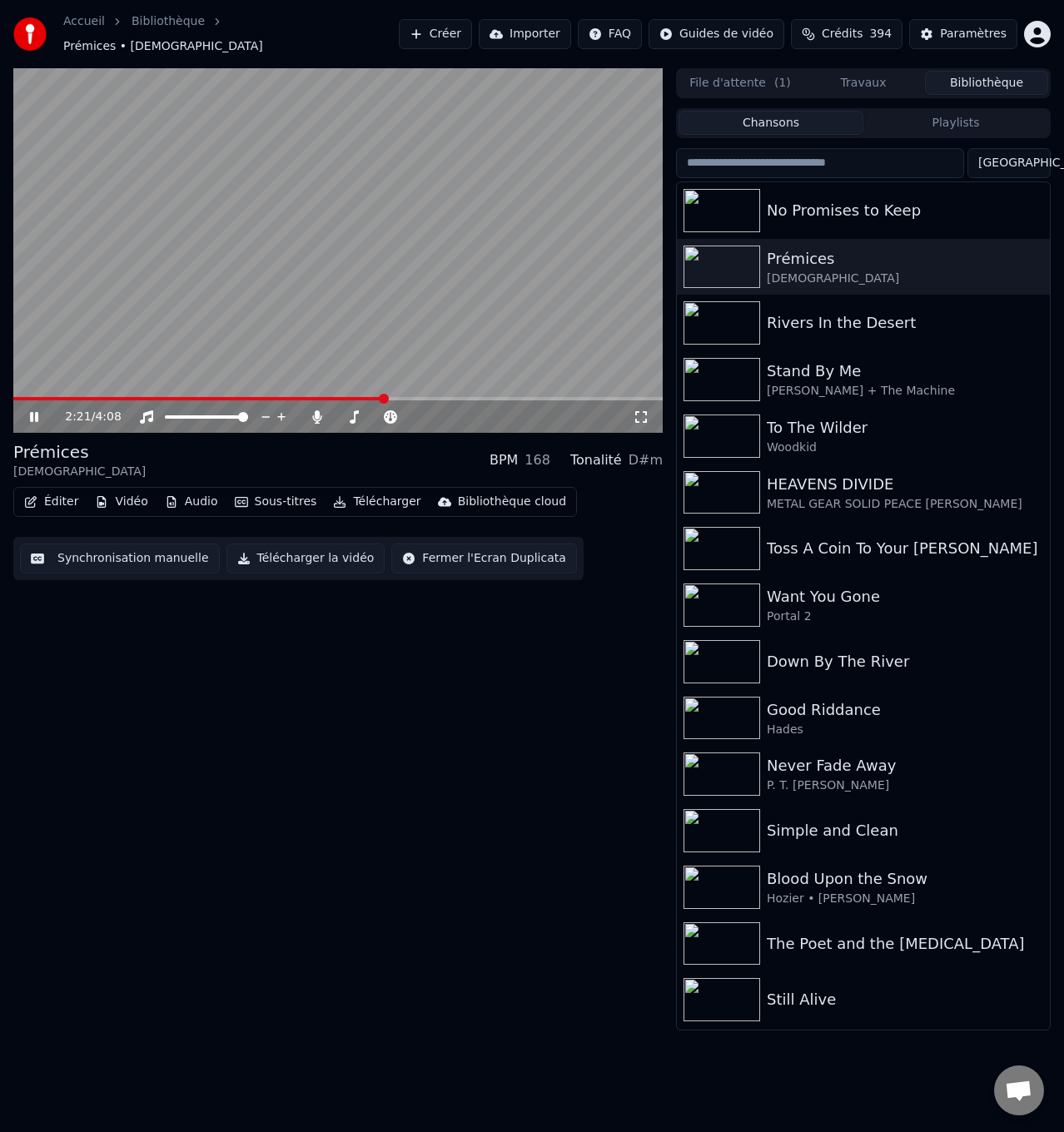
drag, startPoint x: 38, startPoint y: 405, endPoint x: 113, endPoint y: 444, distance: 84.5
click at [39, 411] on icon at bounding box center [45, 417] width 39 height 13
click at [13, 397] on span at bounding box center [15, 399] width 5 height 4
click at [16, 394] on span at bounding box center [21, 398] width 10 height 10
click at [29, 411] on icon at bounding box center [45, 417] width 39 height 13
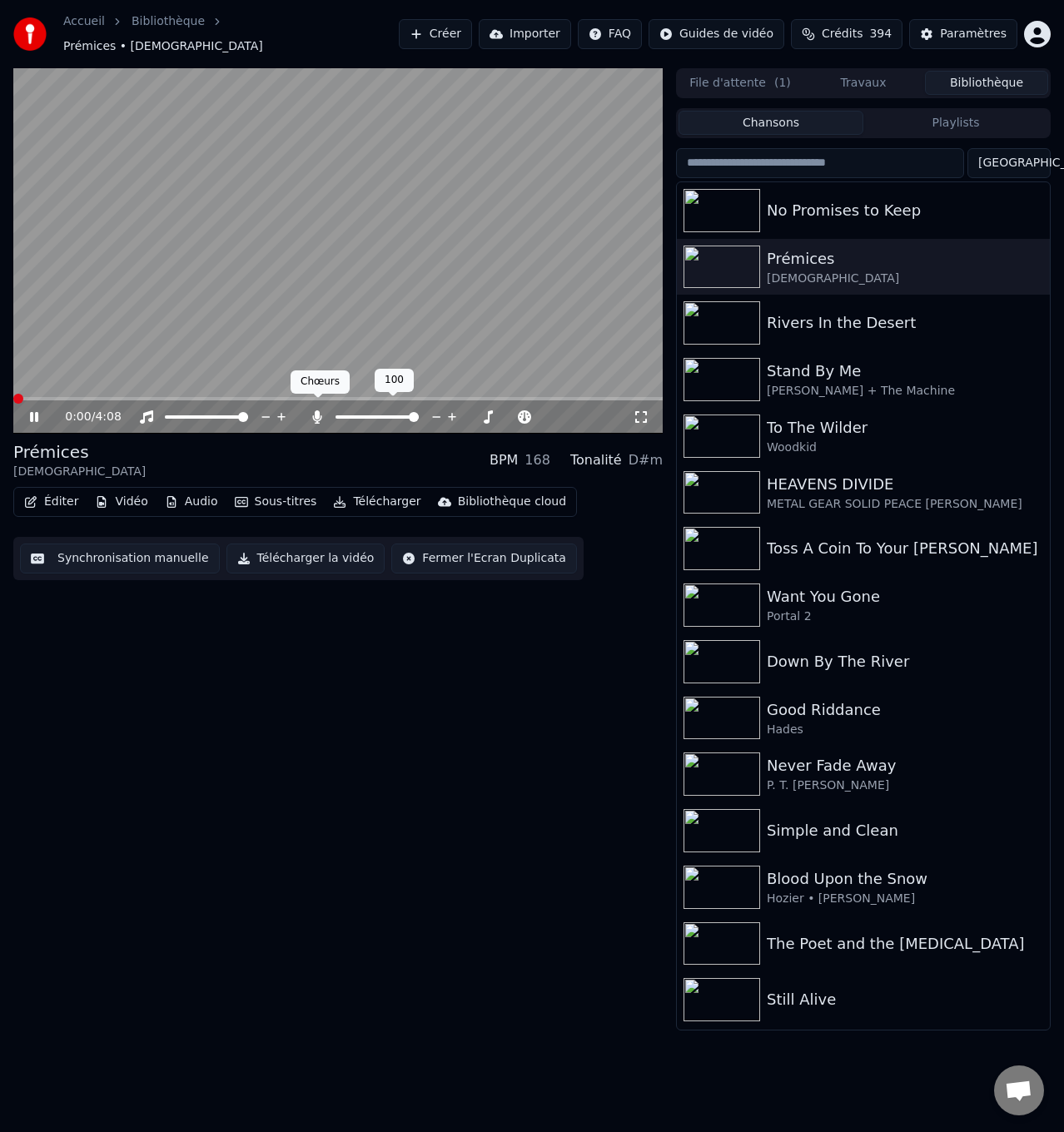
click at [314, 411] on icon at bounding box center [317, 417] width 17 height 13
click at [266, 397] on span at bounding box center [337, 399] width 649 height 4
click at [35, 412] on icon at bounding box center [34, 417] width 10 height 11
click at [319, 411] on icon at bounding box center [317, 417] width 17 height 13
click at [316, 411] on icon at bounding box center [317, 417] width 9 height 13
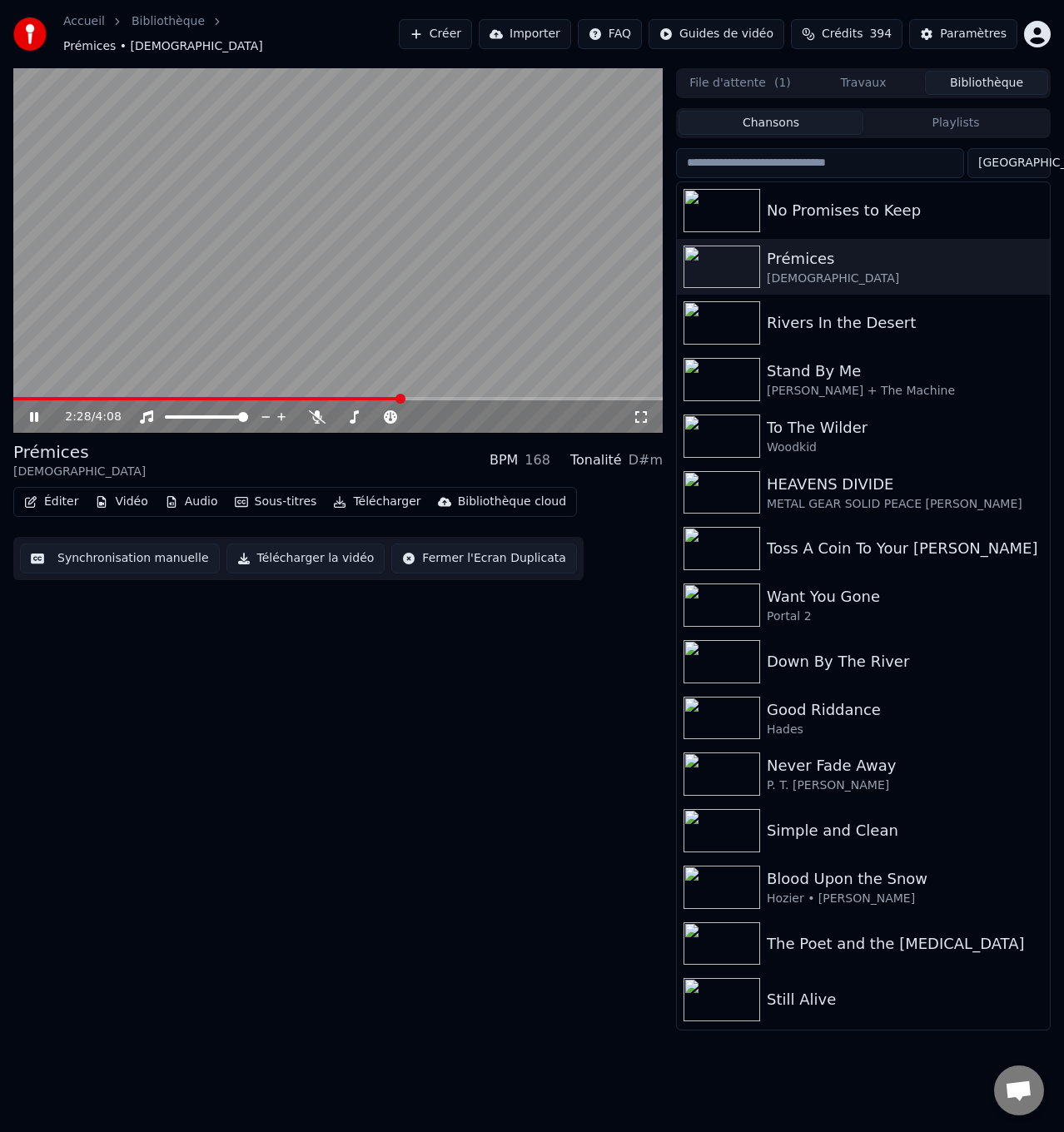
click at [40, 411] on icon at bounding box center [45, 417] width 39 height 13
